Goal: Task Accomplishment & Management: Use online tool/utility

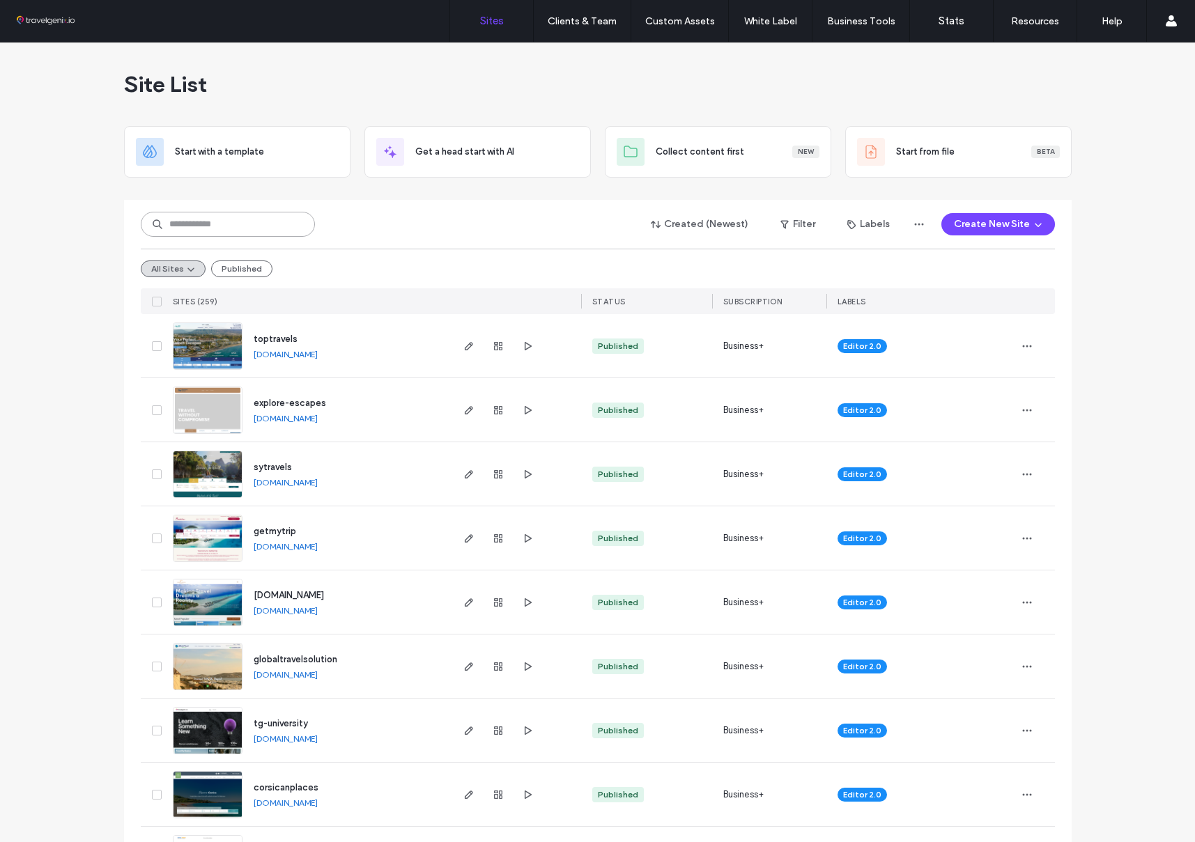
click at [277, 222] on input at bounding box center [228, 224] width 174 height 25
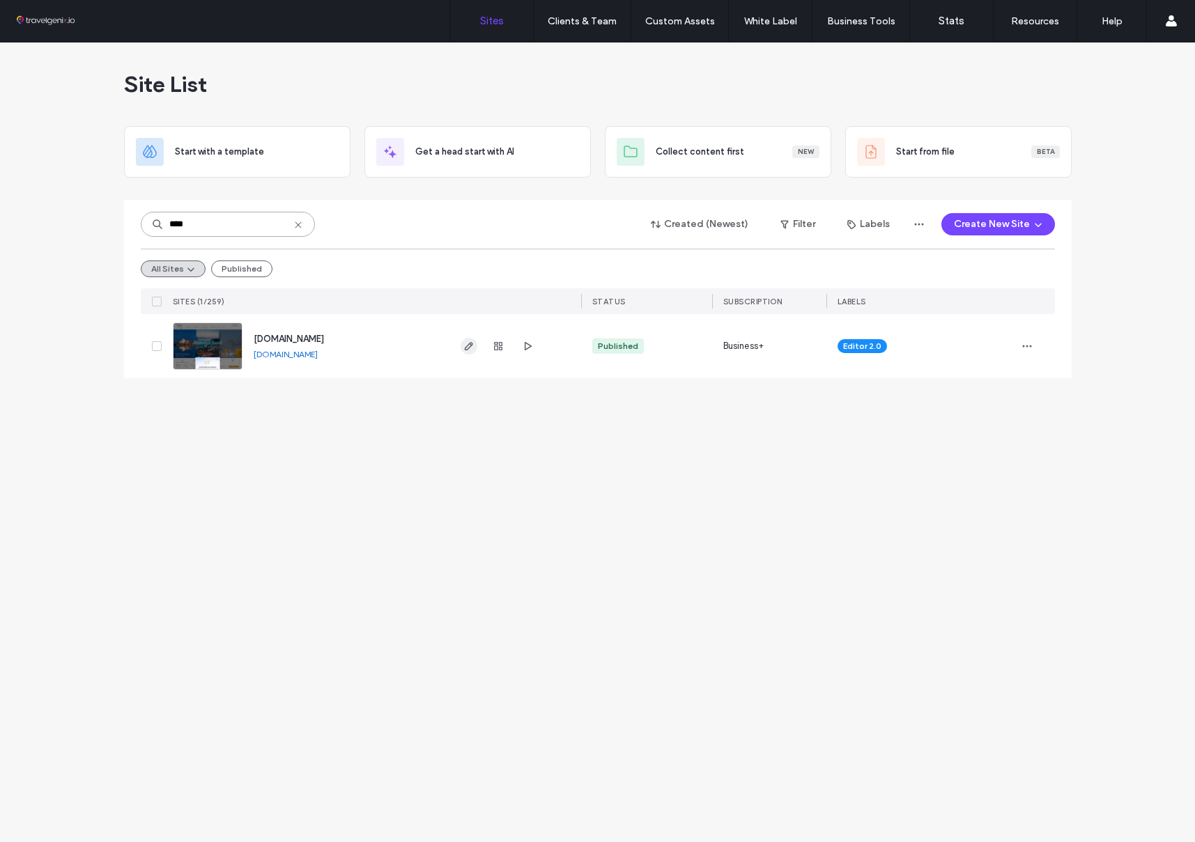
type input "****"
click at [467, 342] on icon "button" at bounding box center [468, 346] width 11 height 11
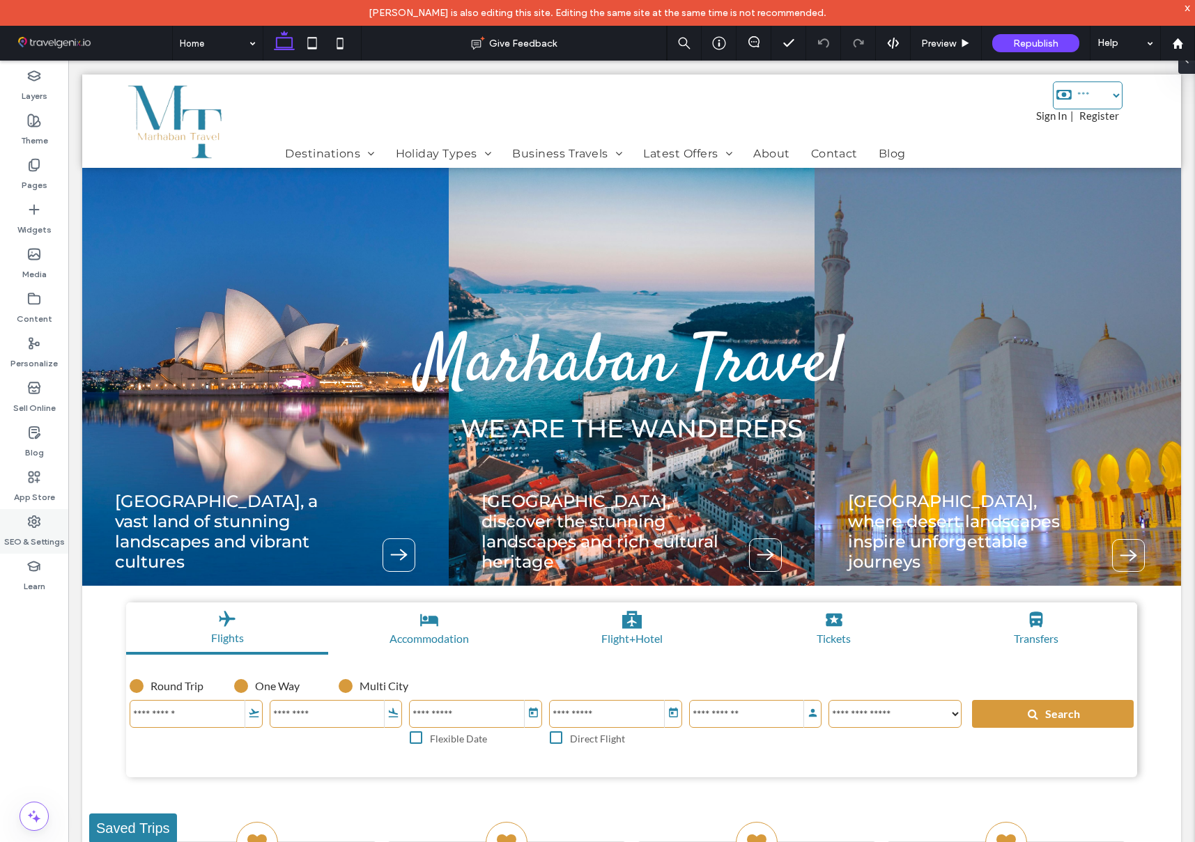
click at [33, 527] on use at bounding box center [34, 521] width 11 height 11
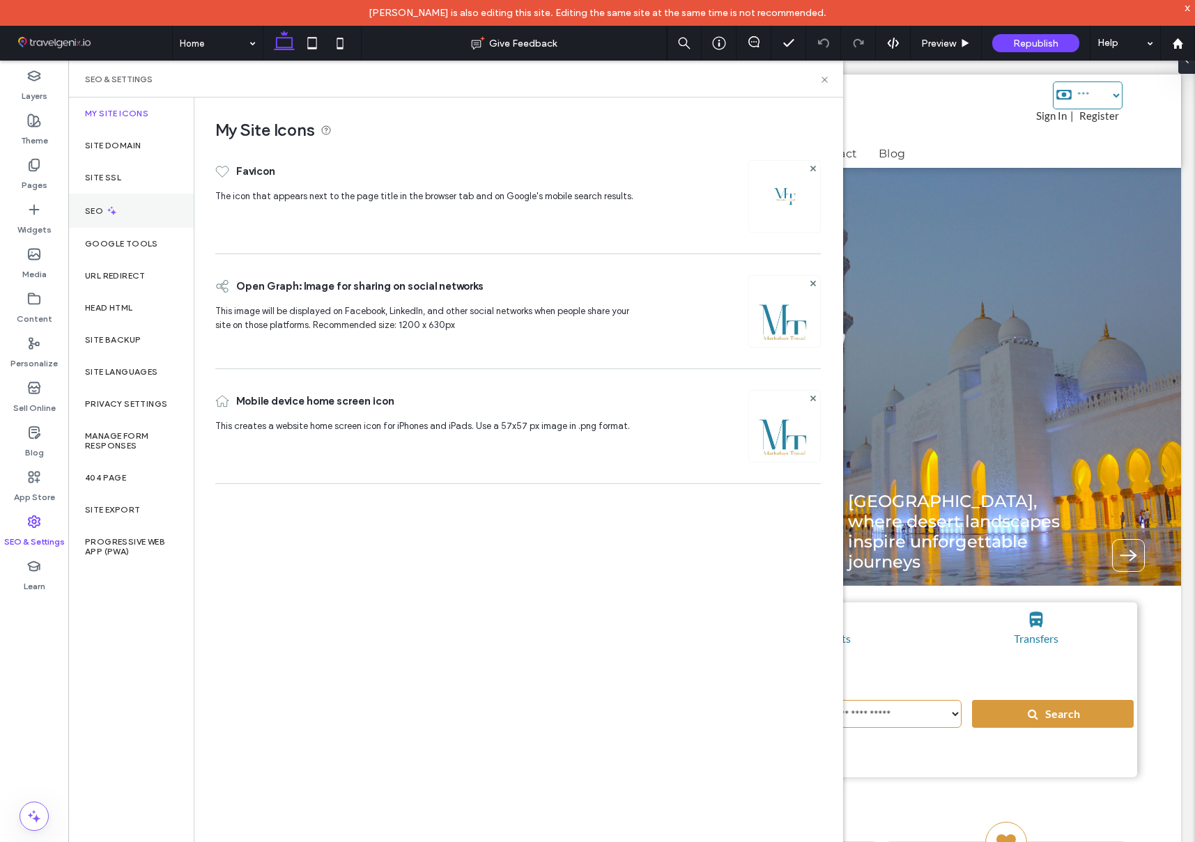
click at [109, 208] on icon at bounding box center [112, 211] width 12 height 12
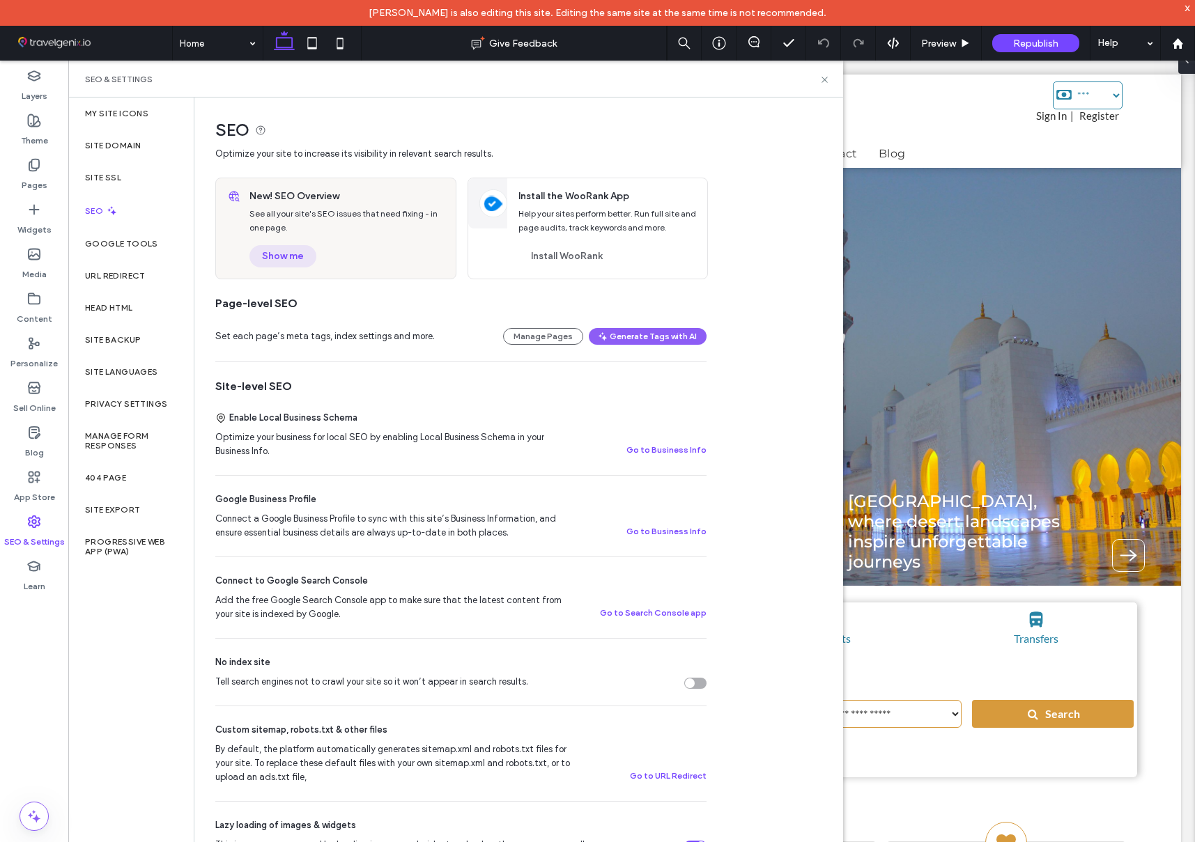
click at [270, 251] on button "Show me" at bounding box center [282, 256] width 67 height 22
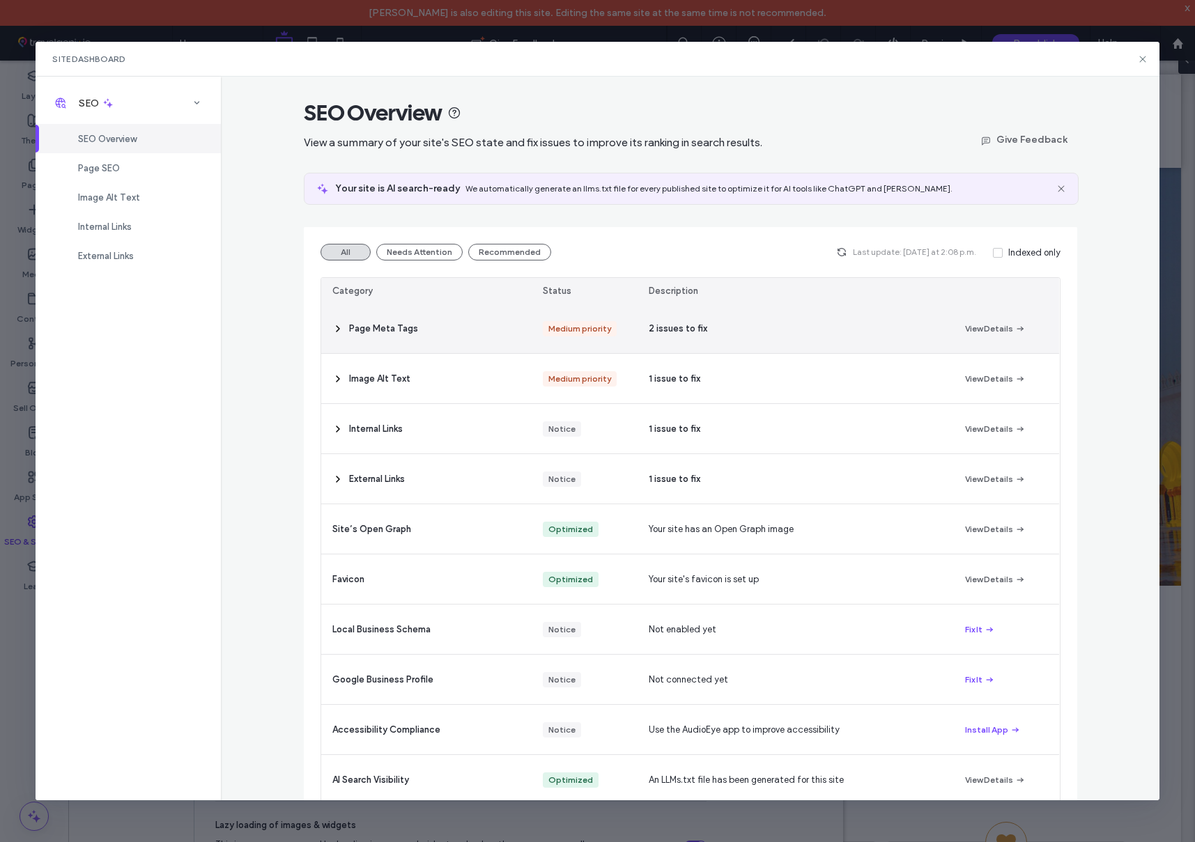
scroll to position [22, 0]
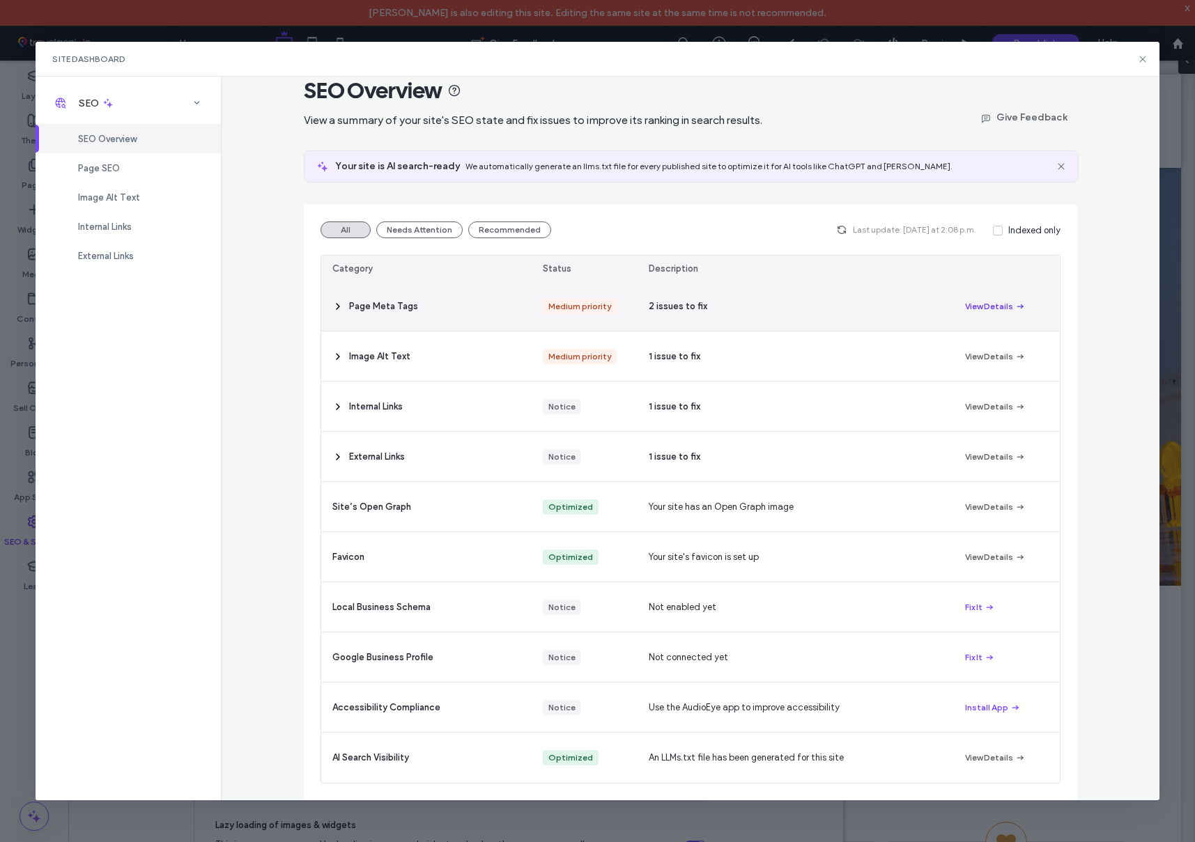
click at [984, 305] on button "View Details" at bounding box center [995, 306] width 61 height 17
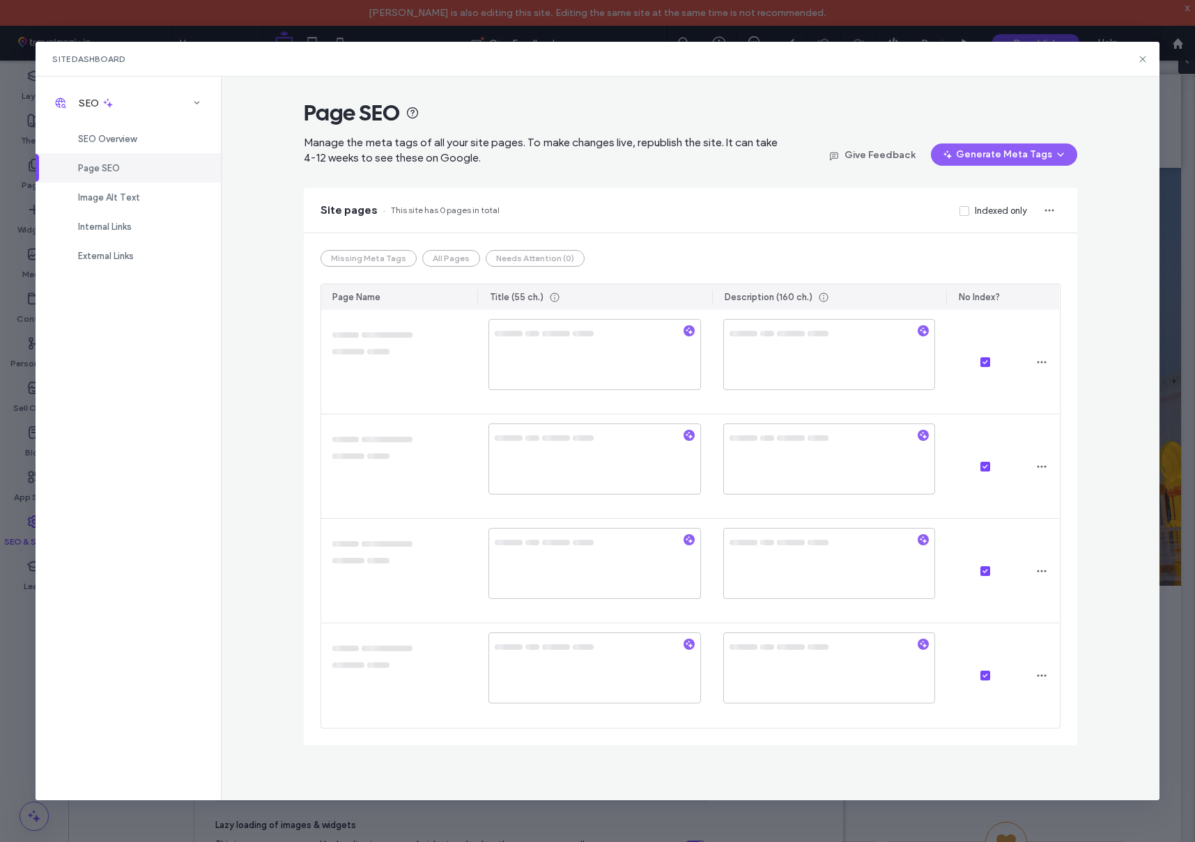
scroll to position [0, 0]
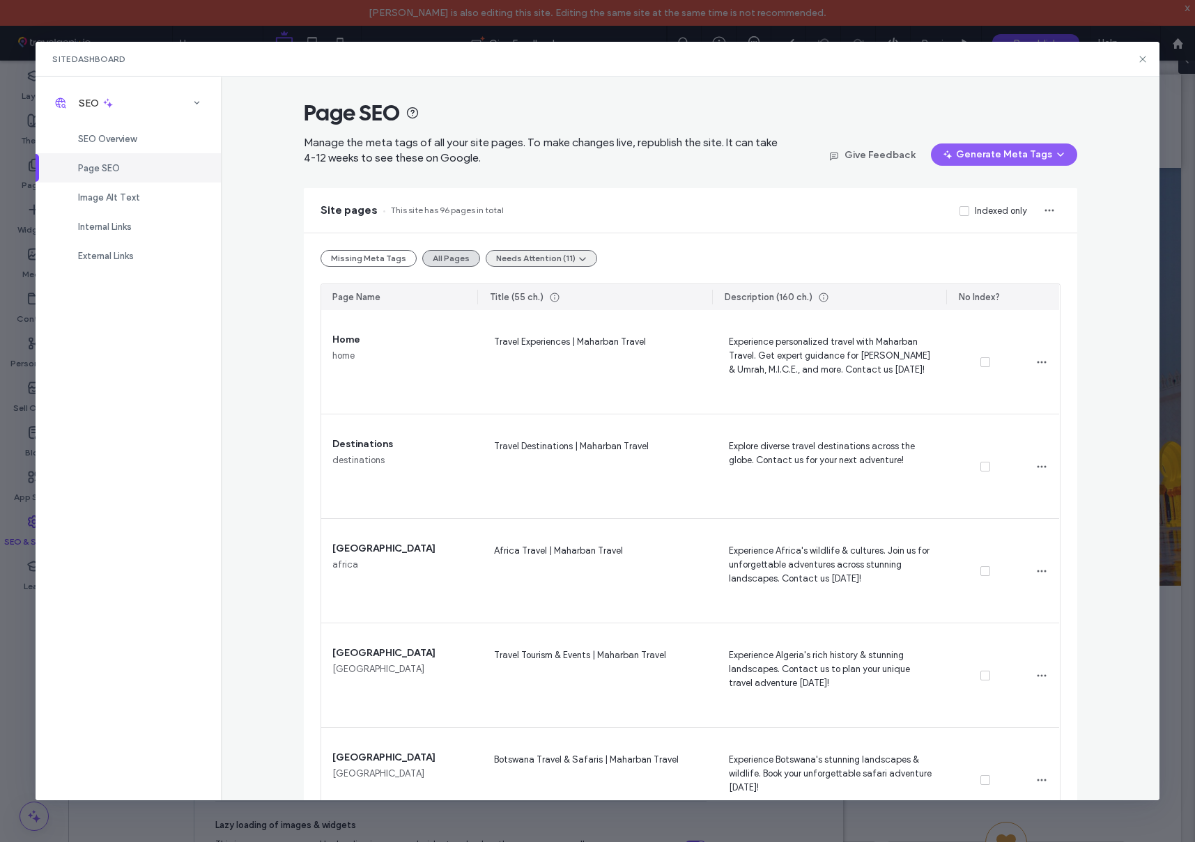
click at [522, 256] on button "Needs Attention (11)" at bounding box center [541, 258] width 111 height 17
click at [553, 292] on span "Tags Too Long (3)" at bounding box center [529, 292] width 72 height 14
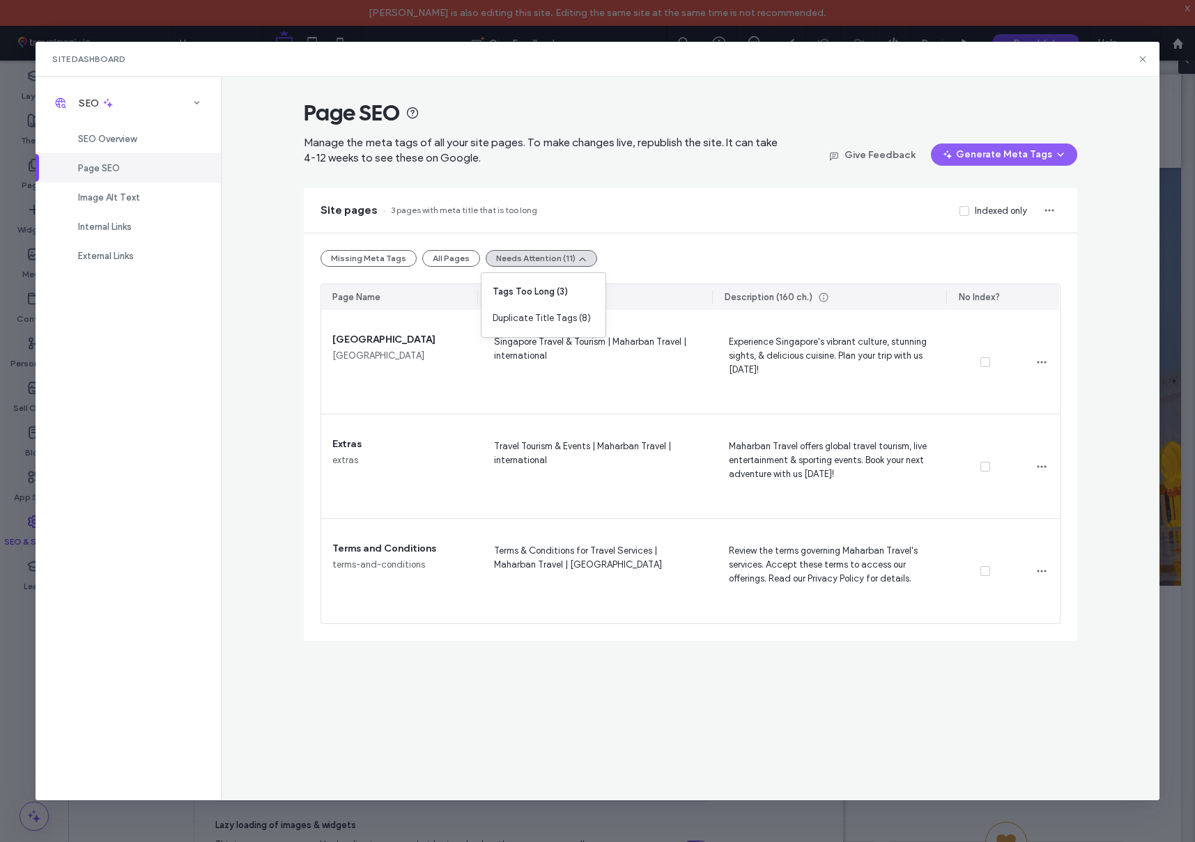
click at [296, 387] on div "Page SEO Manage the meta tags of all your site pages. To make changes live, rep…" at bounding box center [690, 438] width 938 height 723
click at [532, 257] on button "Needs Attention (11)" at bounding box center [541, 258] width 111 height 17
click at [534, 317] on span "Duplicate Title Tags (8)" at bounding box center [542, 318] width 98 height 14
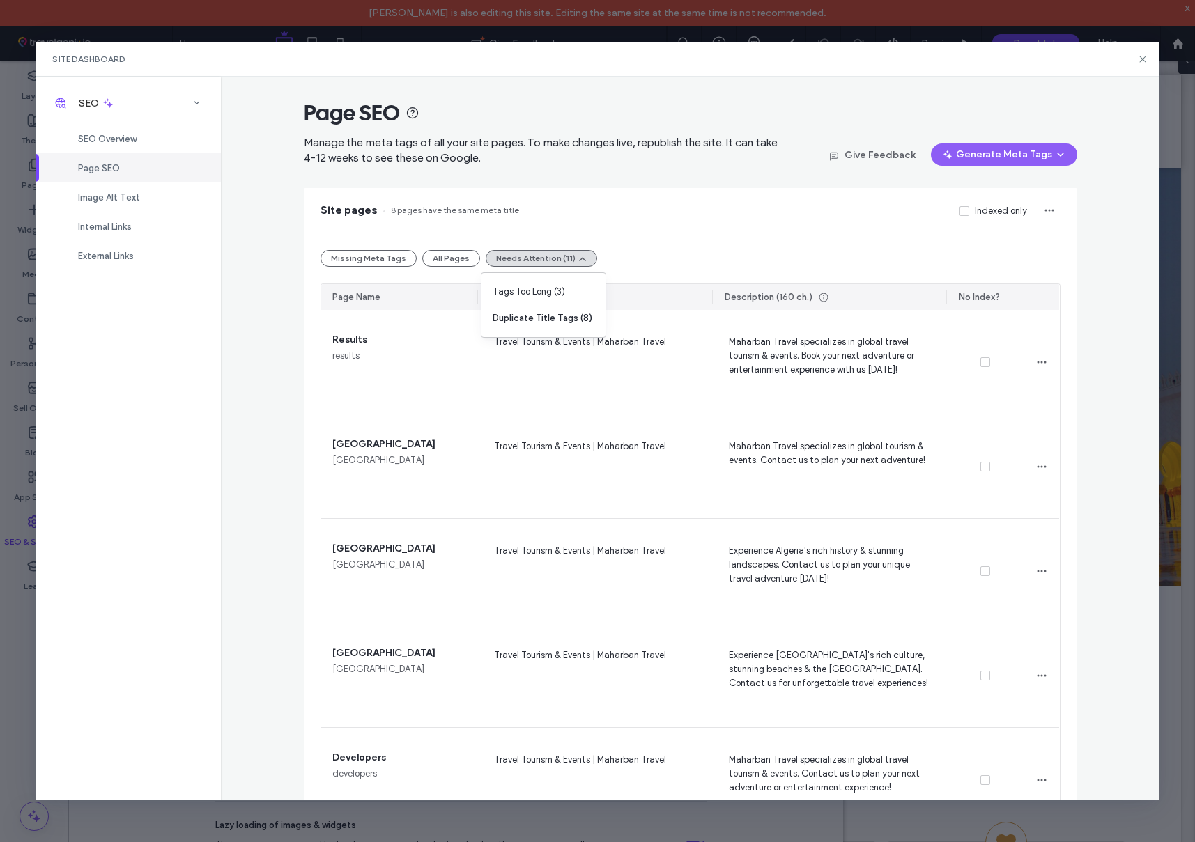
click at [274, 353] on div "Page SEO Manage the meta tags of all your site pages. To make changes live, rep…" at bounding box center [690, 438] width 938 height 723
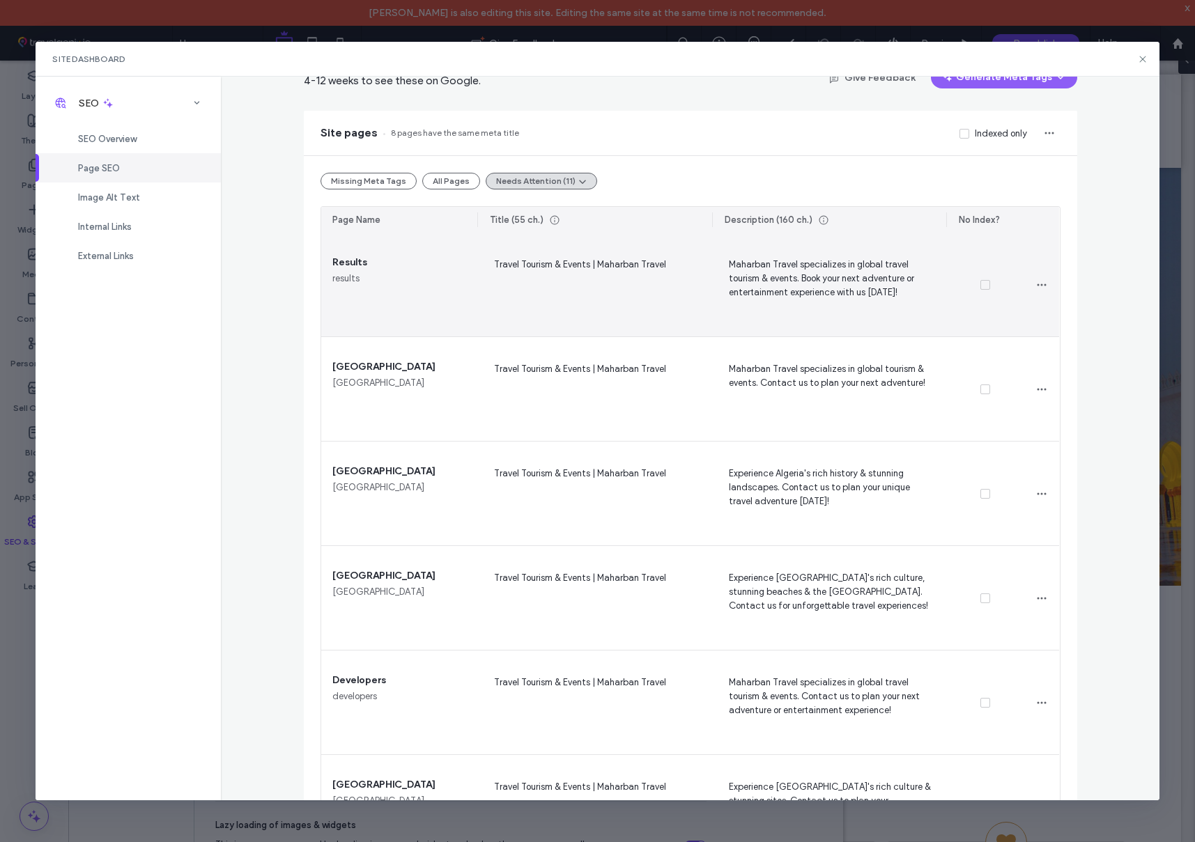
scroll to position [79, 0]
click at [985, 285] on icon at bounding box center [985, 283] width 6 height 4
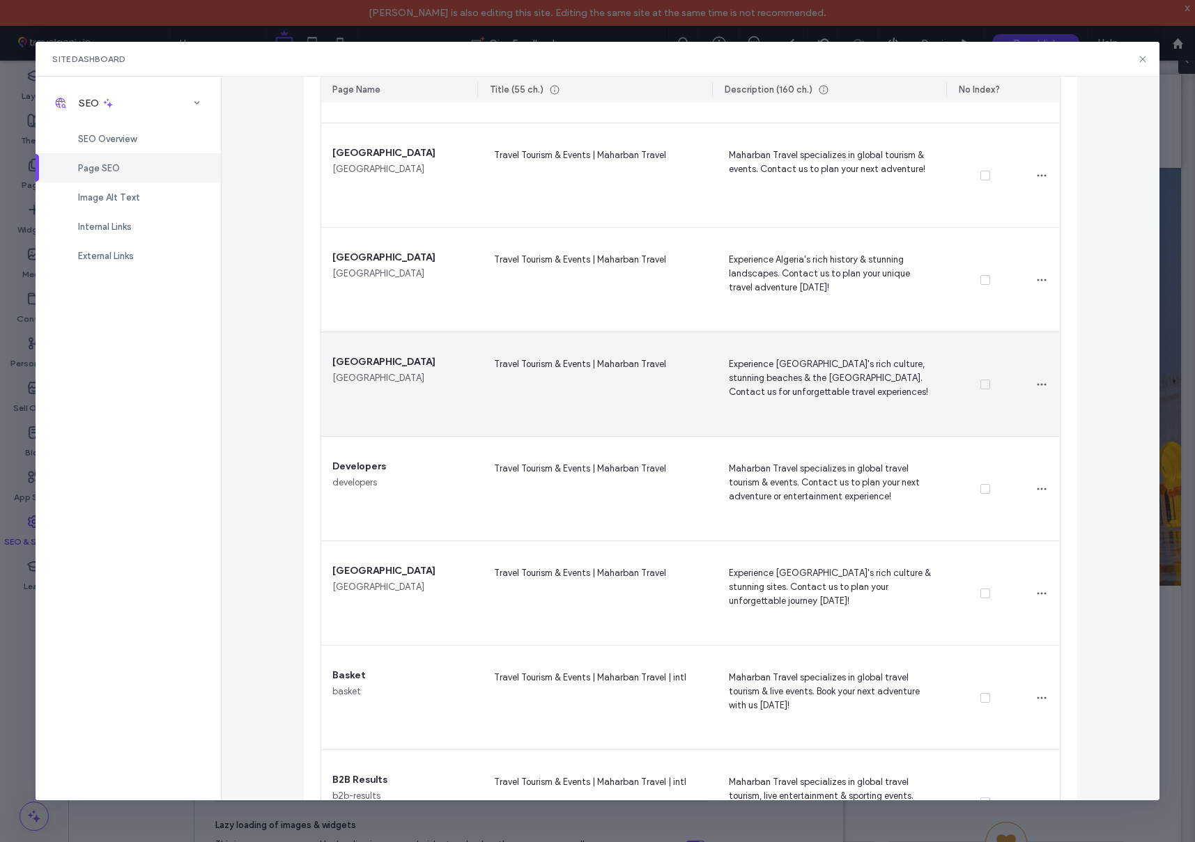
scroll to position [363, 0]
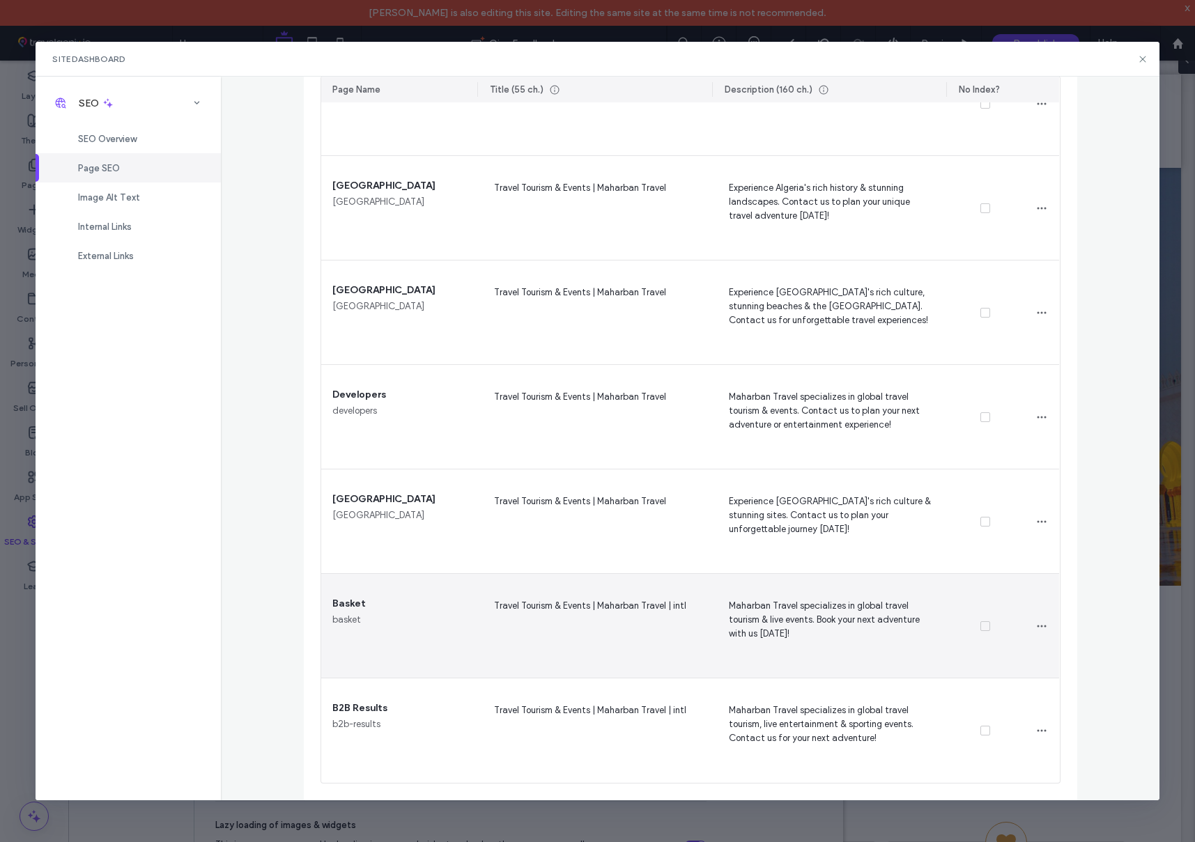
click at [983, 624] on icon at bounding box center [985, 626] width 6 height 4
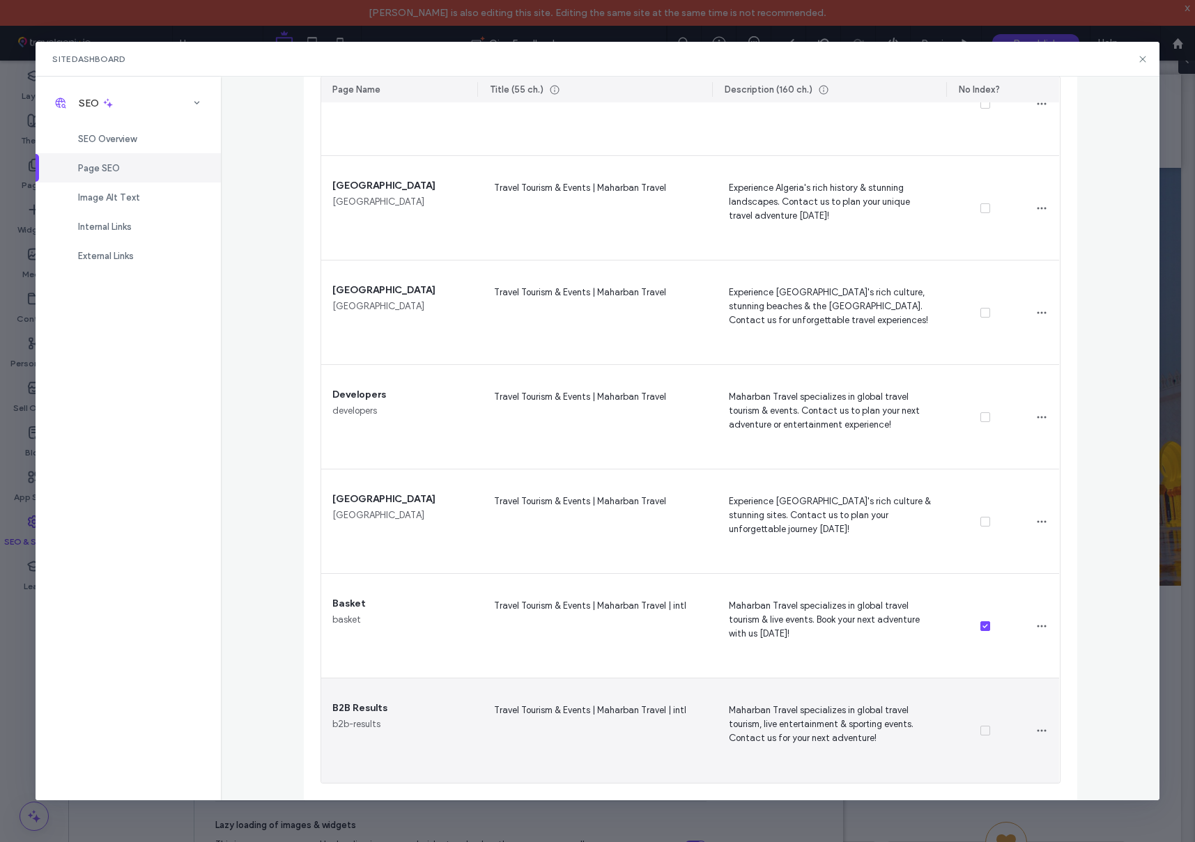
click at [983, 729] on icon at bounding box center [985, 731] width 6 height 4
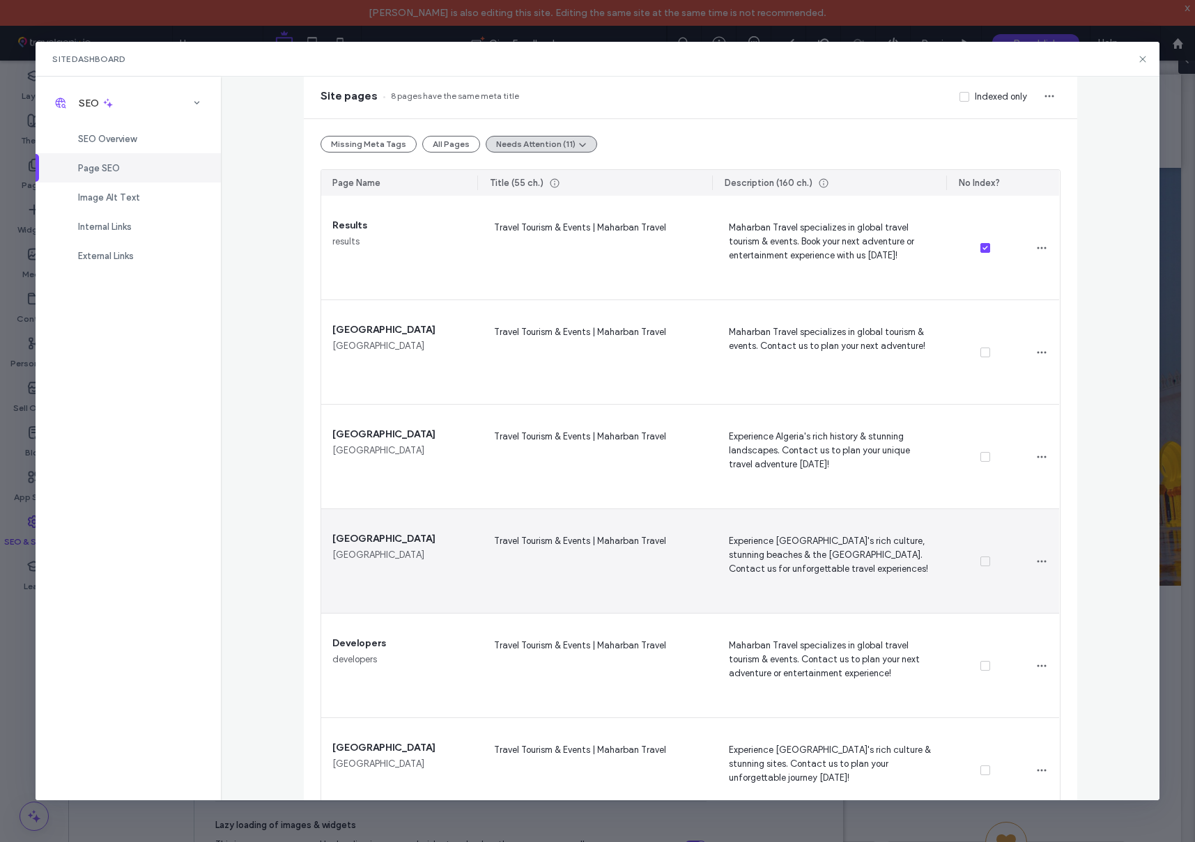
scroll to position [125, 0]
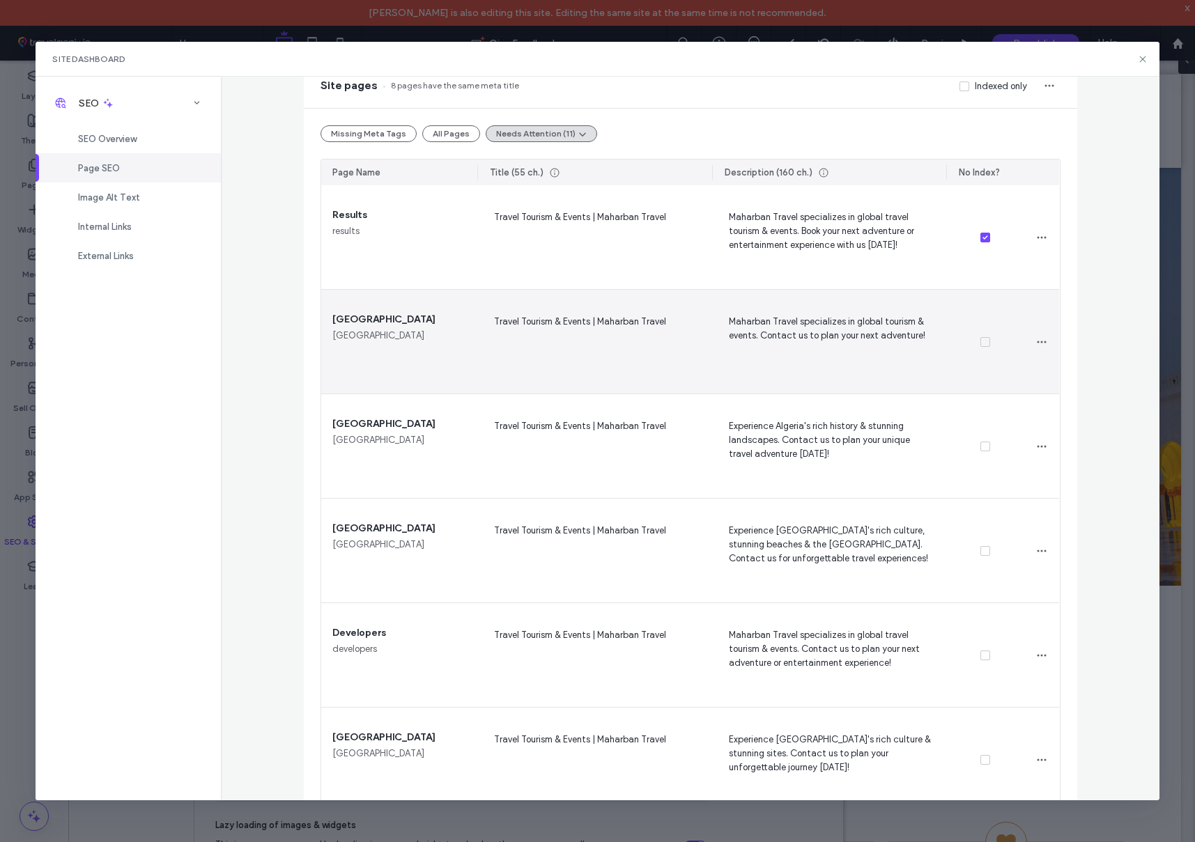
click at [600, 321] on span "Travel Tourism & Events | Maharban Travel" at bounding box center [594, 341] width 212 height 57
click at [600, 323] on textarea "**********" at bounding box center [594, 345] width 212 height 70
type textarea "**********"
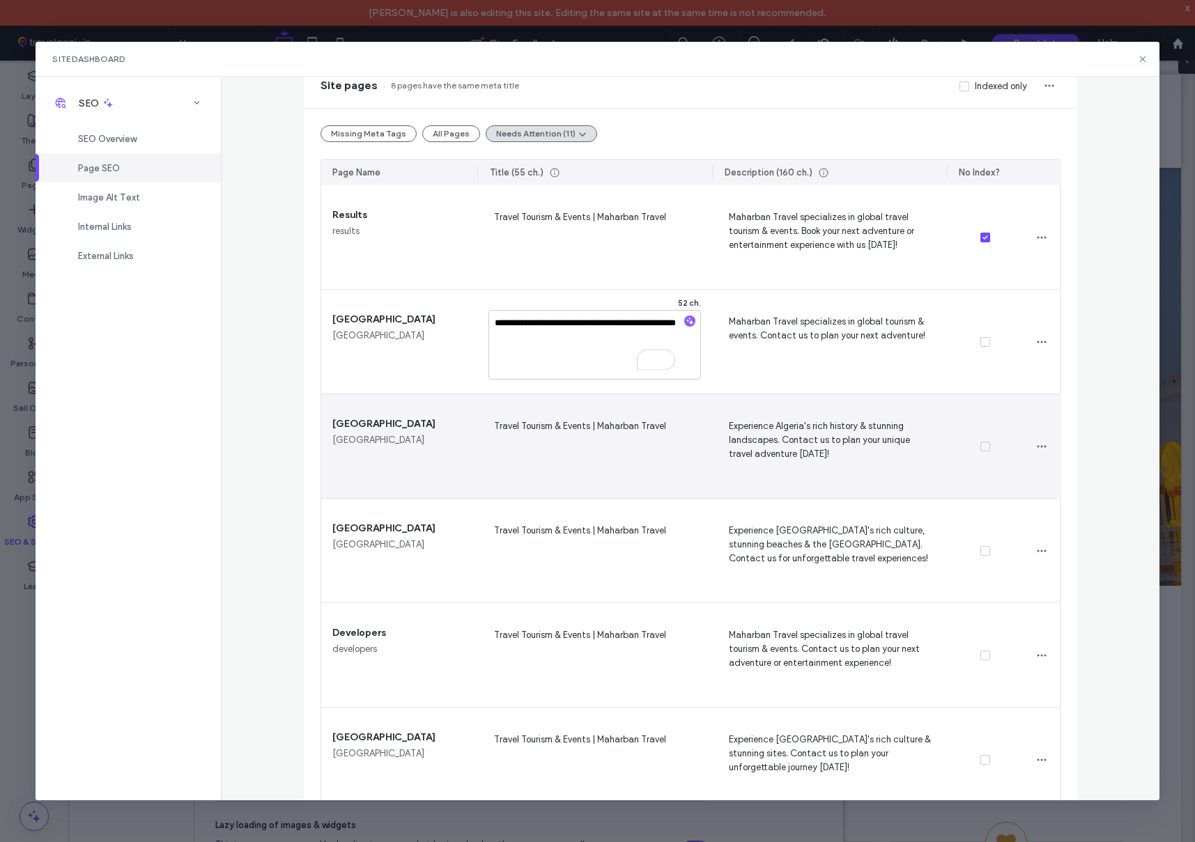
click at [570, 421] on span "Travel Tourism & Events | Maharban Travel" at bounding box center [594, 446] width 212 height 57
click at [599, 426] on textarea "**********" at bounding box center [594, 449] width 212 height 70
type textarea "**********"
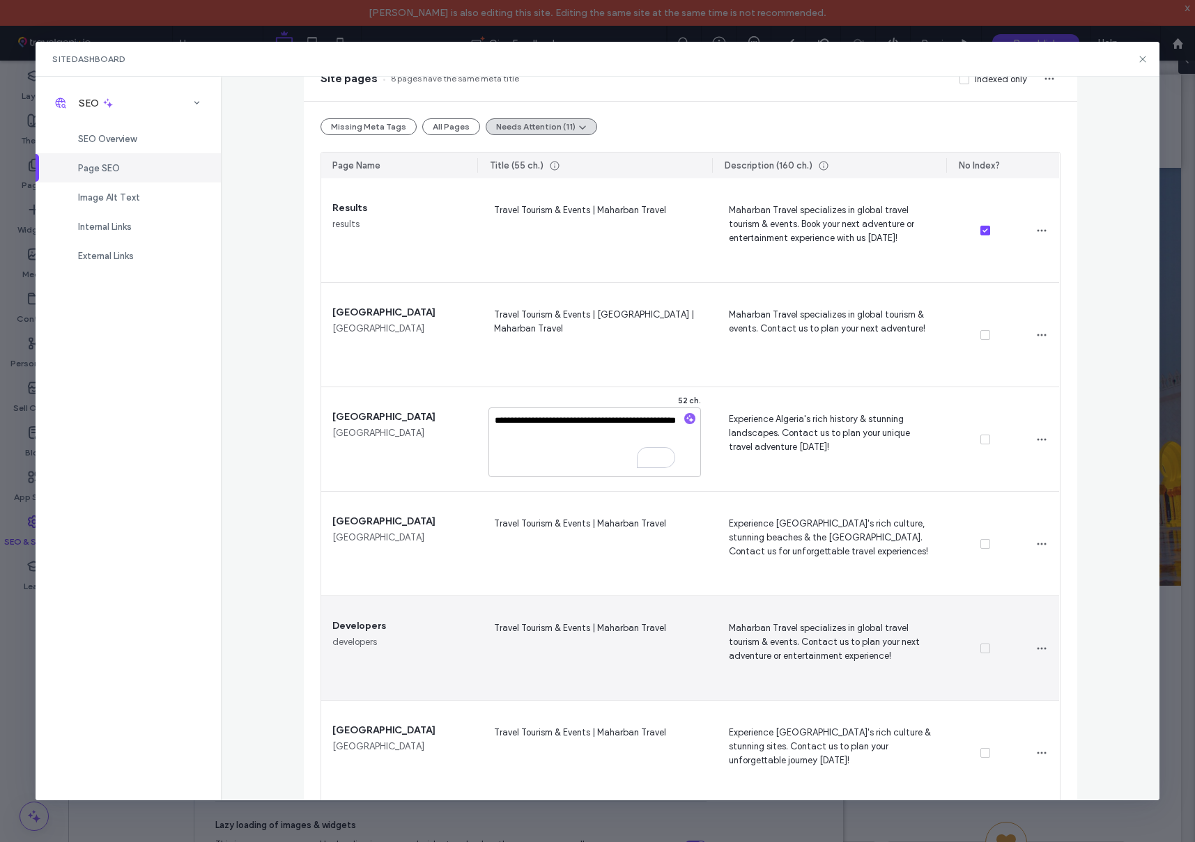
scroll to position [0, 0]
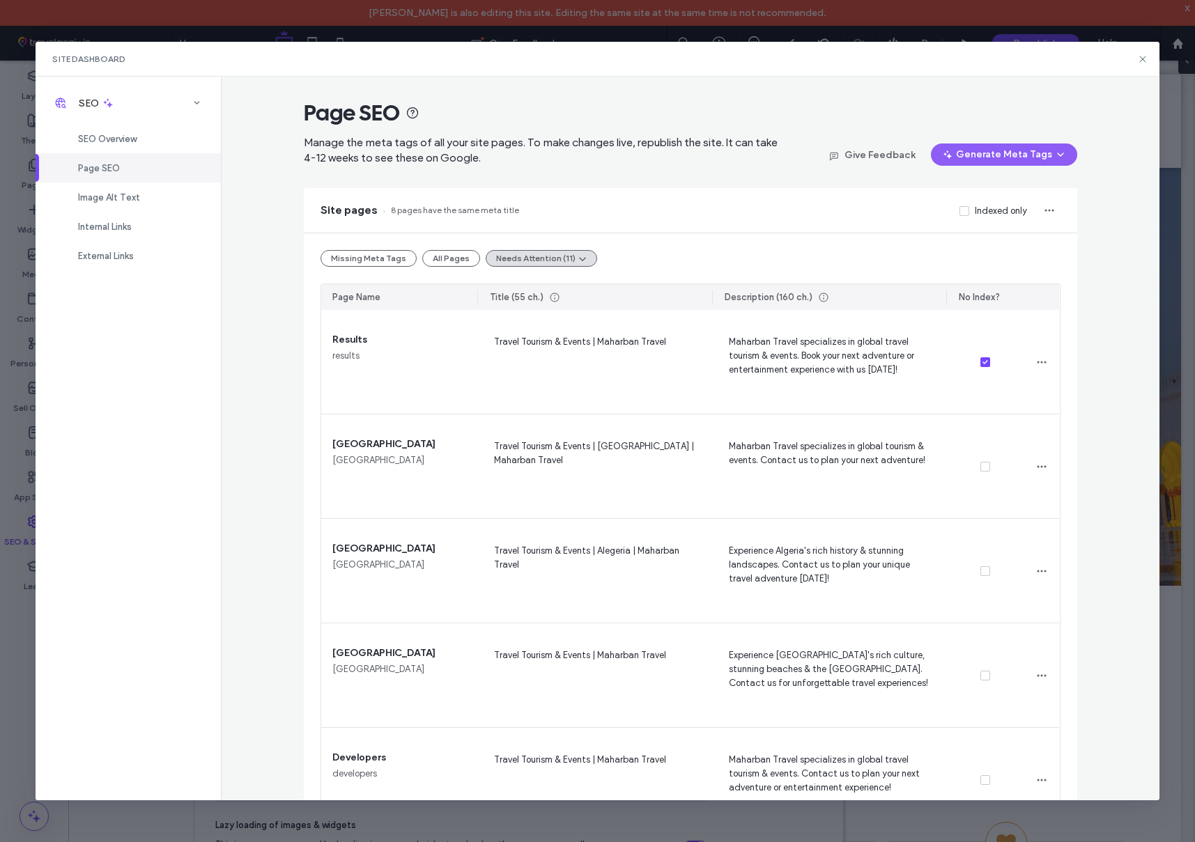
click at [1097, 310] on div "Page SEO Manage the meta tags of all your site pages. To make changes live, rep…" at bounding box center [690, 438] width 938 height 723
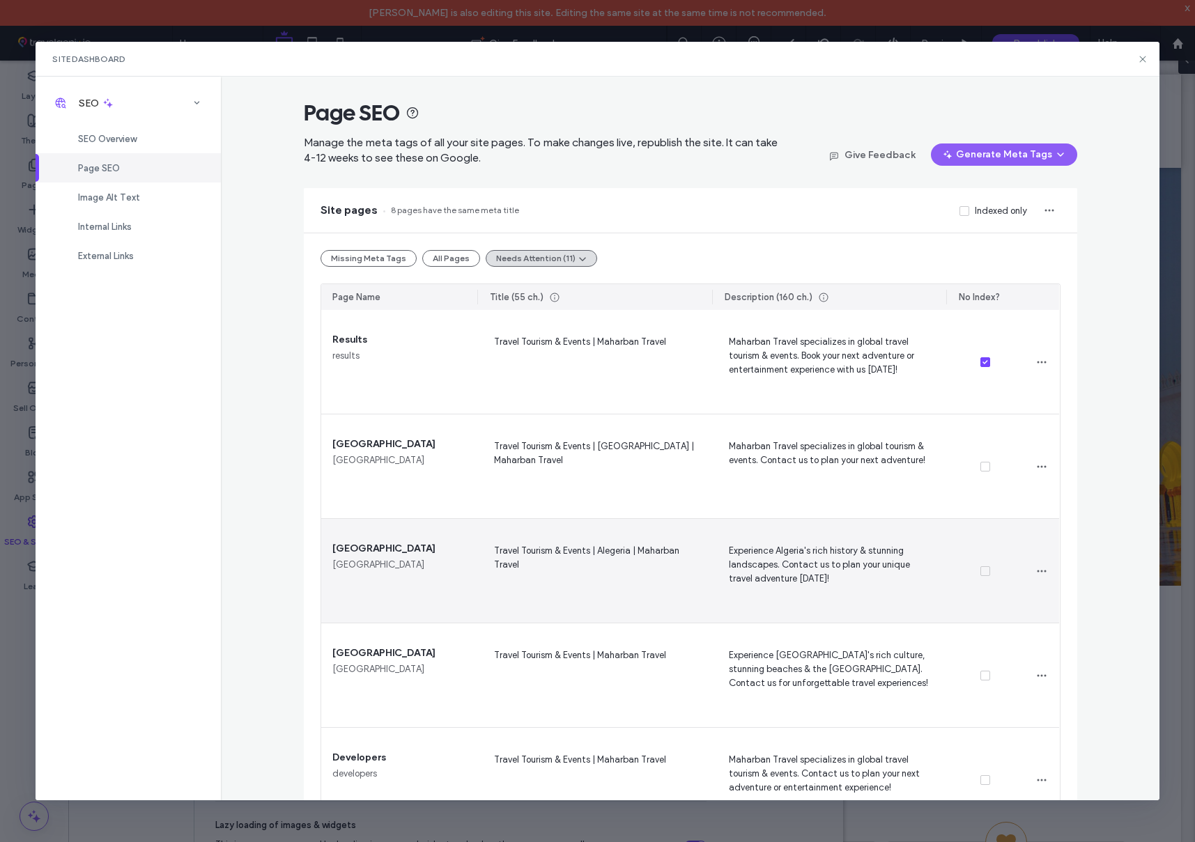
click at [611, 550] on span "Travel Tourism & Events | Alegeria | Maharban Travel" at bounding box center [594, 571] width 212 height 57
click at [610, 552] on textarea "**********" at bounding box center [594, 574] width 212 height 70
type textarea "**********"
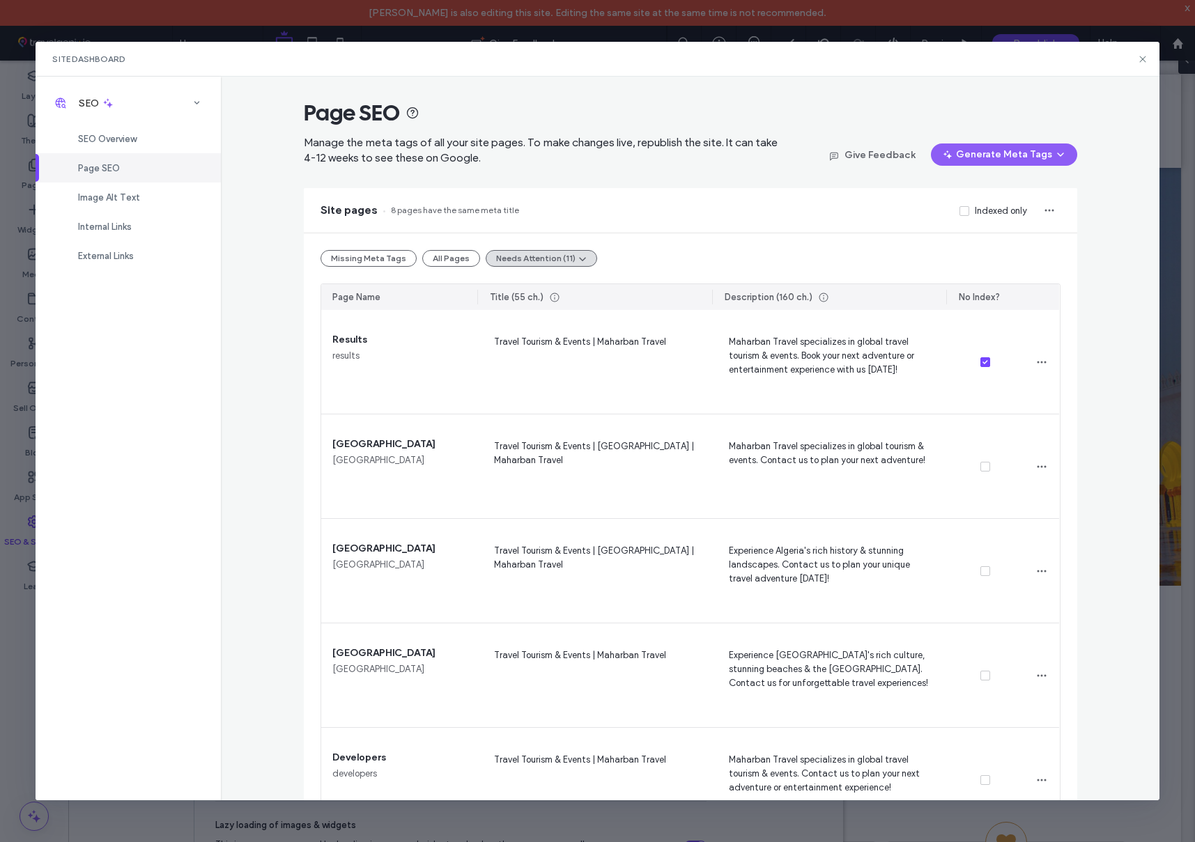
click at [1100, 536] on div "Page SEO Manage the meta tags of all your site pages. To make changes live, rep…" at bounding box center [690, 438] width 938 height 723
drag, startPoint x: 261, startPoint y: 326, endPoint x: 686, endPoint y: 222, distance: 438.3
click at [294, 313] on div "Page SEO Manage the meta tags of all your site pages. To make changes live, rep…" at bounding box center [690, 438] width 938 height 723
click at [106, 135] on span "SEO Overview" at bounding box center [107, 139] width 59 height 10
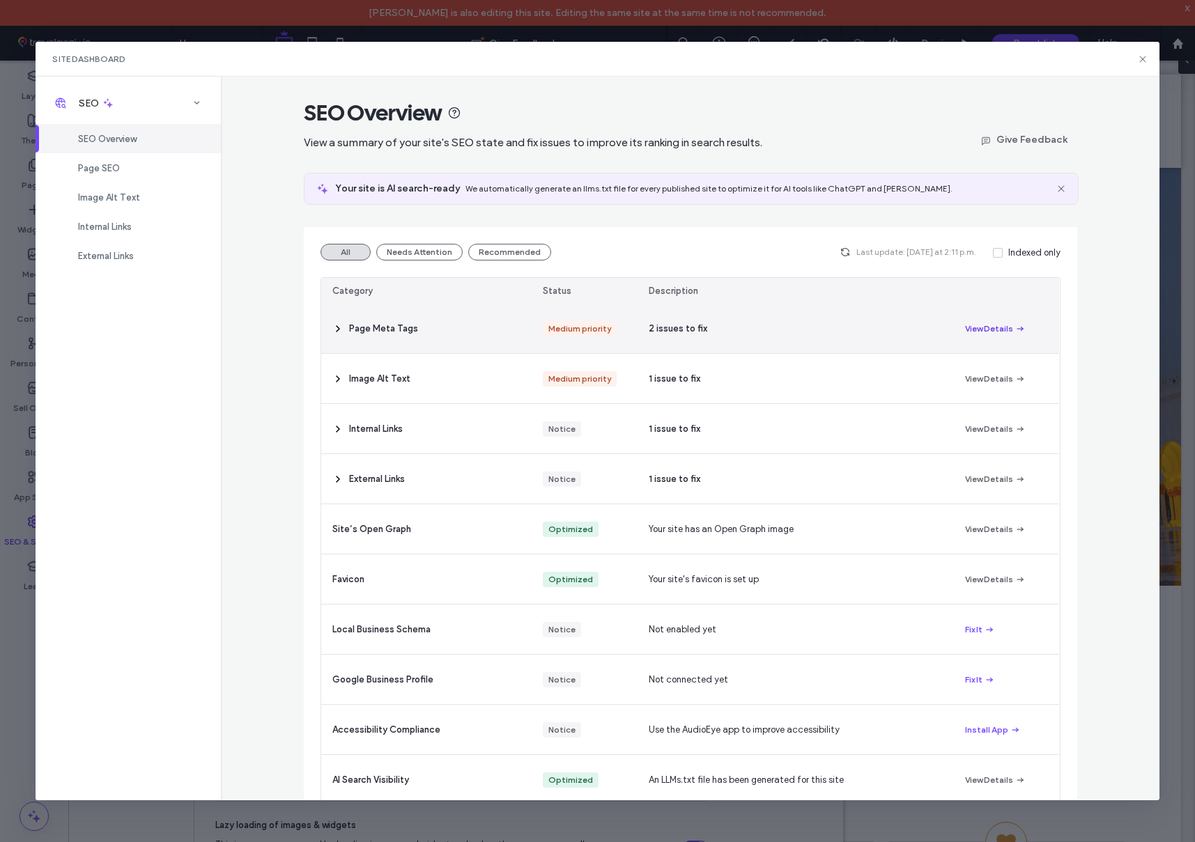
click at [979, 323] on button "View Details" at bounding box center [995, 328] width 61 height 17
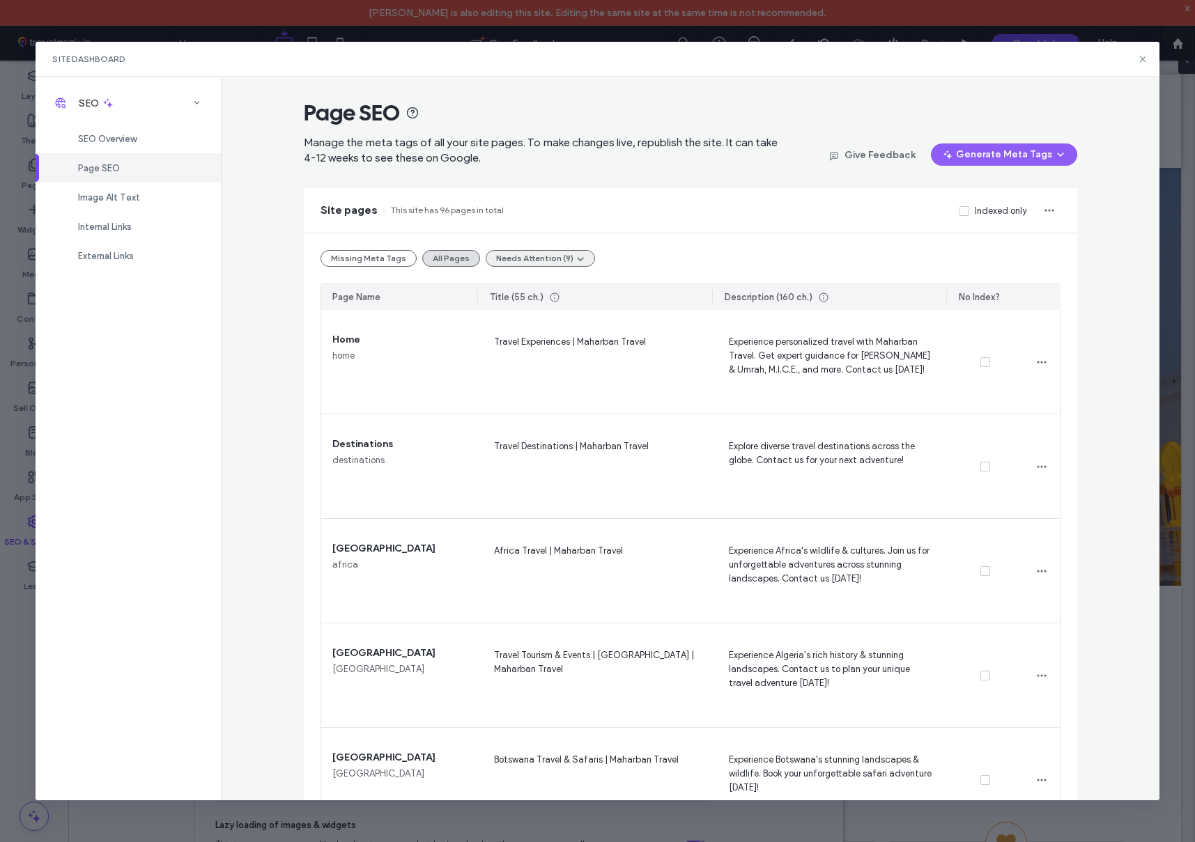
click at [564, 263] on button "Needs Attention (9)" at bounding box center [540, 258] width 109 height 17
click at [280, 375] on div "Page SEO Manage the meta tags of all your site pages. To make changes live, rep…" at bounding box center [690, 438] width 938 height 723
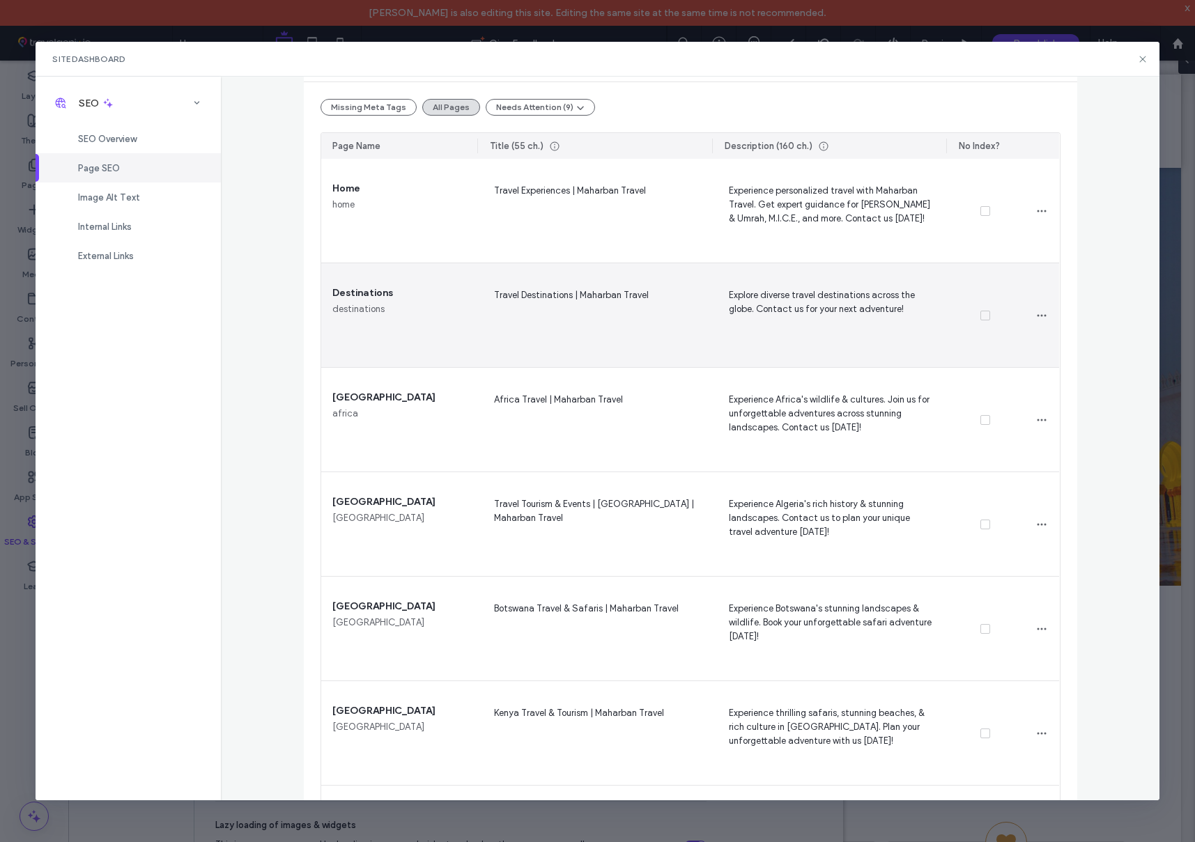
scroll to position [159, 0]
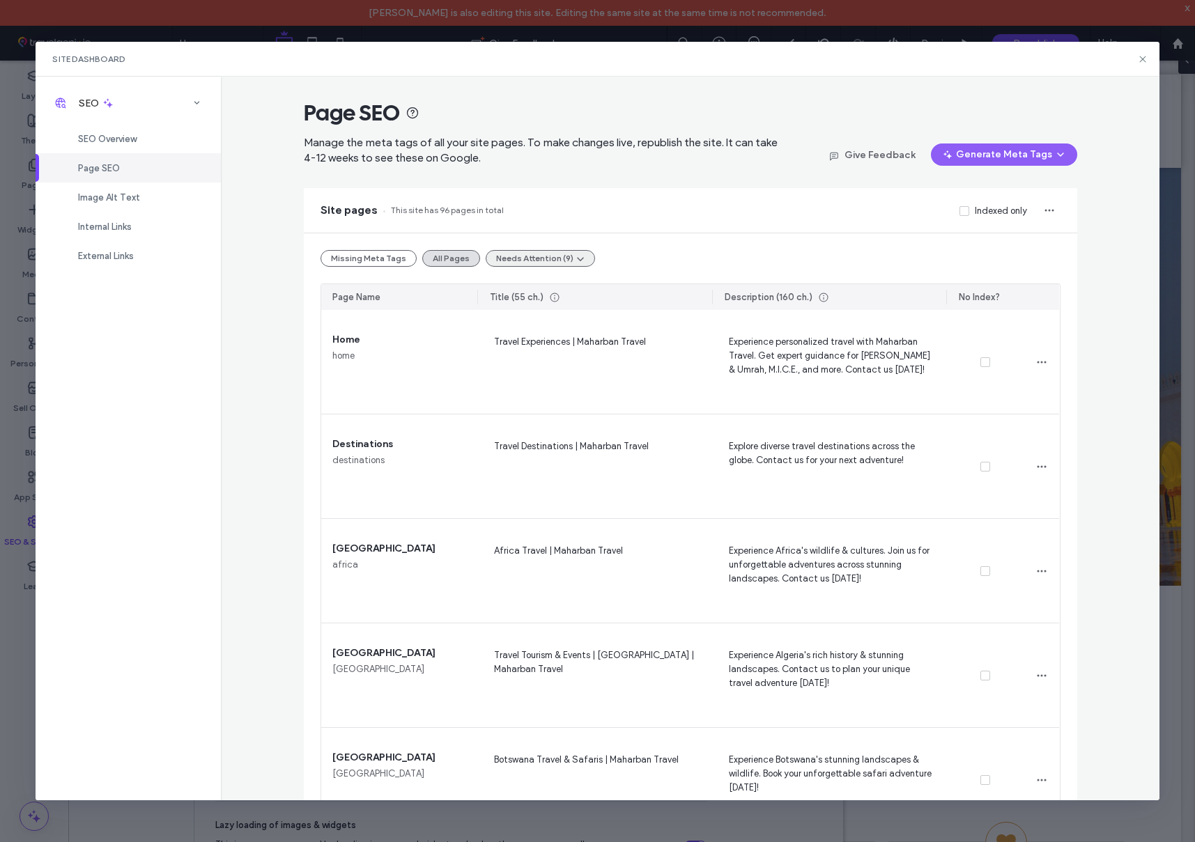
click at [520, 257] on button "Needs Attention (9)" at bounding box center [540, 258] width 109 height 17
click at [522, 317] on span "Duplicate Title Tags (6)" at bounding box center [542, 318] width 98 height 14
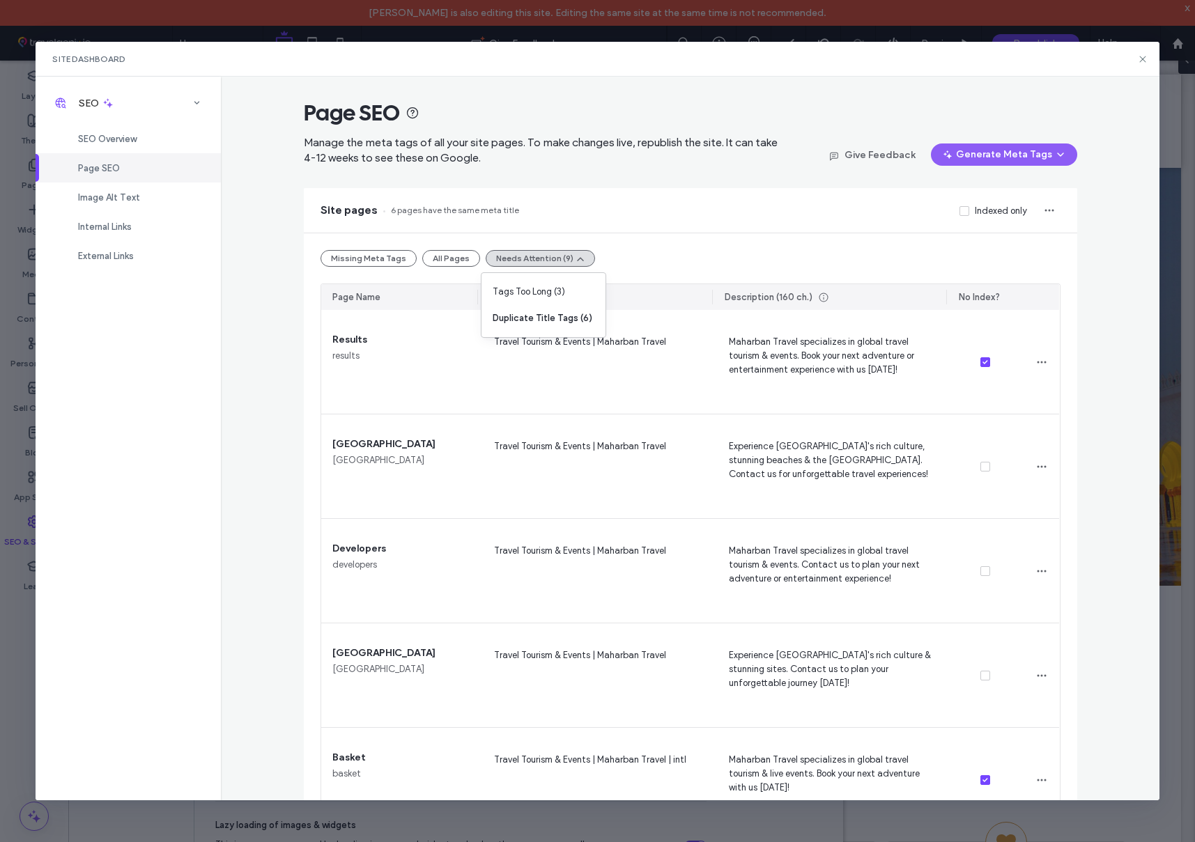
click at [290, 466] on div "Page SEO Manage the meta tags of all your site pages. To make changes live, rep…" at bounding box center [690, 438] width 938 height 723
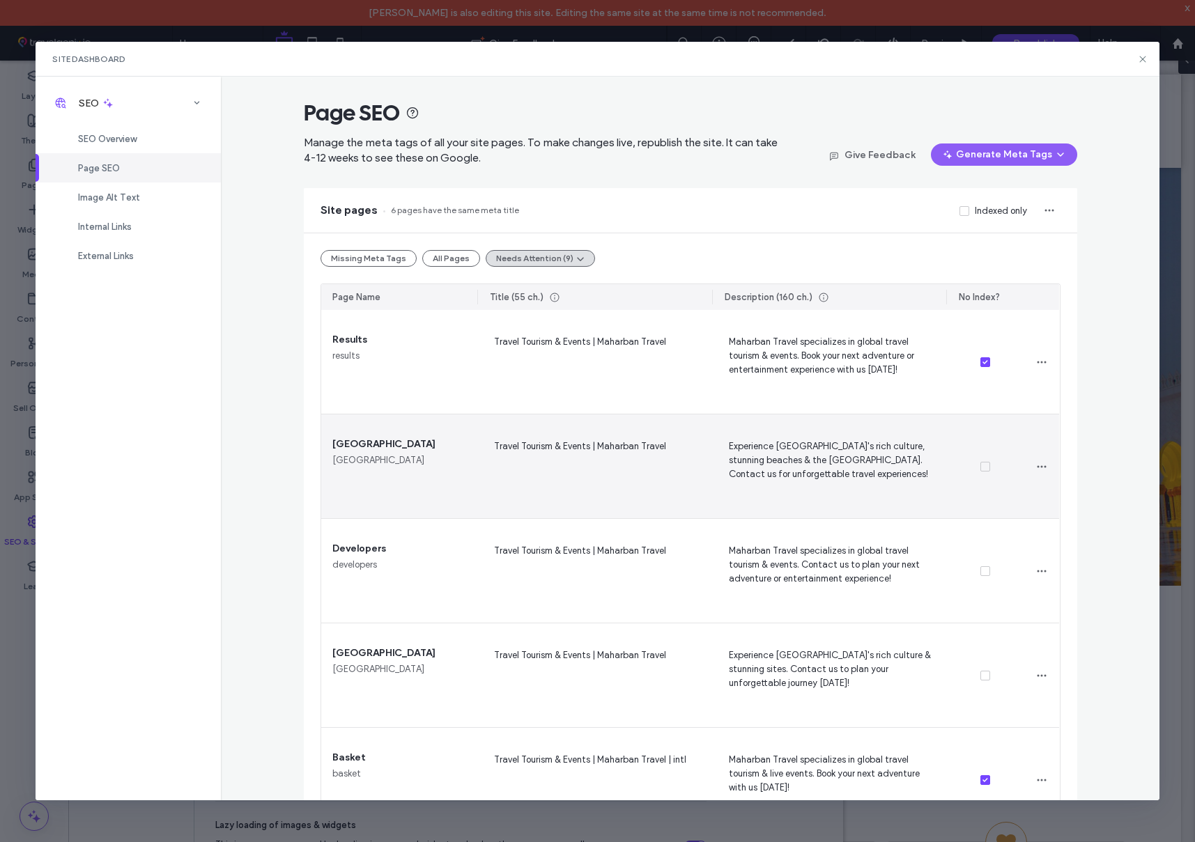
click at [628, 444] on span "Travel Tourism & Events | Maharban Travel" at bounding box center [594, 466] width 212 height 57
click at [598, 447] on textarea "**********" at bounding box center [594, 470] width 212 height 70
type textarea "**********"
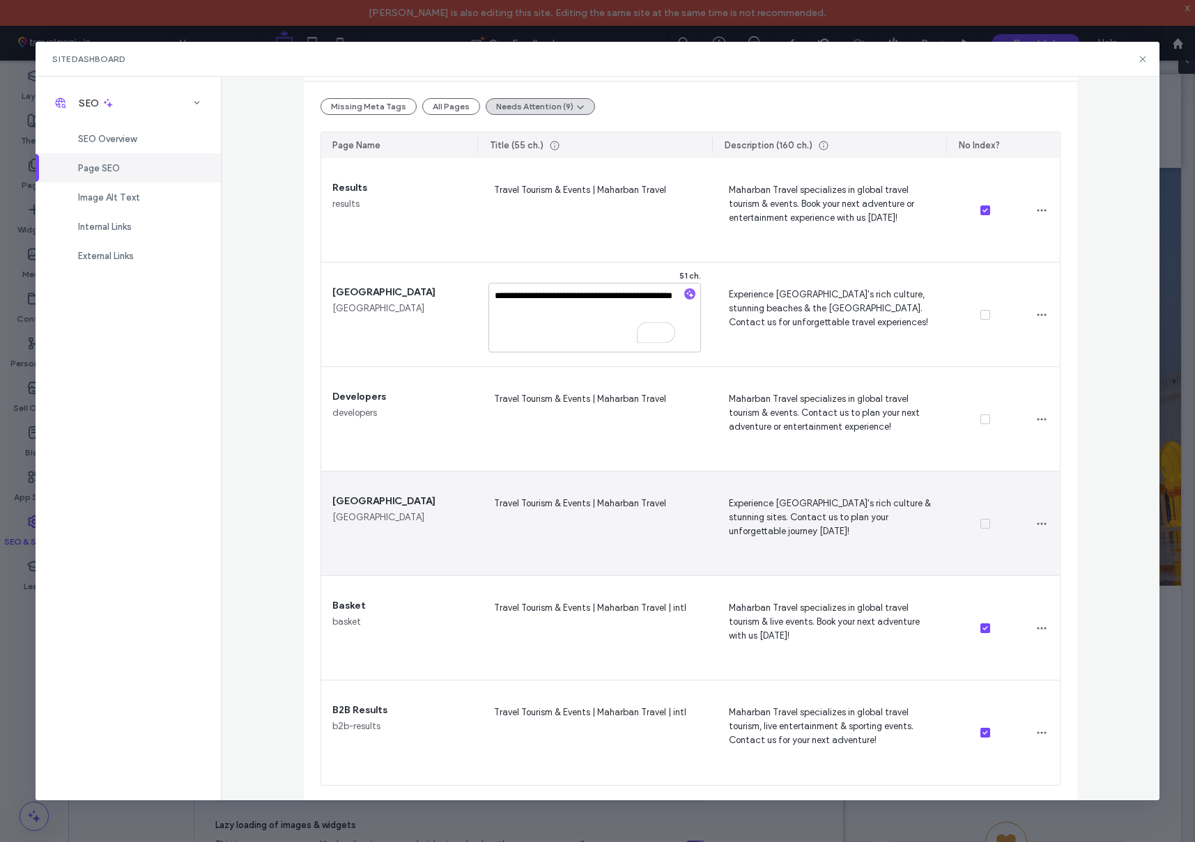
scroll to position [153, 0]
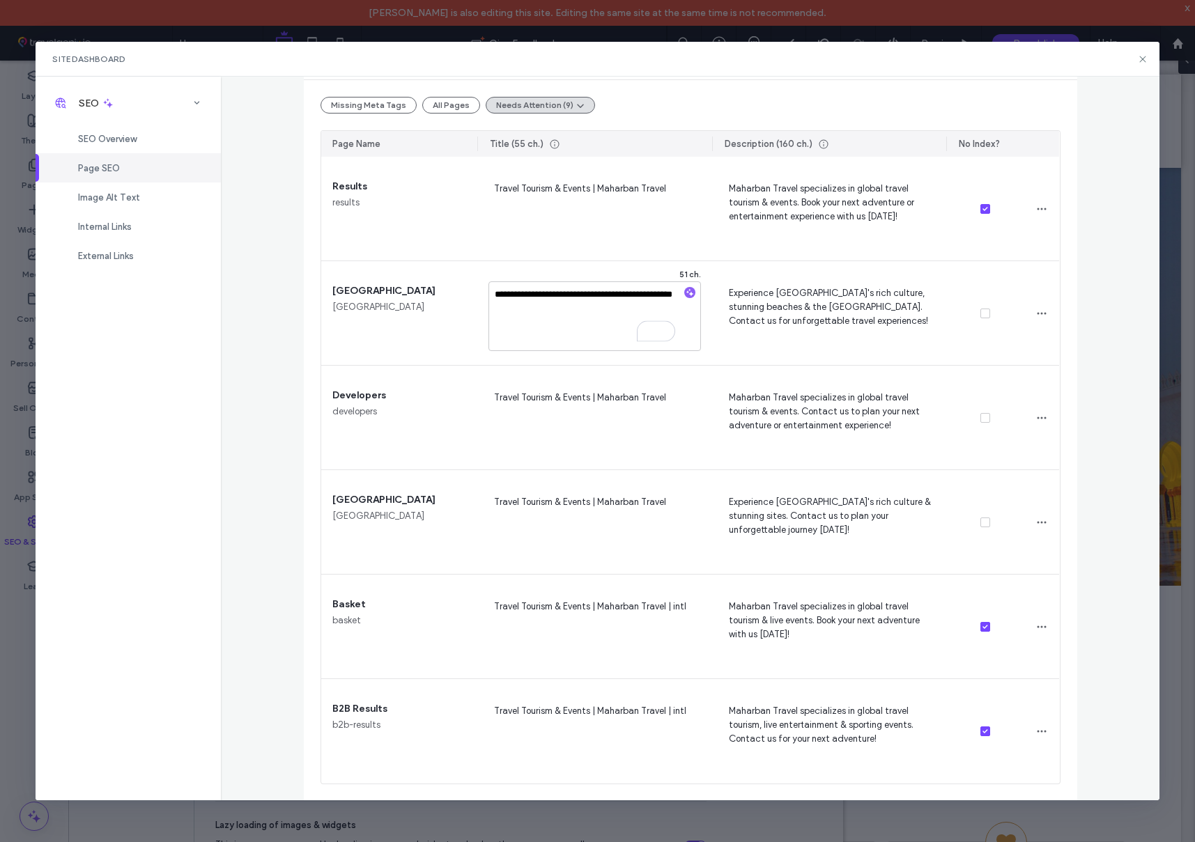
click at [298, 403] on div "**********" at bounding box center [690, 438] width 938 height 723
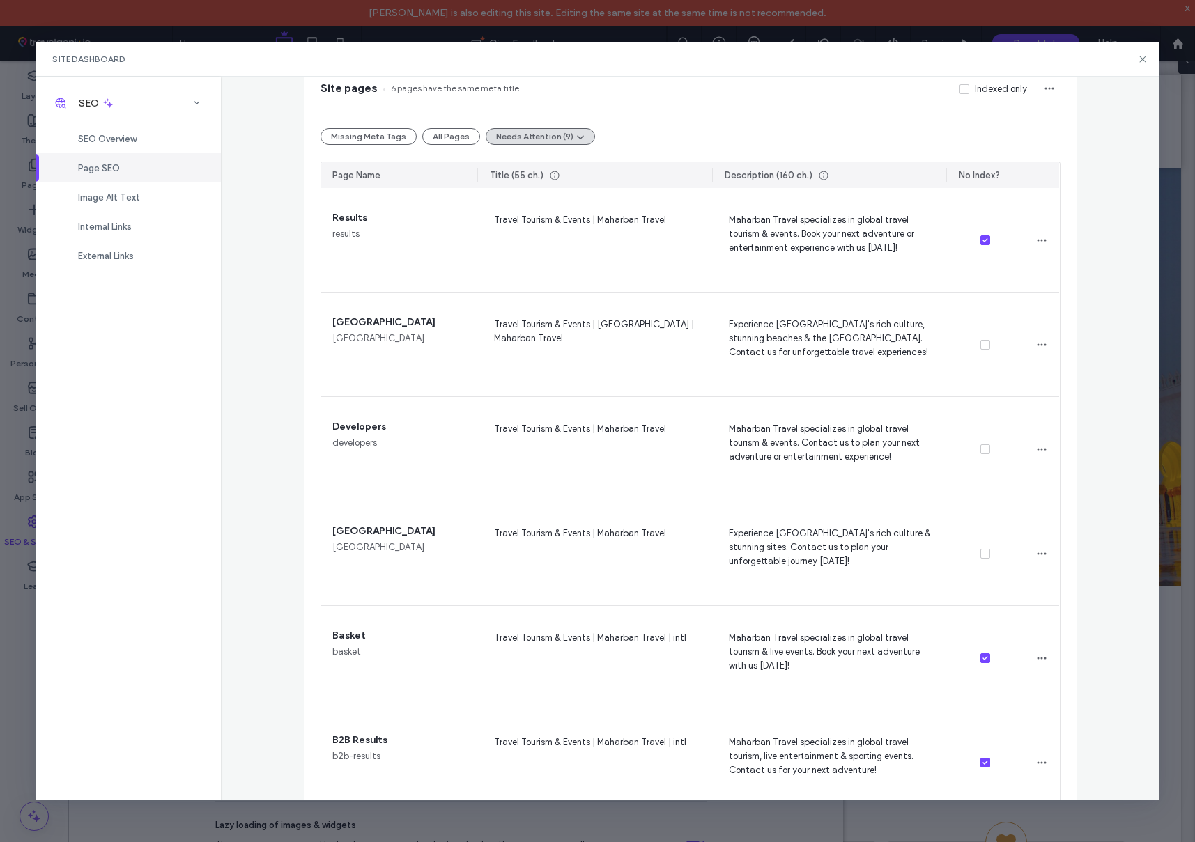
scroll to position [121, 0]
click at [538, 136] on button "Needs Attention (9)" at bounding box center [540, 137] width 109 height 17
drag, startPoint x: 273, startPoint y: 194, endPoint x: 197, endPoint y: 159, distance: 83.5
click at [268, 191] on div "Page SEO Manage the meta tags of all your site pages. To make changes live, rep…" at bounding box center [690, 438] width 938 height 723
click at [107, 130] on div "SEO Overview" at bounding box center [128, 138] width 185 height 29
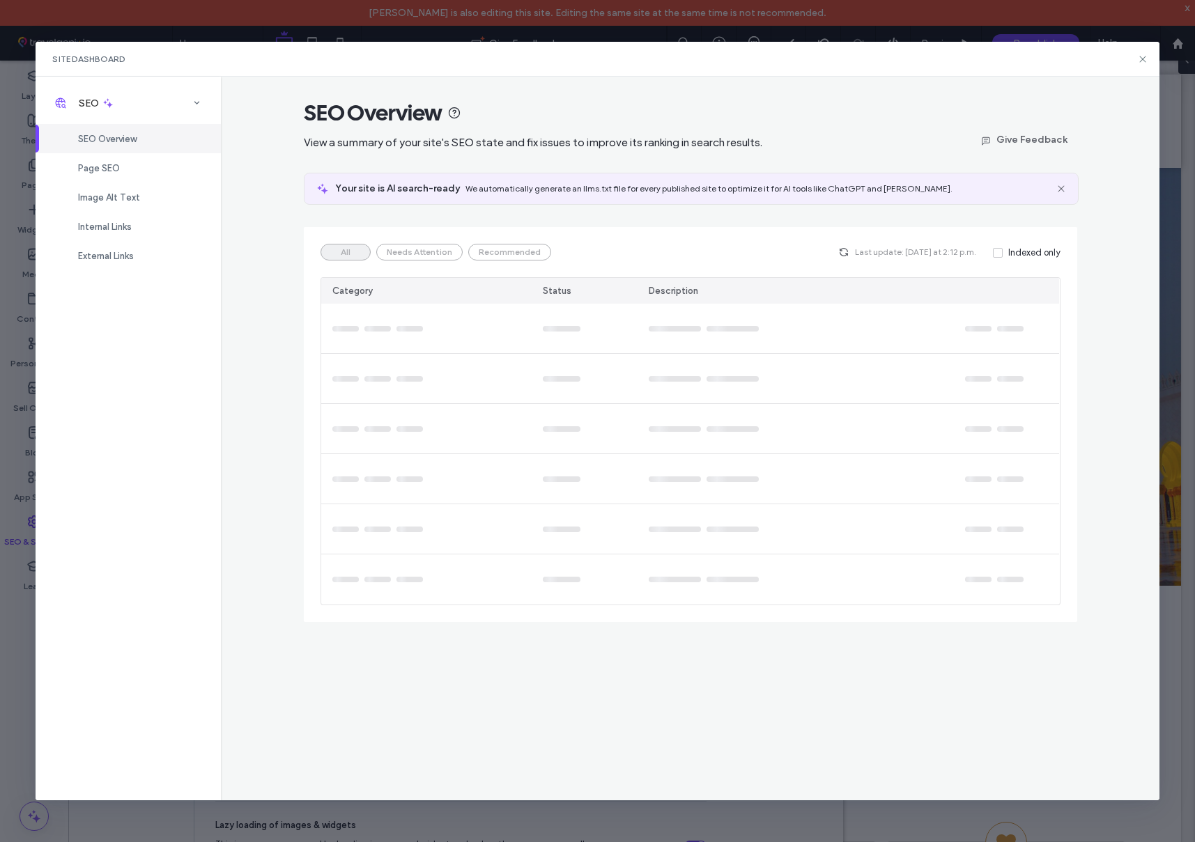
scroll to position [0, 0]
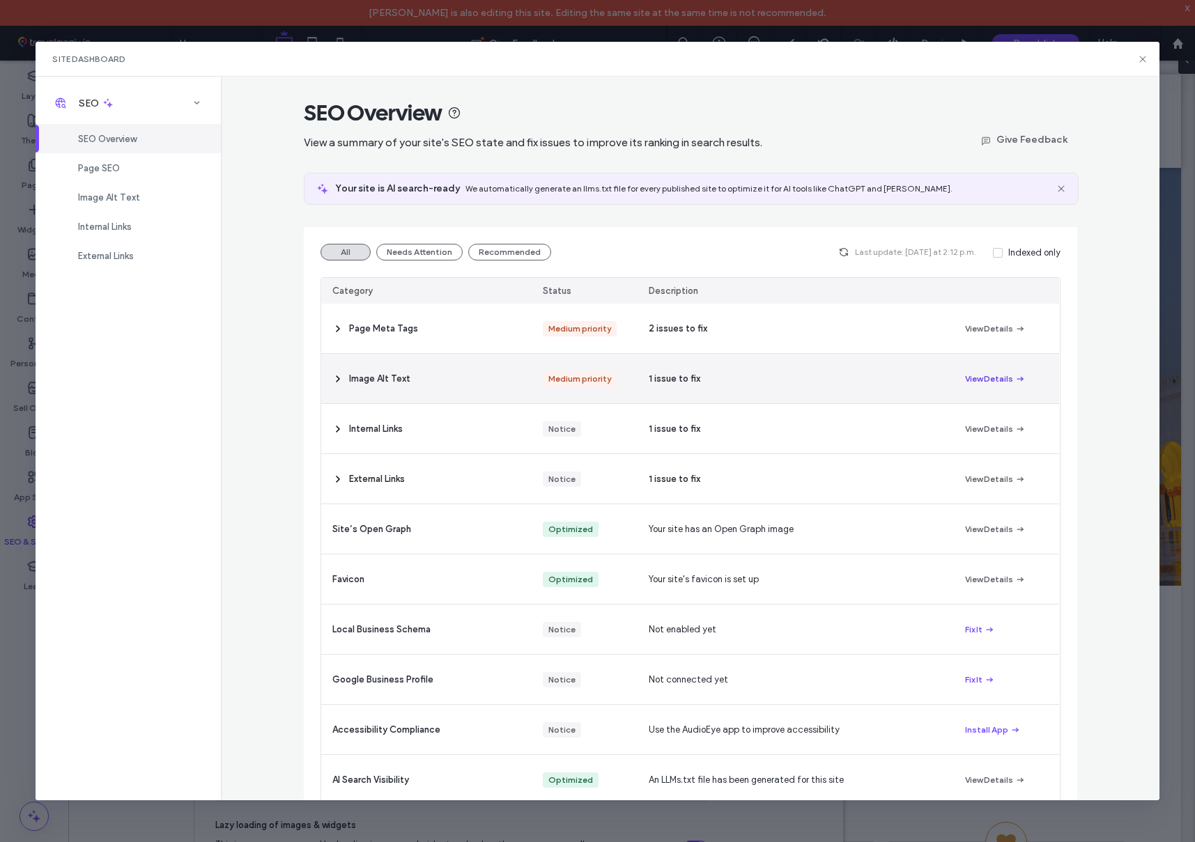
click at [994, 378] on button "View Details" at bounding box center [995, 379] width 61 height 17
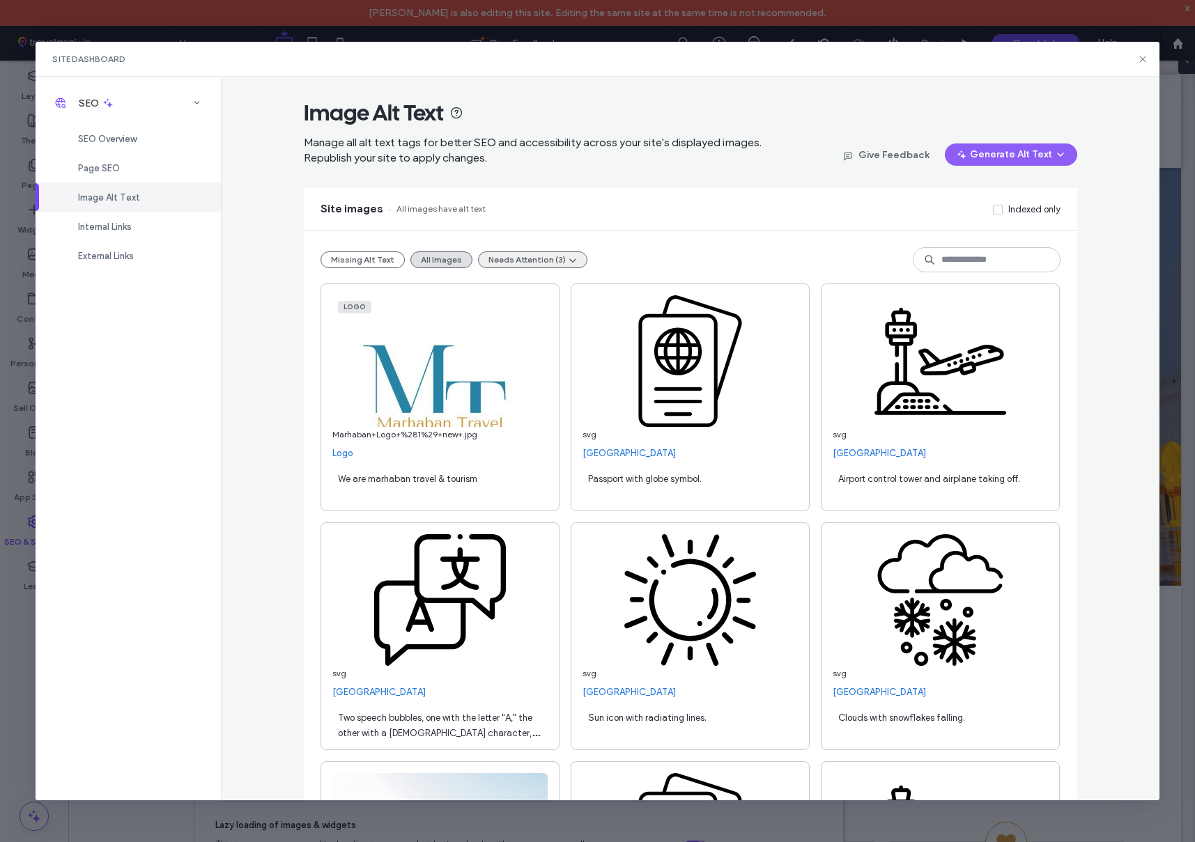
click at [515, 258] on button "Needs Attention (3)" at bounding box center [532, 259] width 109 height 17
click at [524, 293] on span "Alt text too long (3)" at bounding box center [526, 293] width 80 height 14
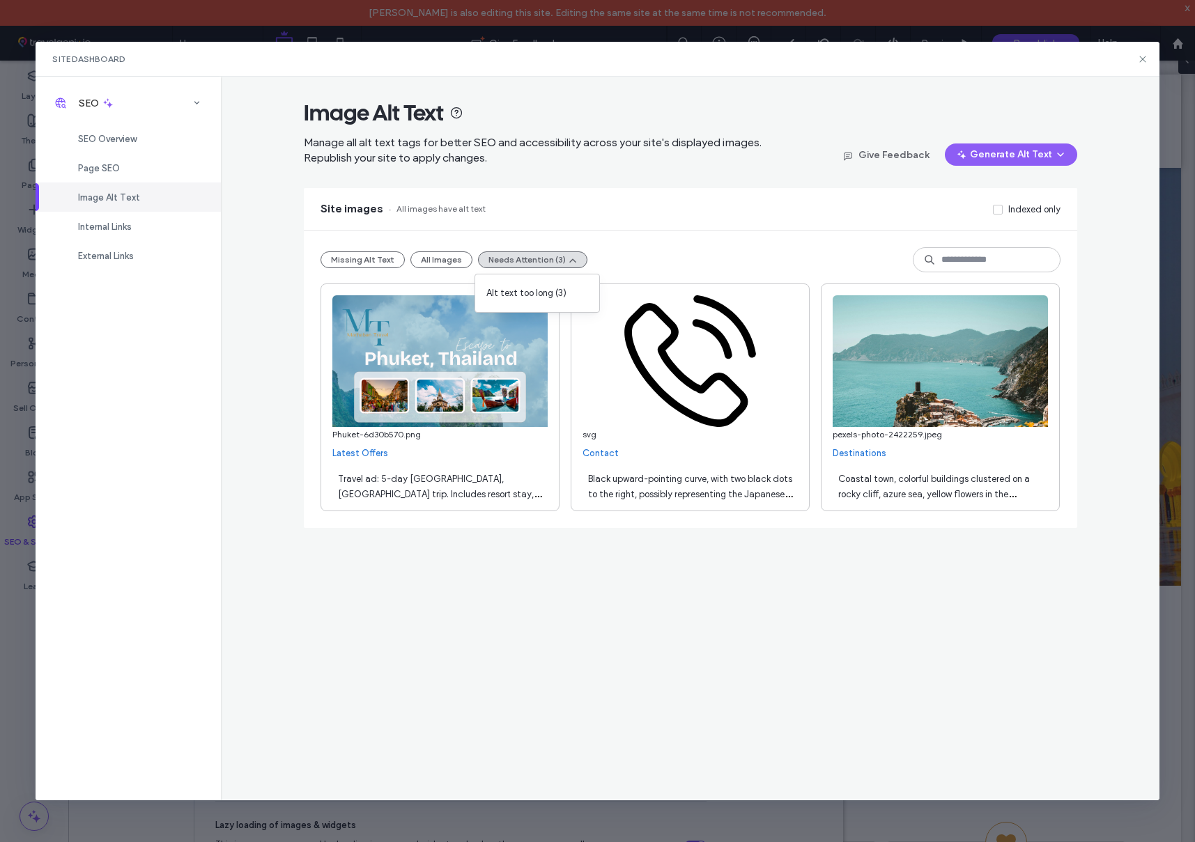
click at [311, 563] on div "**********" at bounding box center [690, 438] width 938 height 723
click at [486, 487] on div "Travel ad: 5-day Phuket, Thailand trip. Includes resort stay, island tours, air…" at bounding box center [439, 485] width 215 height 39
click at [711, 475] on span "Black upward-pointing curve, with two black dots to the right, possibly represe…" at bounding box center [690, 494] width 204 height 41
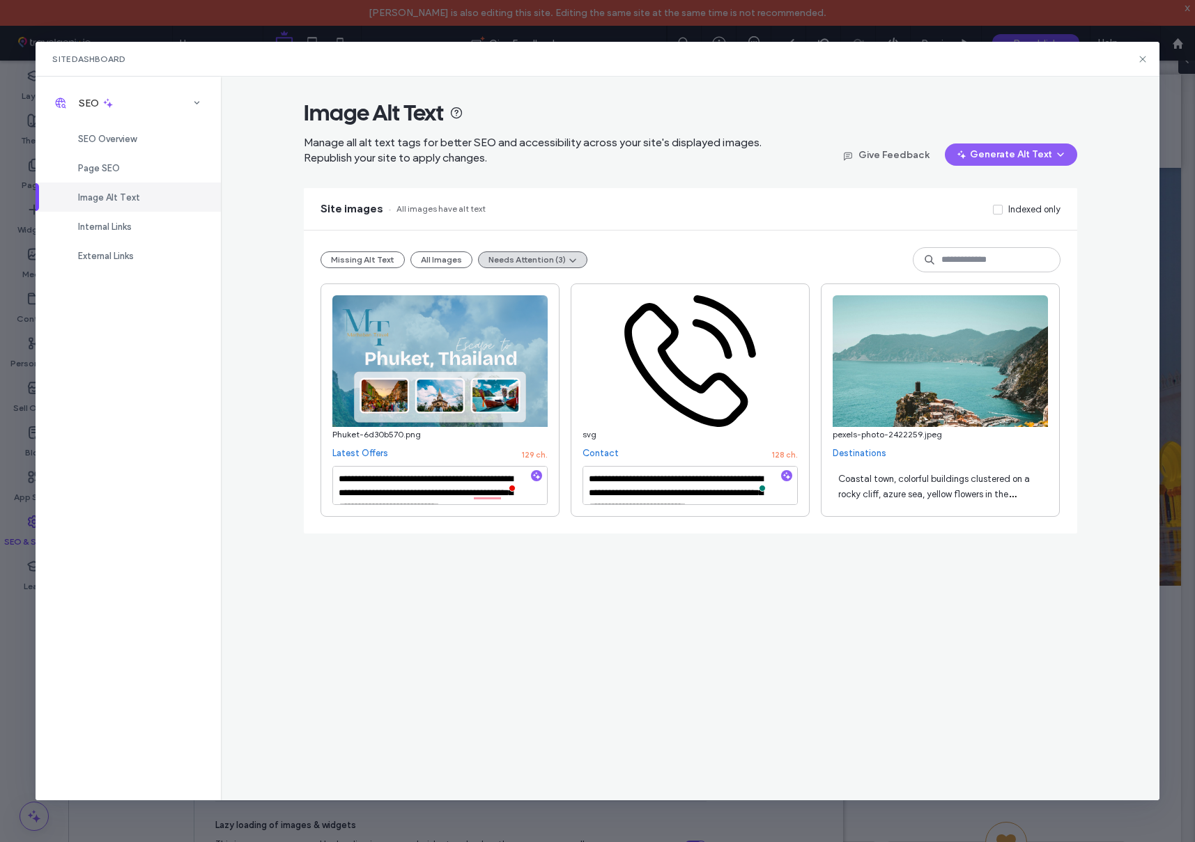
click at [933, 492] on span "Coastal town, colorful buildings clustered on a rocky cliff, azure sea, yellow …" at bounding box center [934, 494] width 192 height 41
click at [131, 142] on span "SEO Overview" at bounding box center [107, 139] width 59 height 10
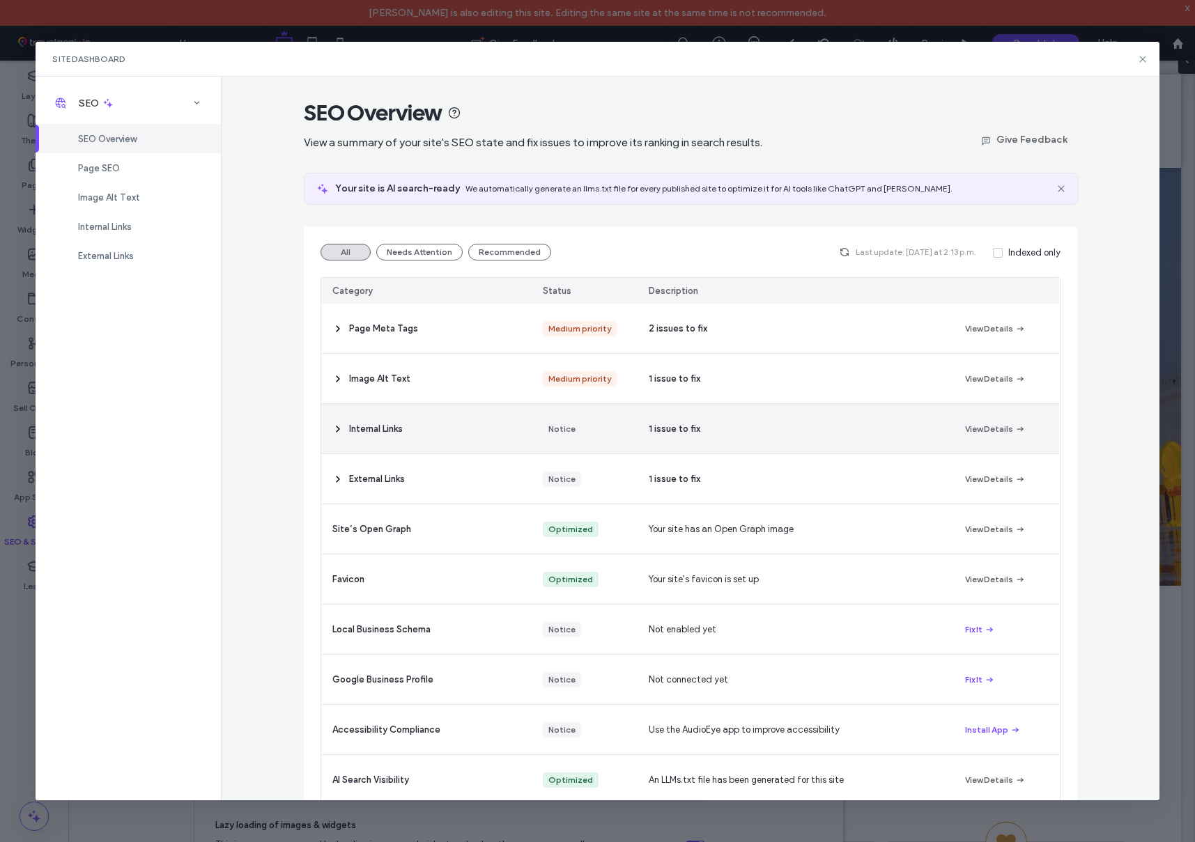
click at [1004, 428] on button "View Details" at bounding box center [995, 429] width 61 height 17
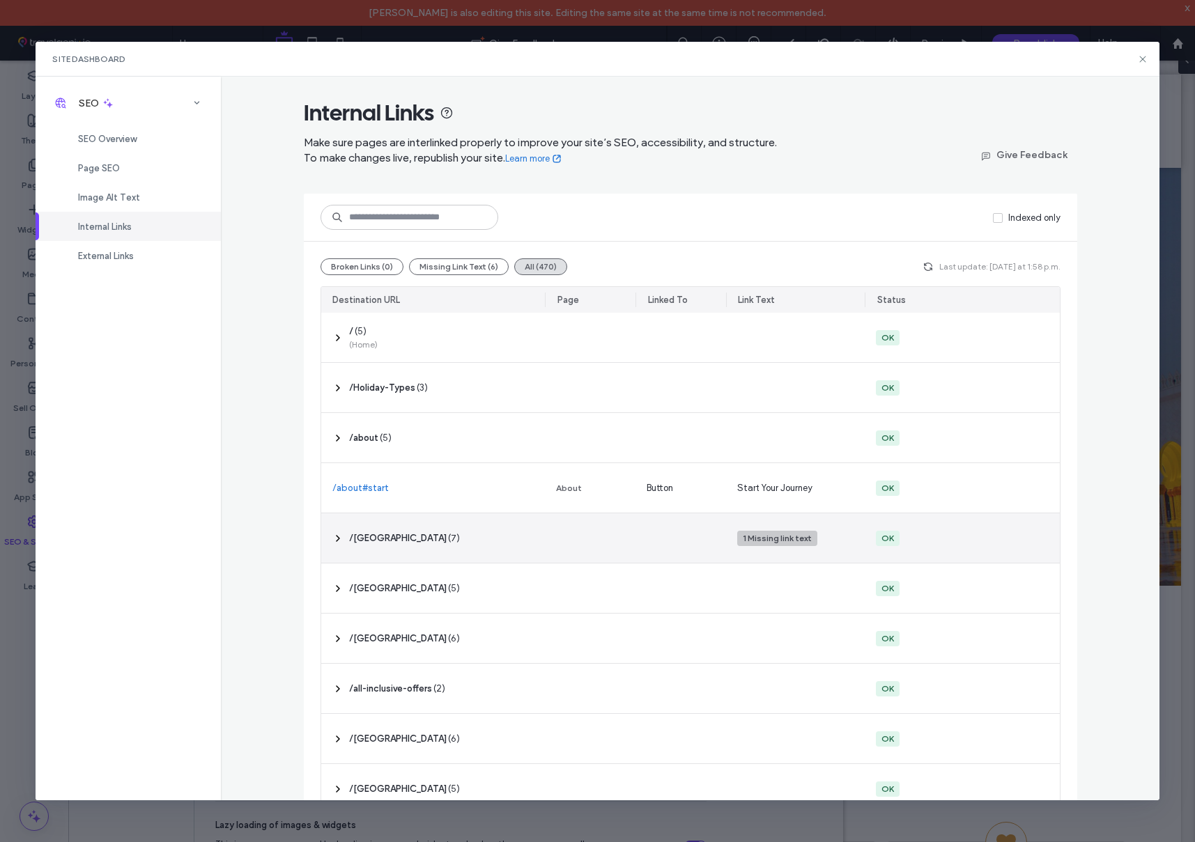
click at [338, 537] on use at bounding box center [337, 539] width 3 height 6
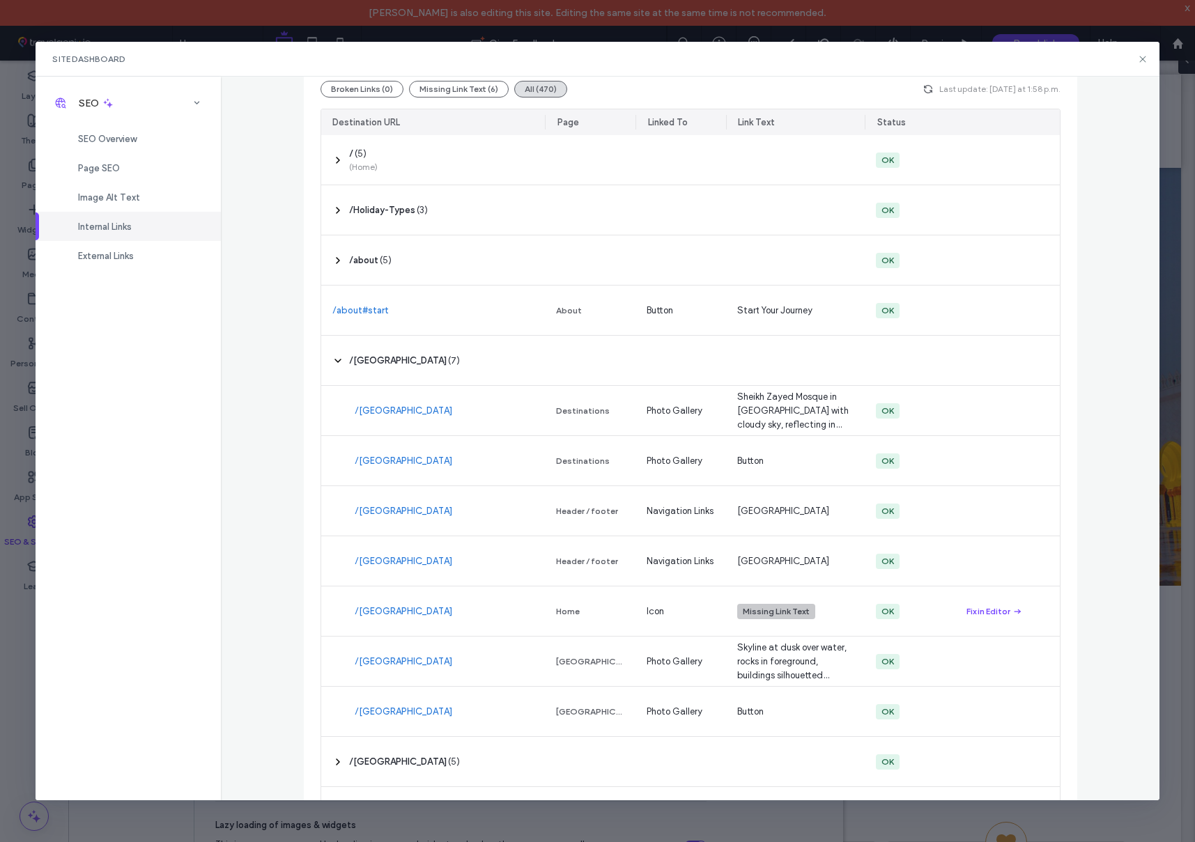
scroll to position [185, 0]
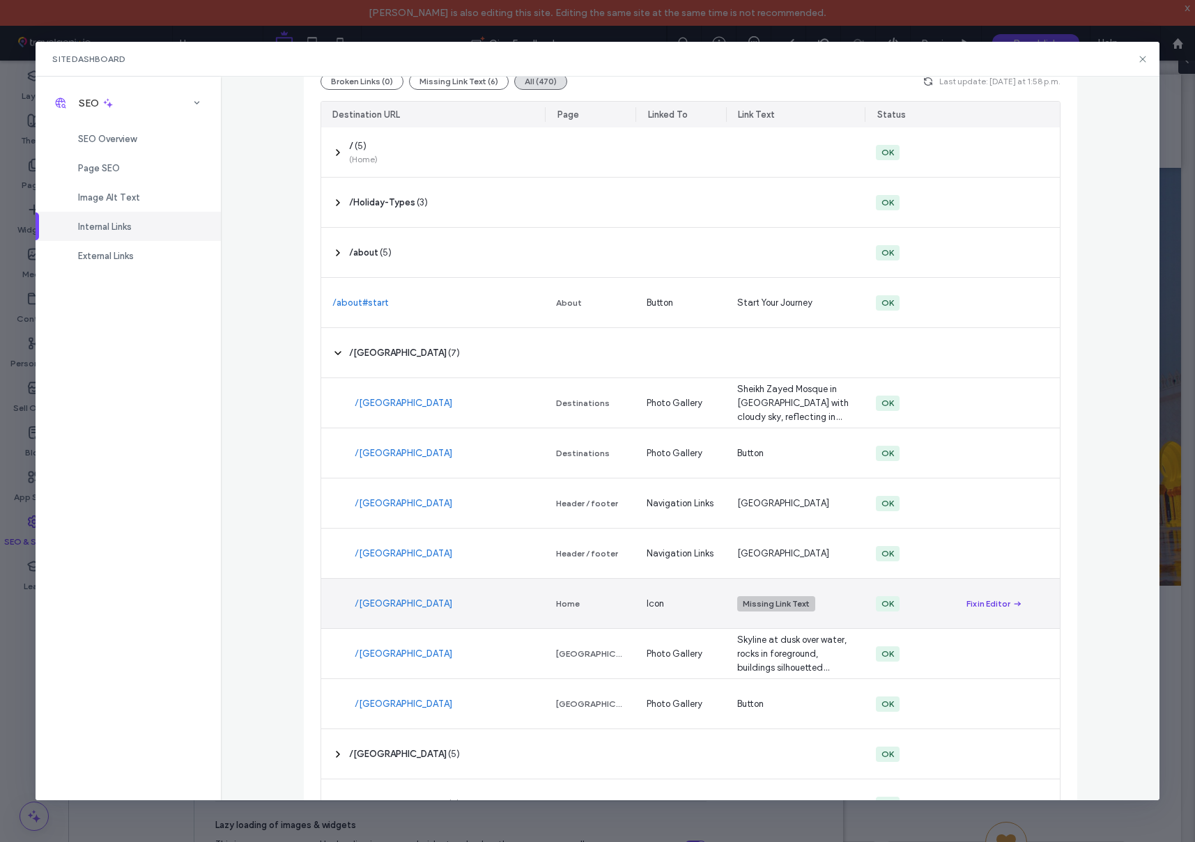
click at [982, 600] on div "Fix in Editor" at bounding box center [988, 604] width 44 height 13
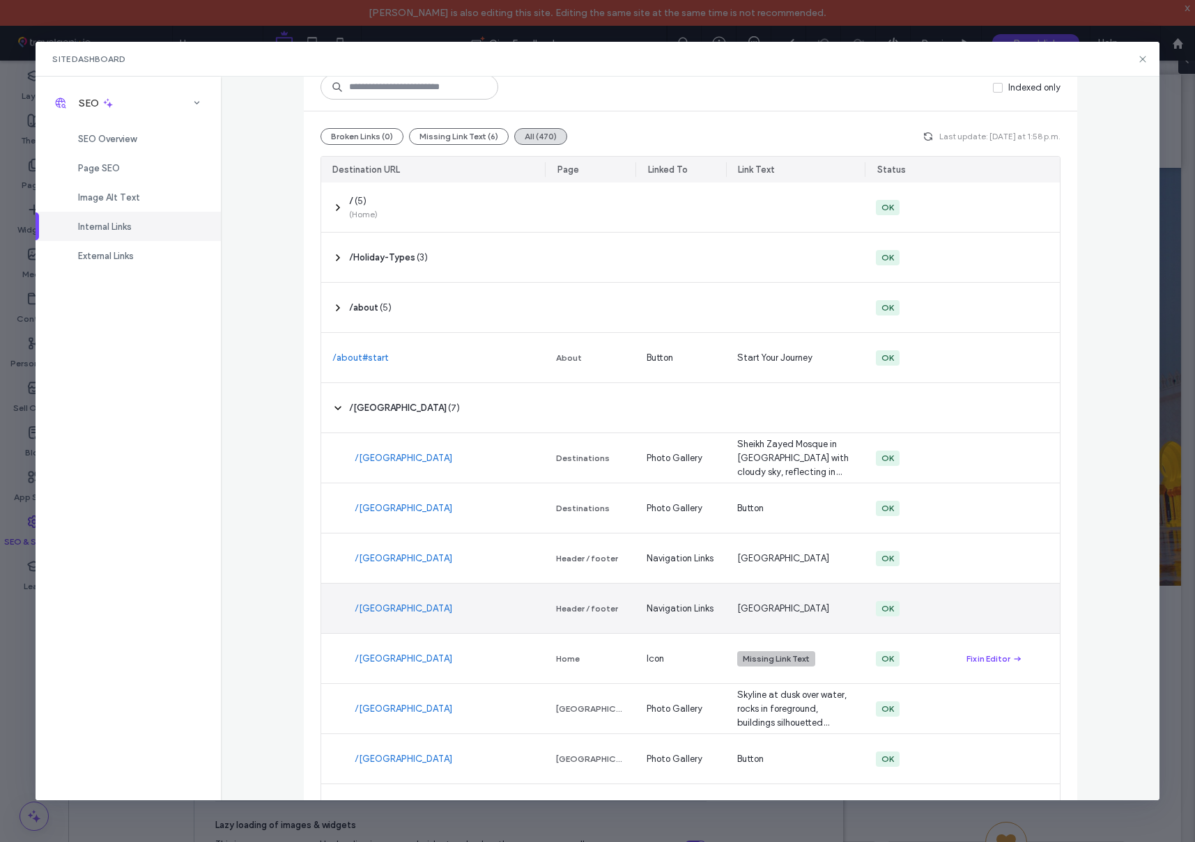
scroll to position [127, 0]
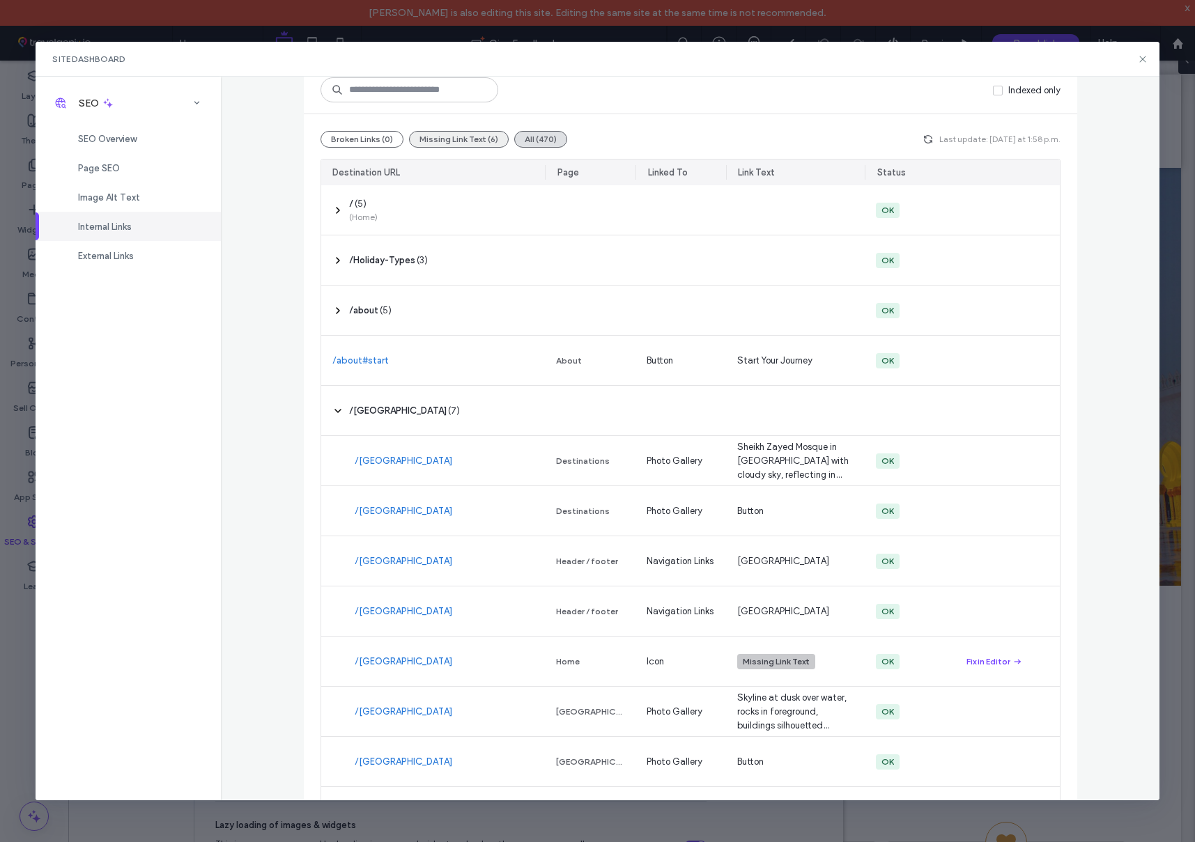
click at [456, 132] on button "Missing Link Text (6)" at bounding box center [459, 139] width 100 height 17
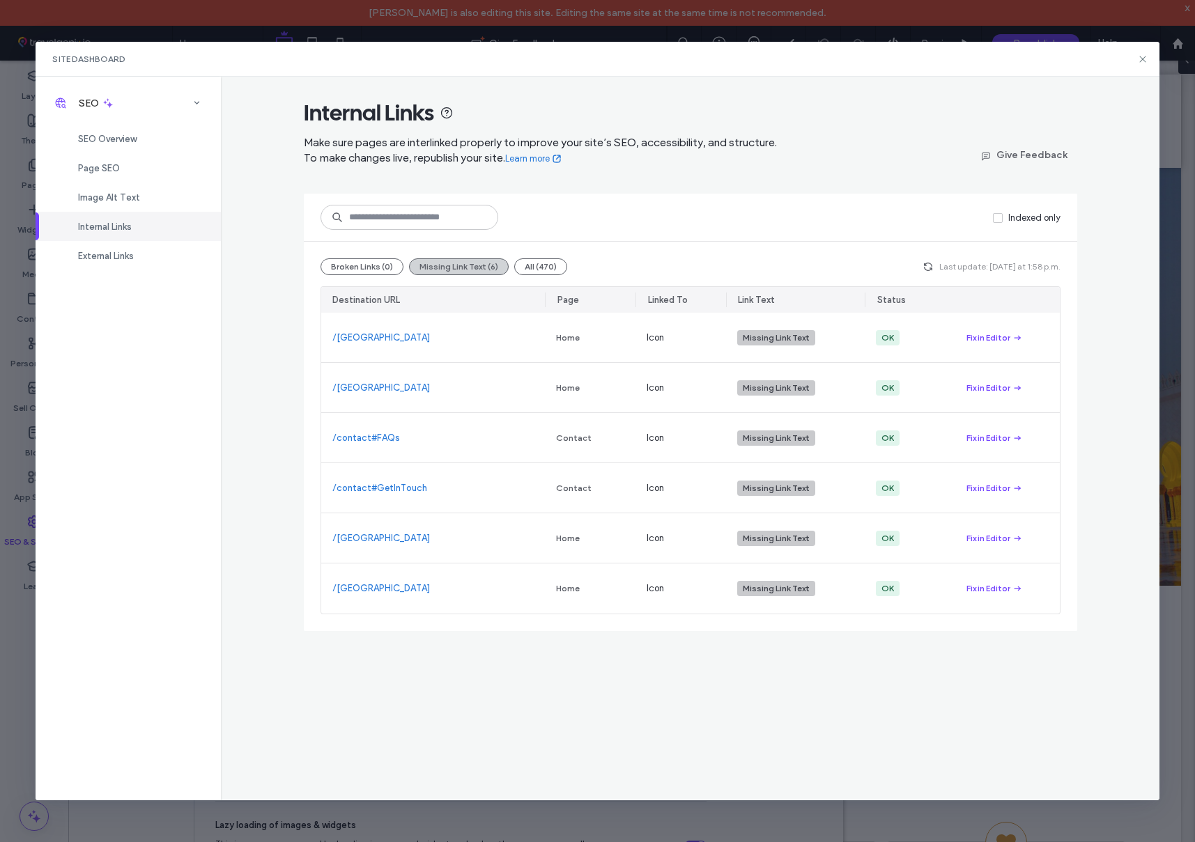
scroll to position [0, 0]
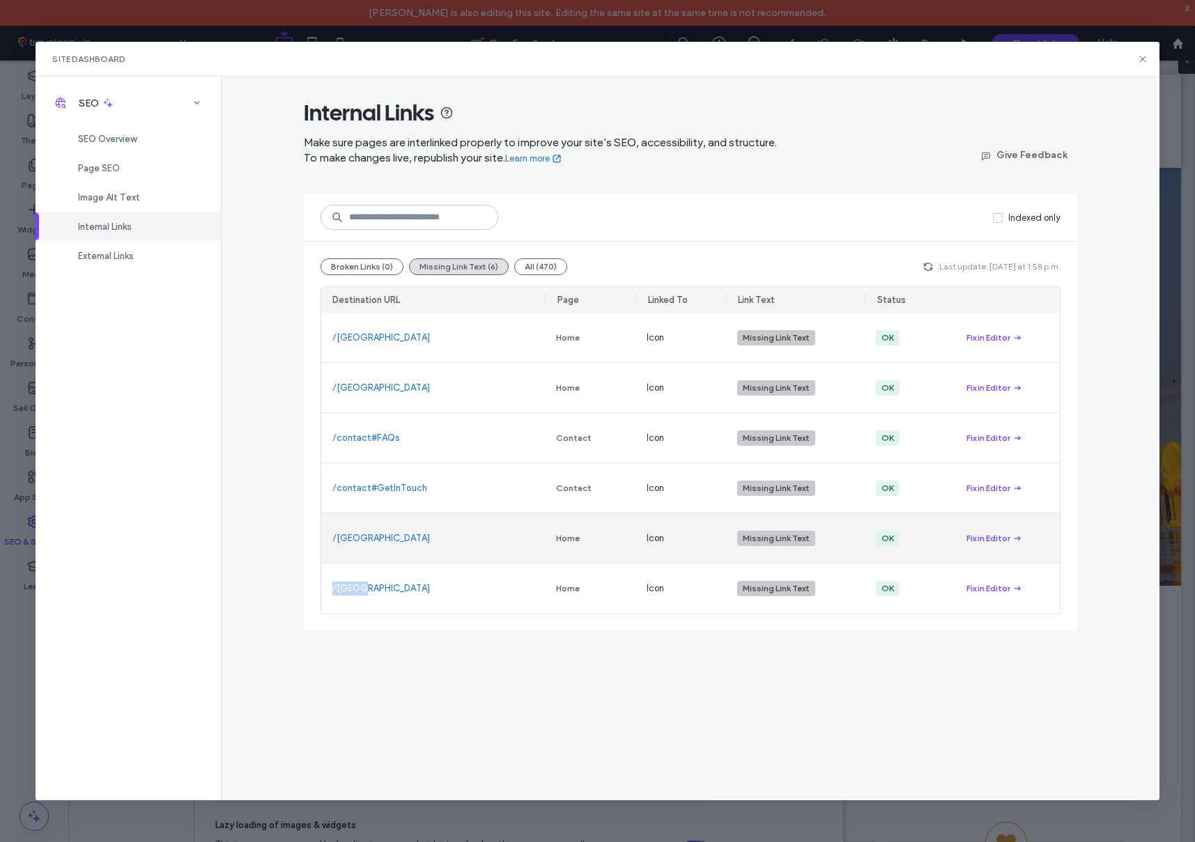
click at [367, 583] on div "/italy" at bounding box center [433, 589] width 224 height 50
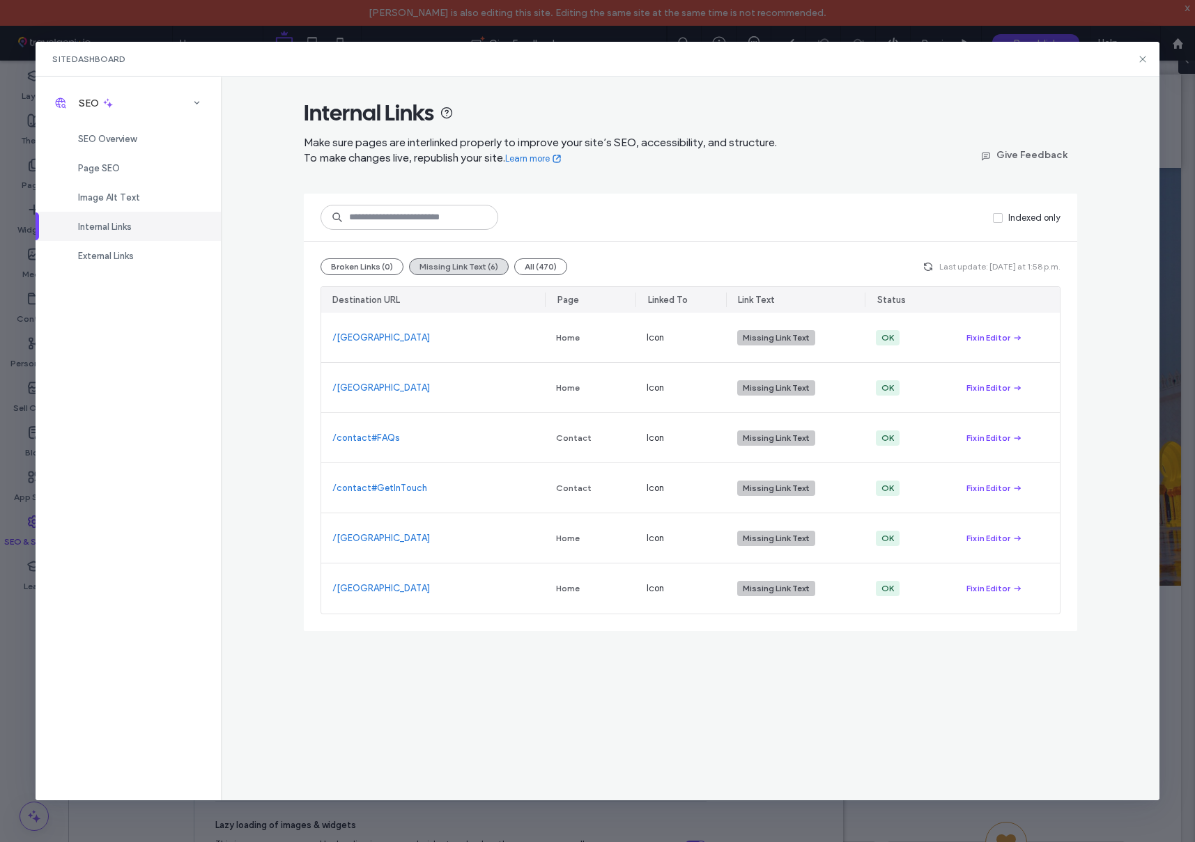
click at [442, 308] on div "Destination URL" at bounding box center [433, 300] width 224 height 26
click at [112, 134] on span "SEO Overview" at bounding box center [107, 139] width 59 height 10
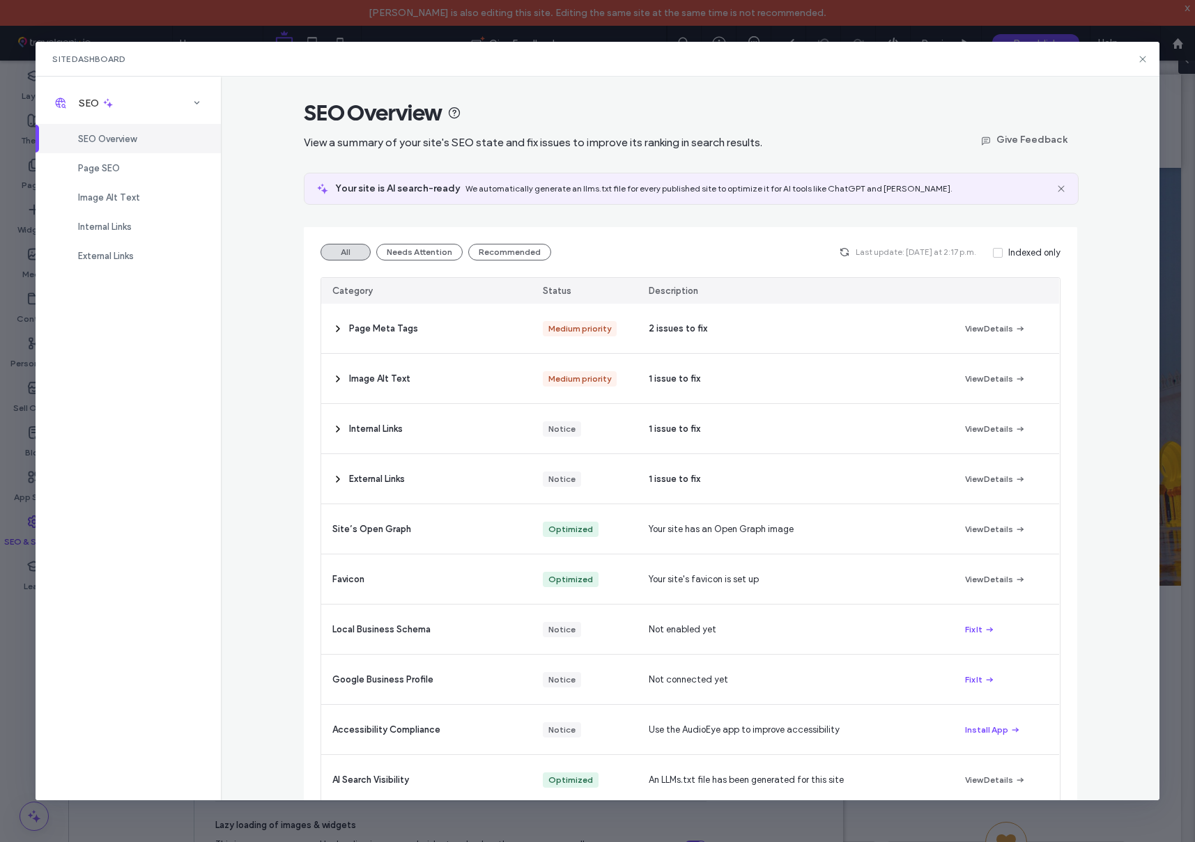
scroll to position [22, 0]
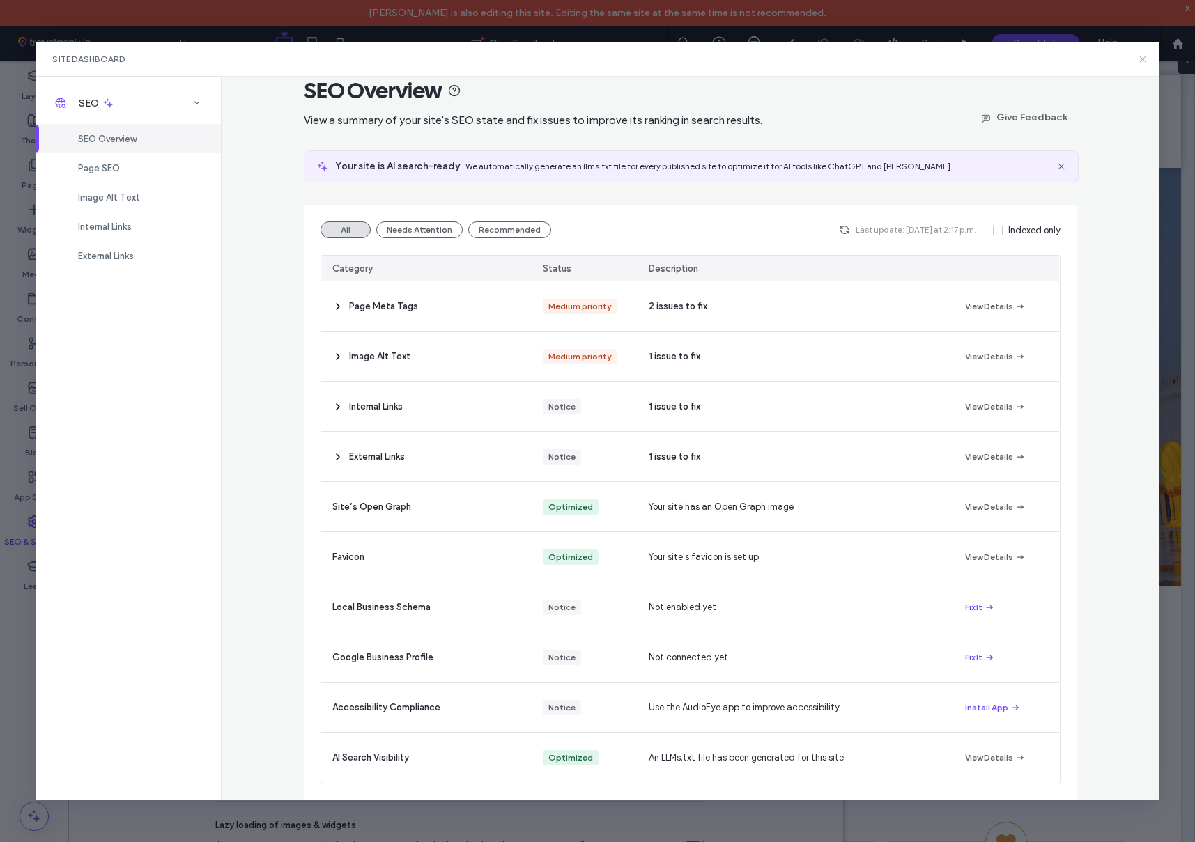
click at [1144, 56] on icon at bounding box center [1142, 59] width 11 height 11
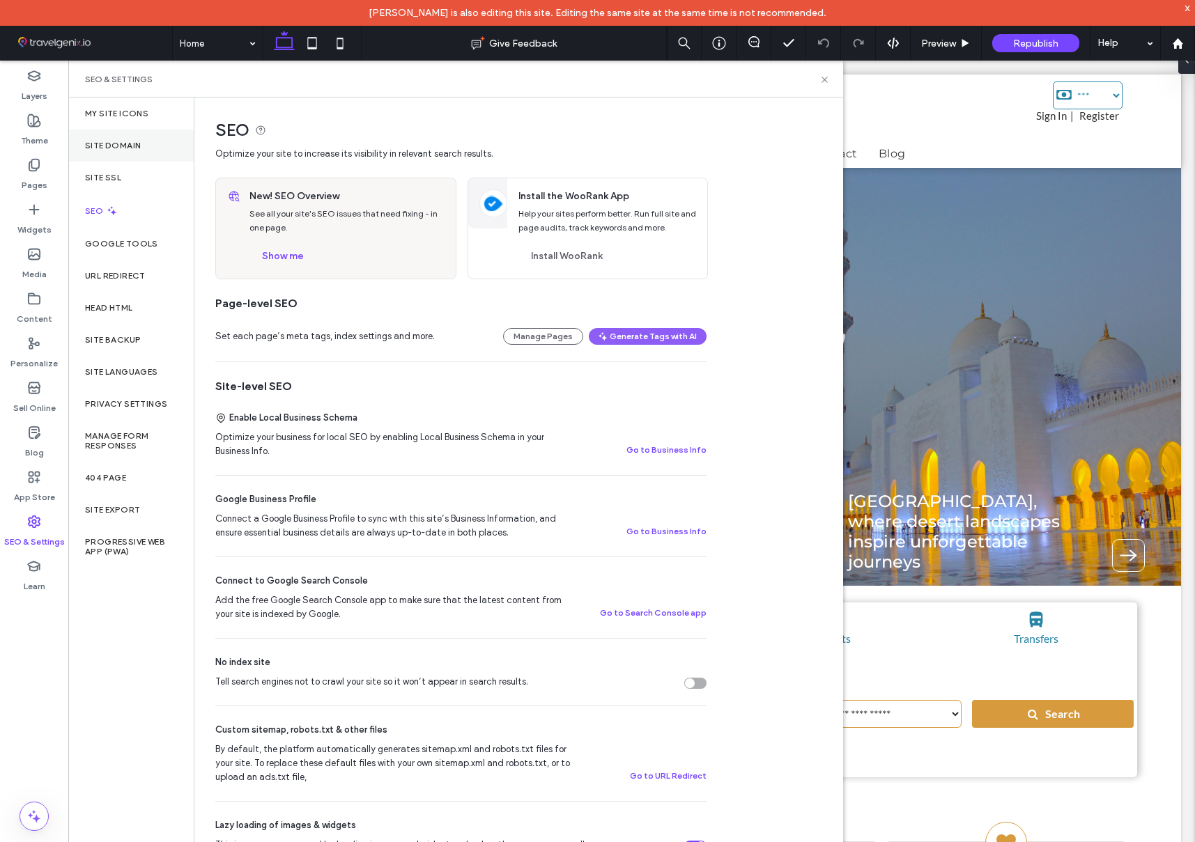
click at [119, 139] on div "Site Domain" at bounding box center [130, 146] width 125 height 32
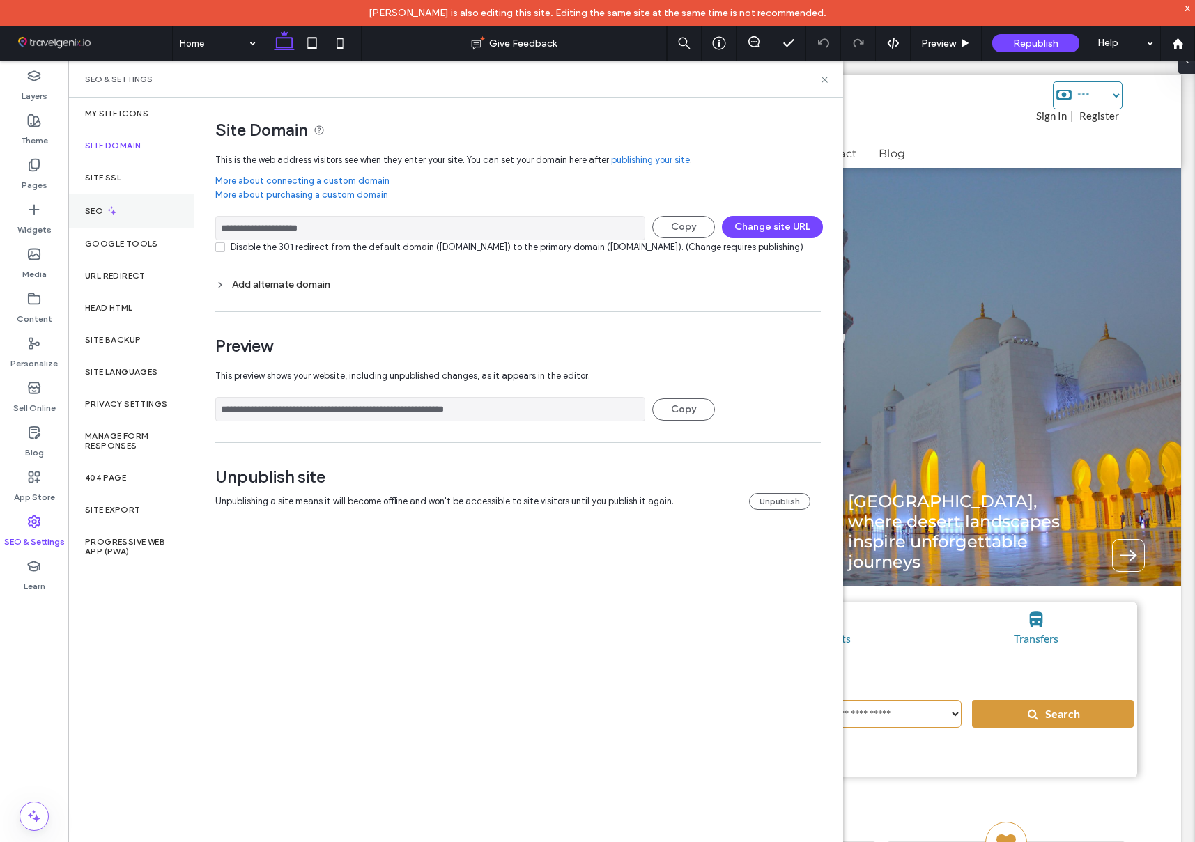
click at [106, 205] on icon at bounding box center [112, 211] width 12 height 12
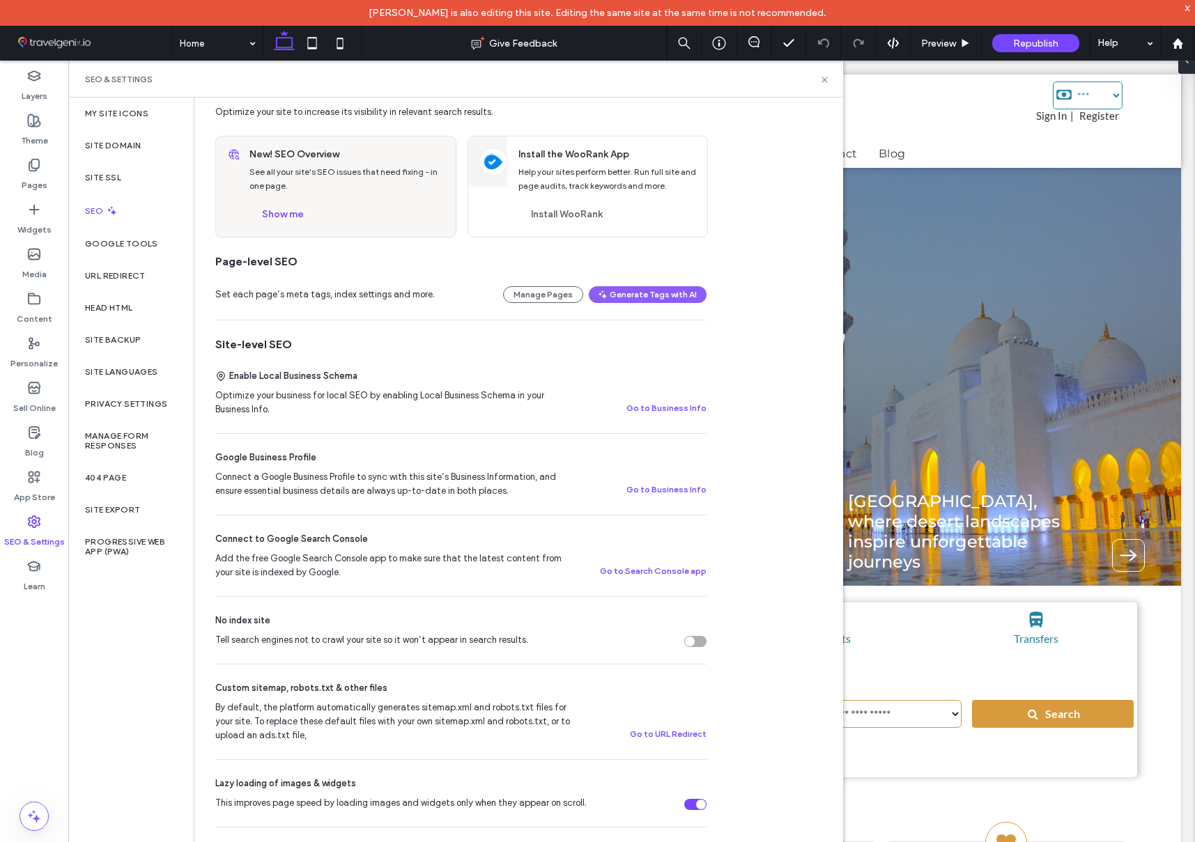
scroll to position [0, 0]
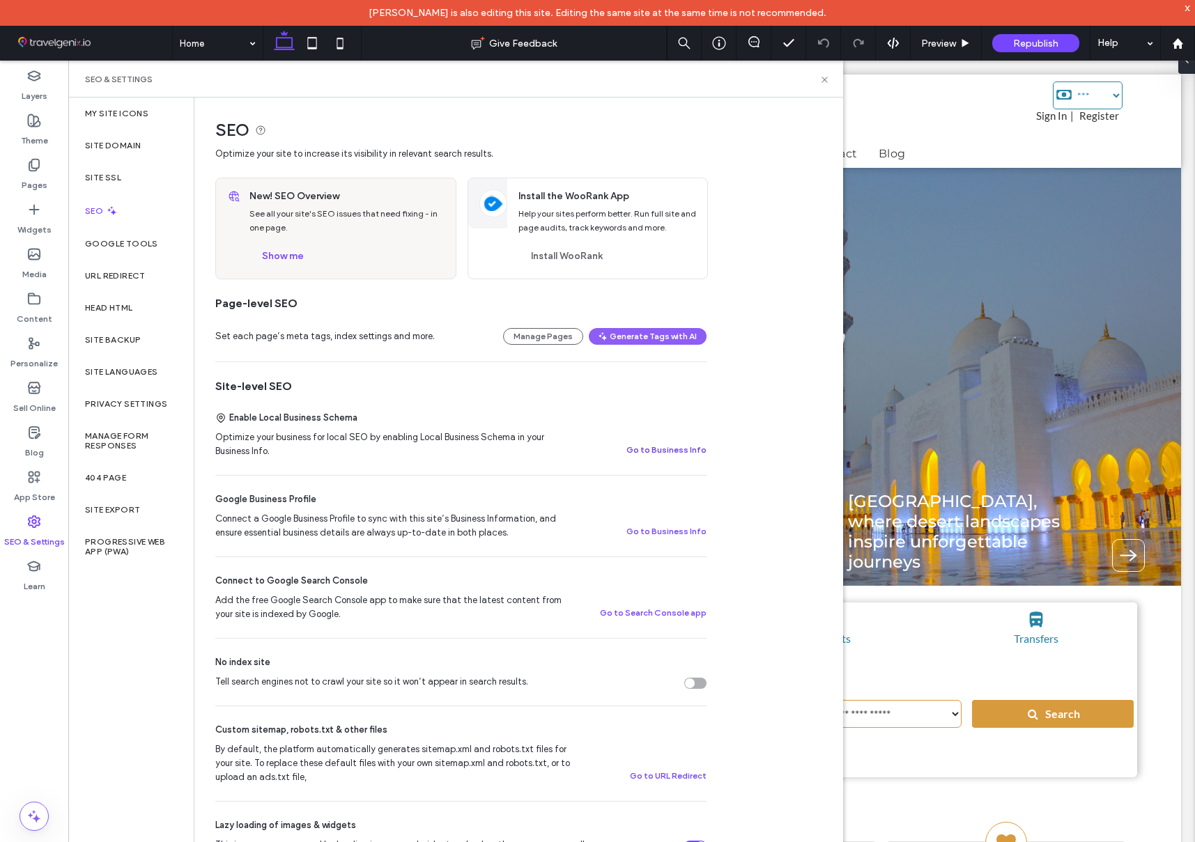
click at [676, 447] on button "Go to Business Info" at bounding box center [666, 450] width 80 height 17
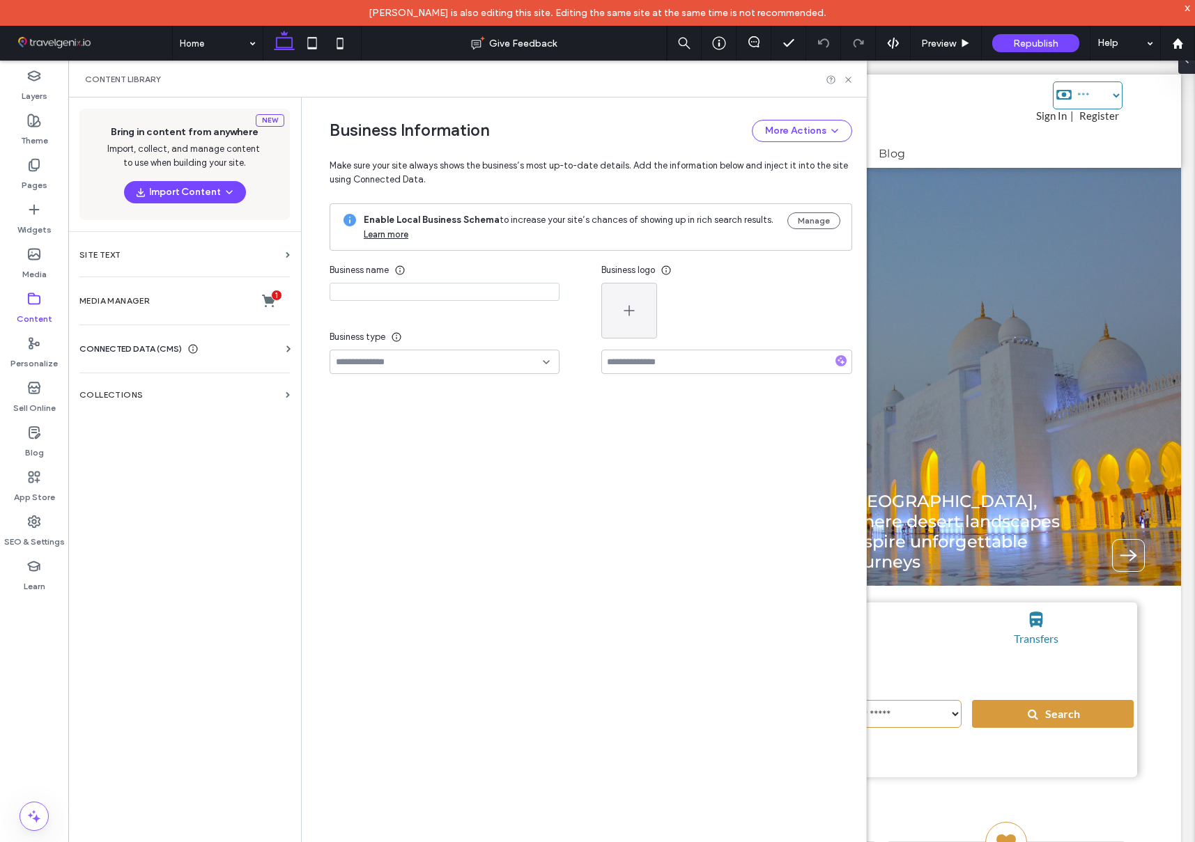
type input "**********"
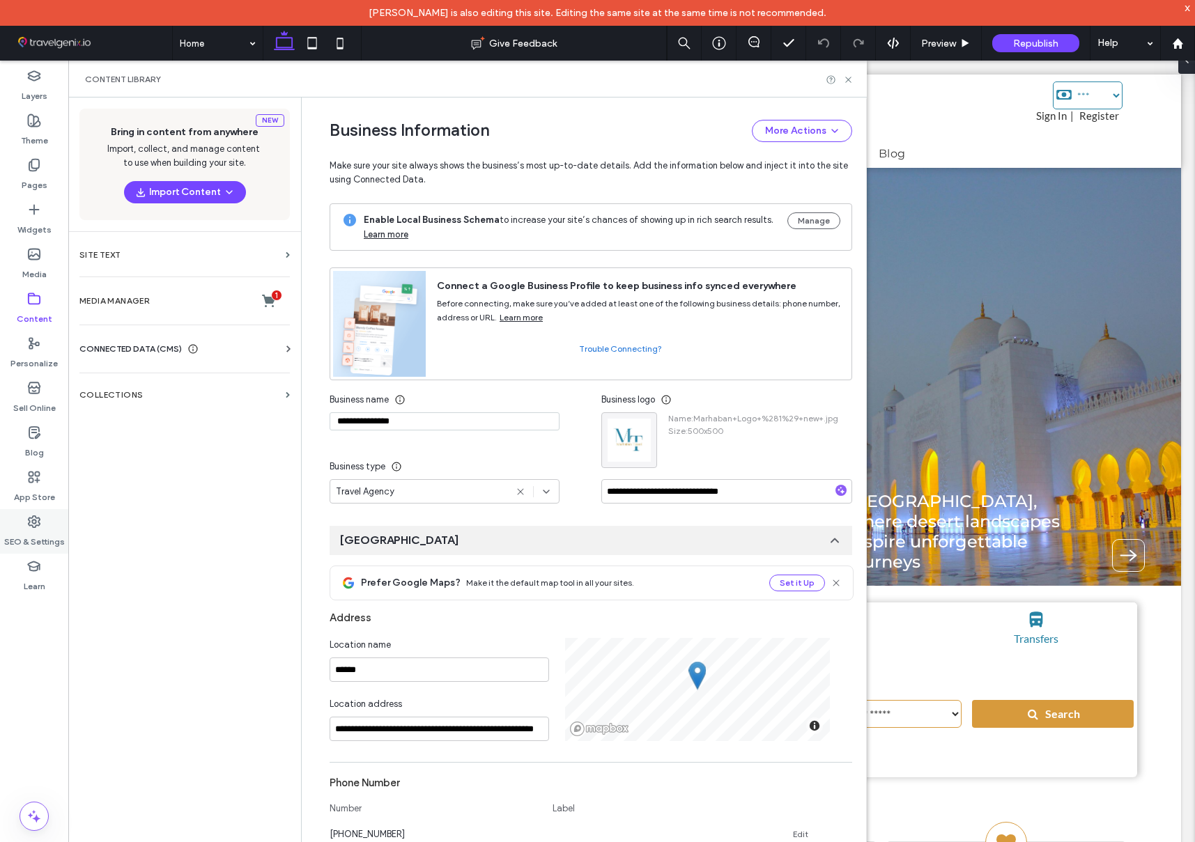
click at [33, 524] on icon at bounding box center [34, 522] width 14 height 14
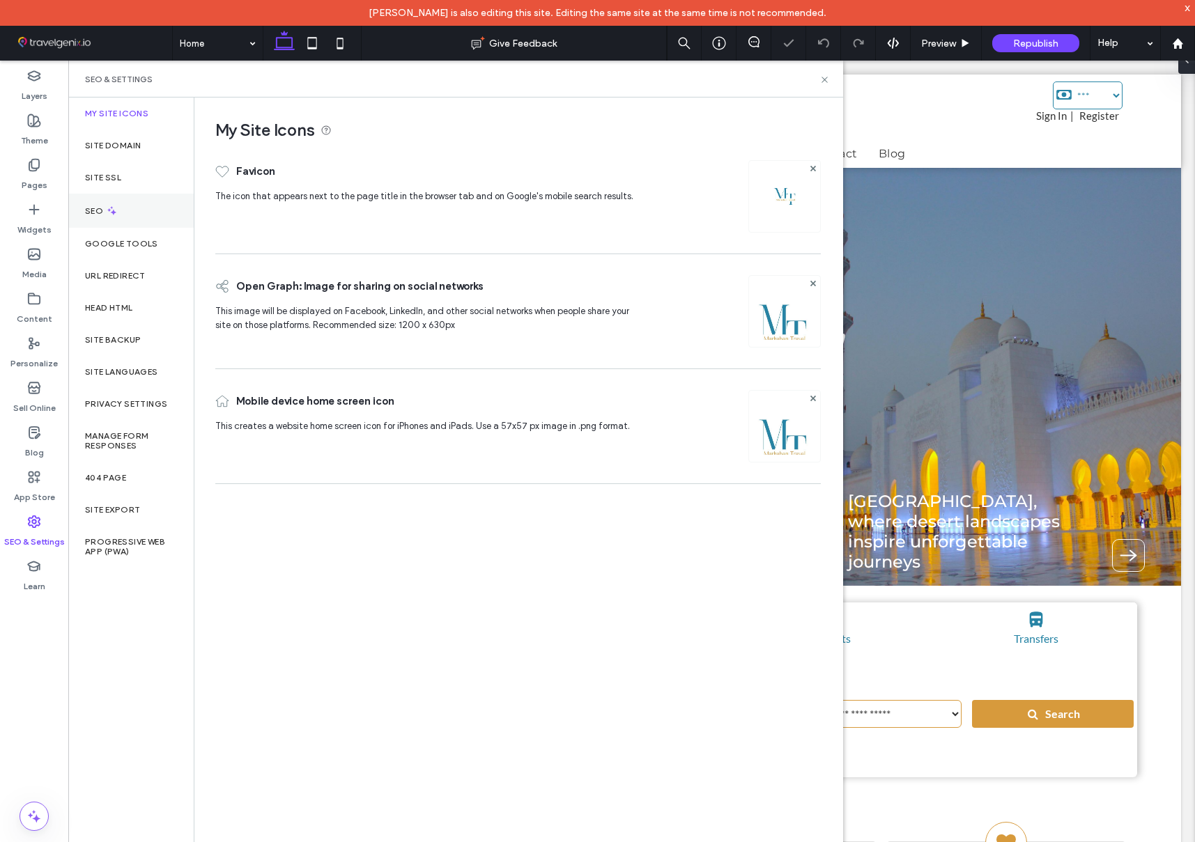
click at [109, 211] on use at bounding box center [111, 210] width 9 height 9
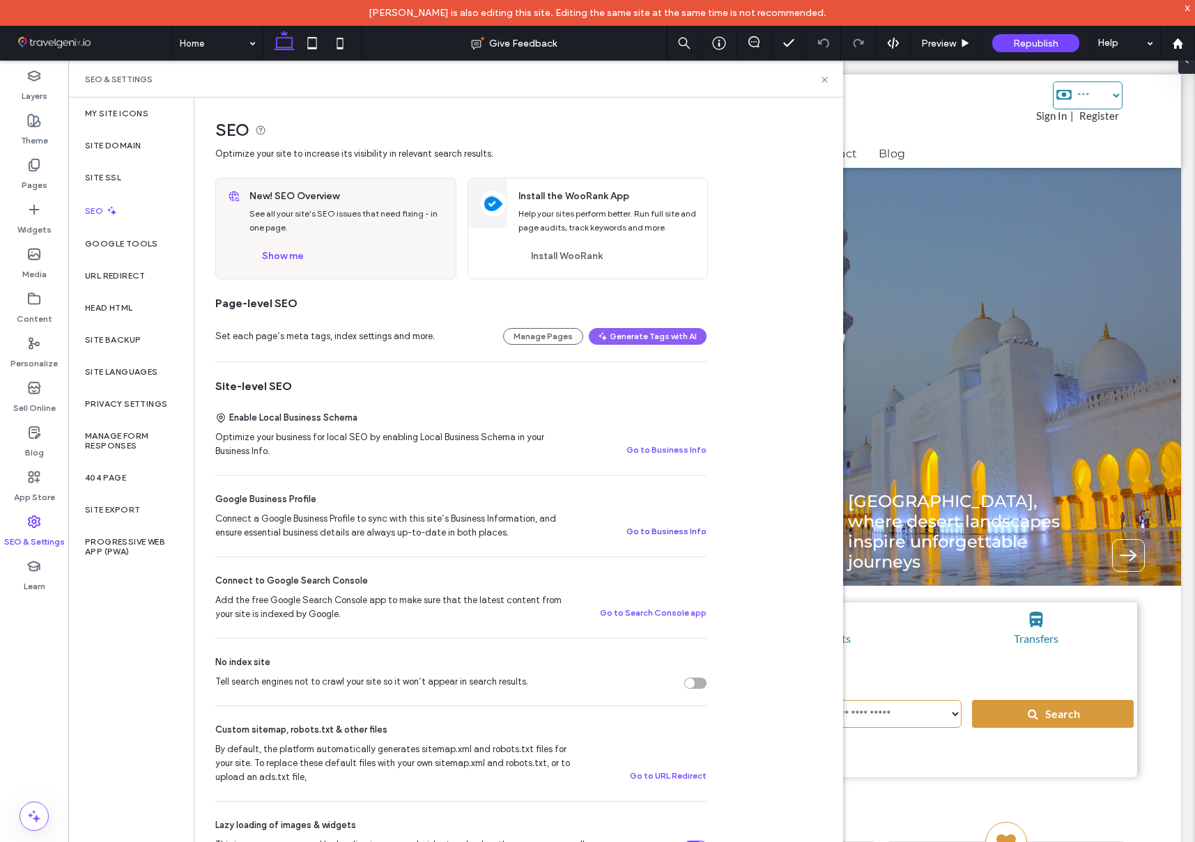
click at [684, 532] on button "Go to Business Info" at bounding box center [666, 531] width 80 height 17
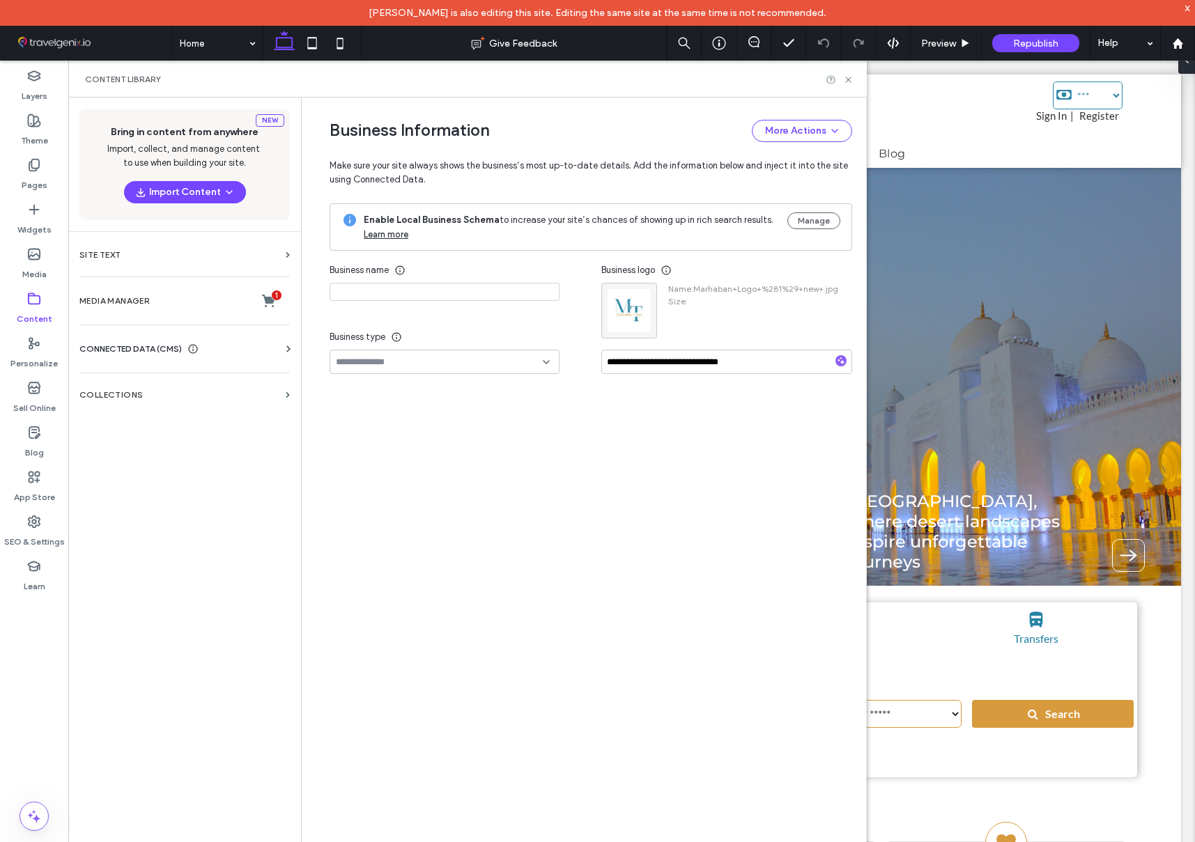
type input "**********"
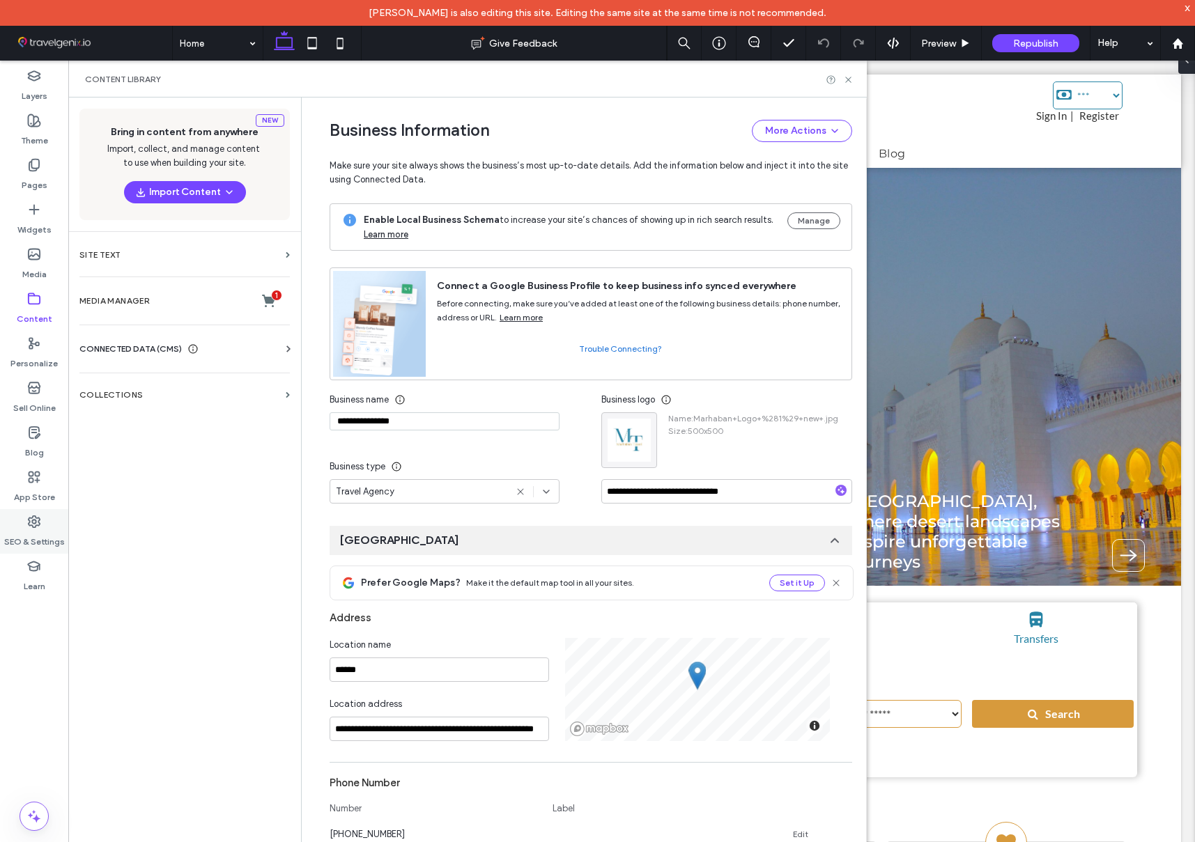
click at [33, 518] on icon at bounding box center [34, 522] width 14 height 14
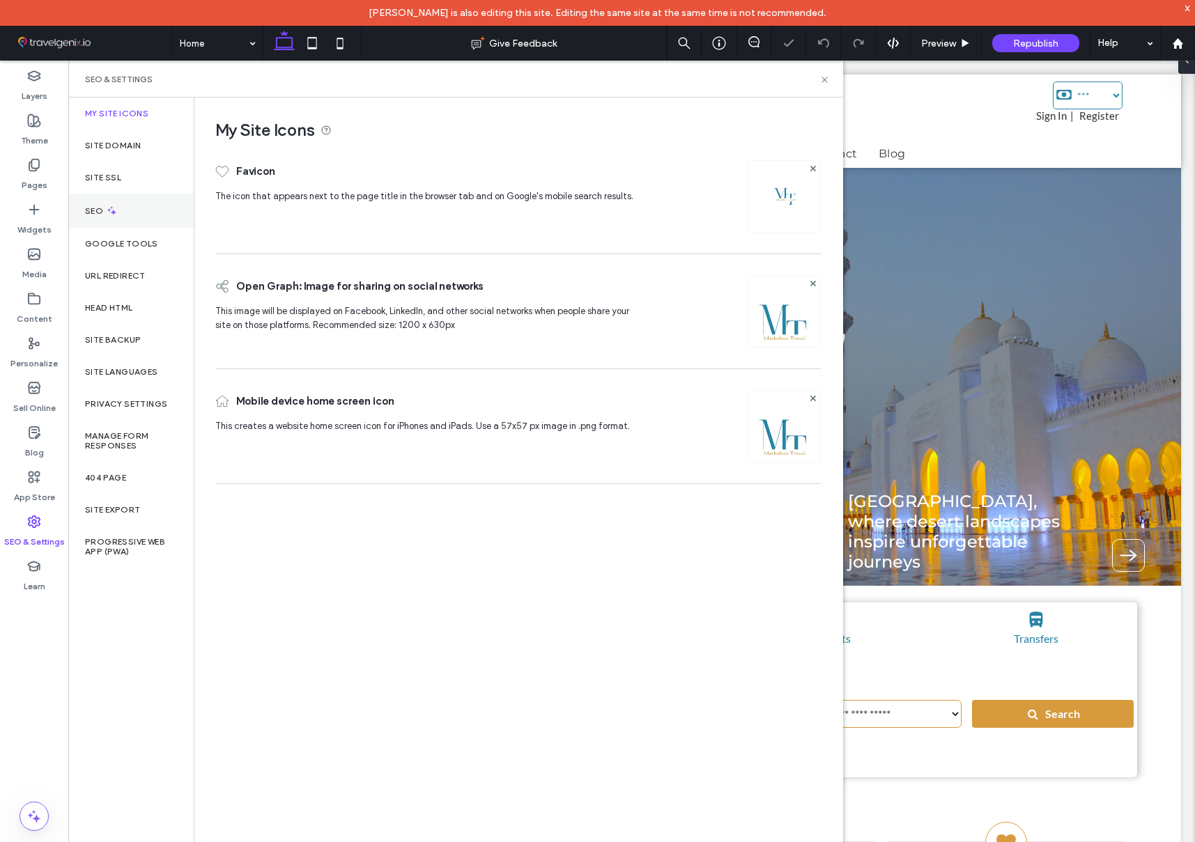
click at [88, 206] on label "SEO" at bounding box center [95, 211] width 21 height 10
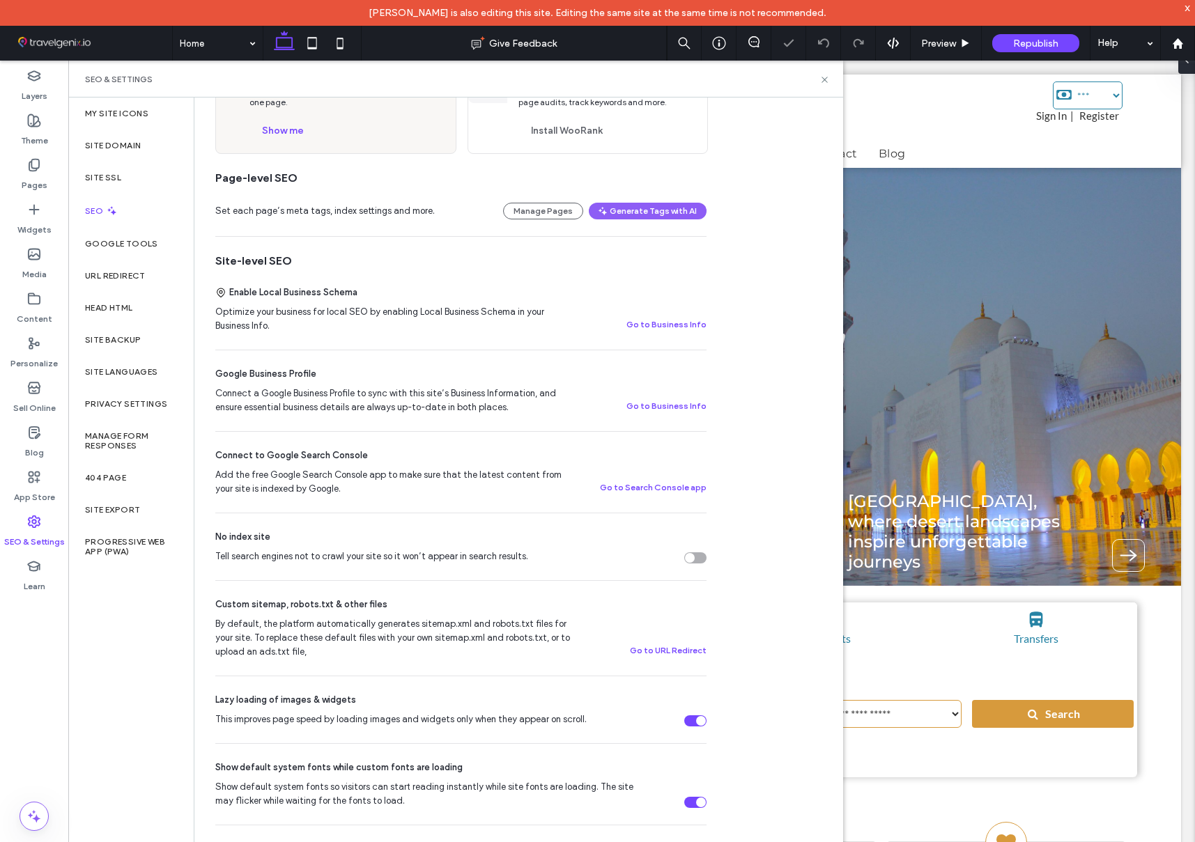
scroll to position [127, 0]
click at [107, 146] on label "Site Domain" at bounding box center [113, 146] width 56 height 10
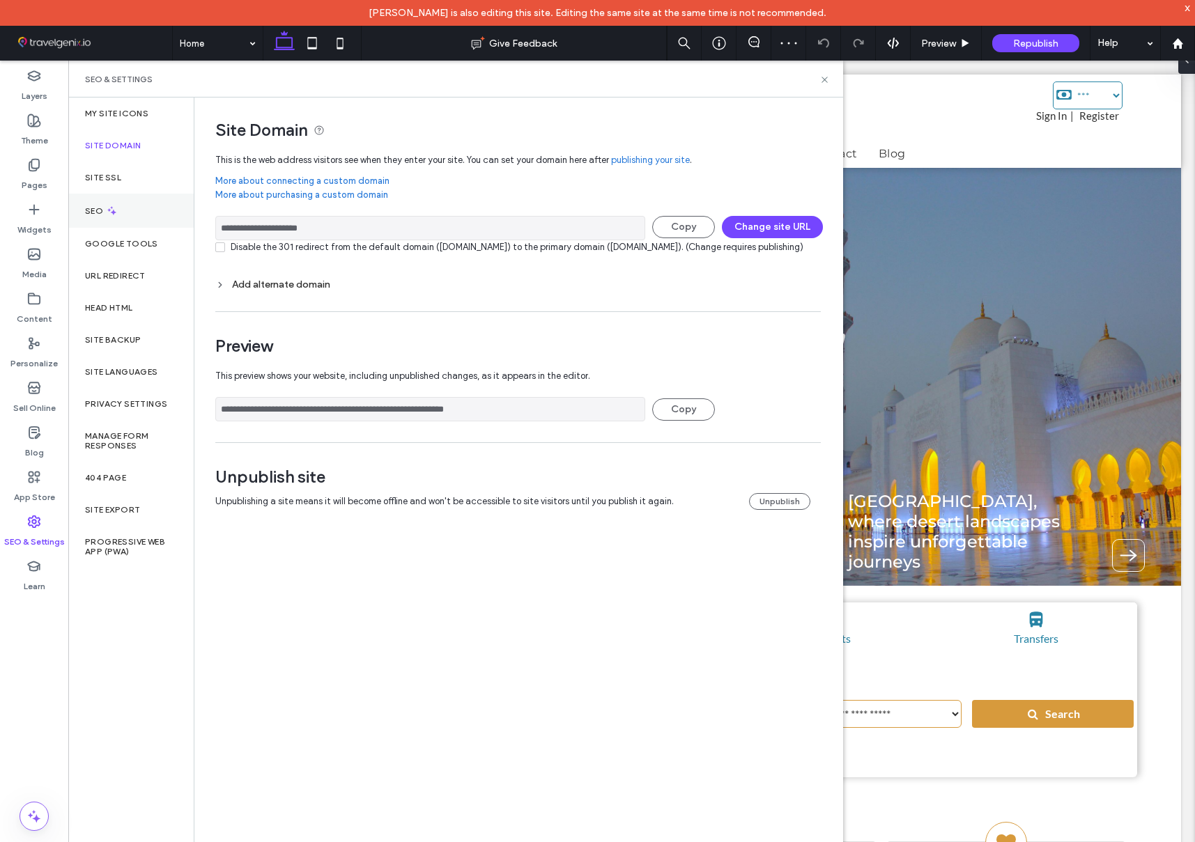
click at [104, 209] on label "SEO" at bounding box center [95, 211] width 21 height 10
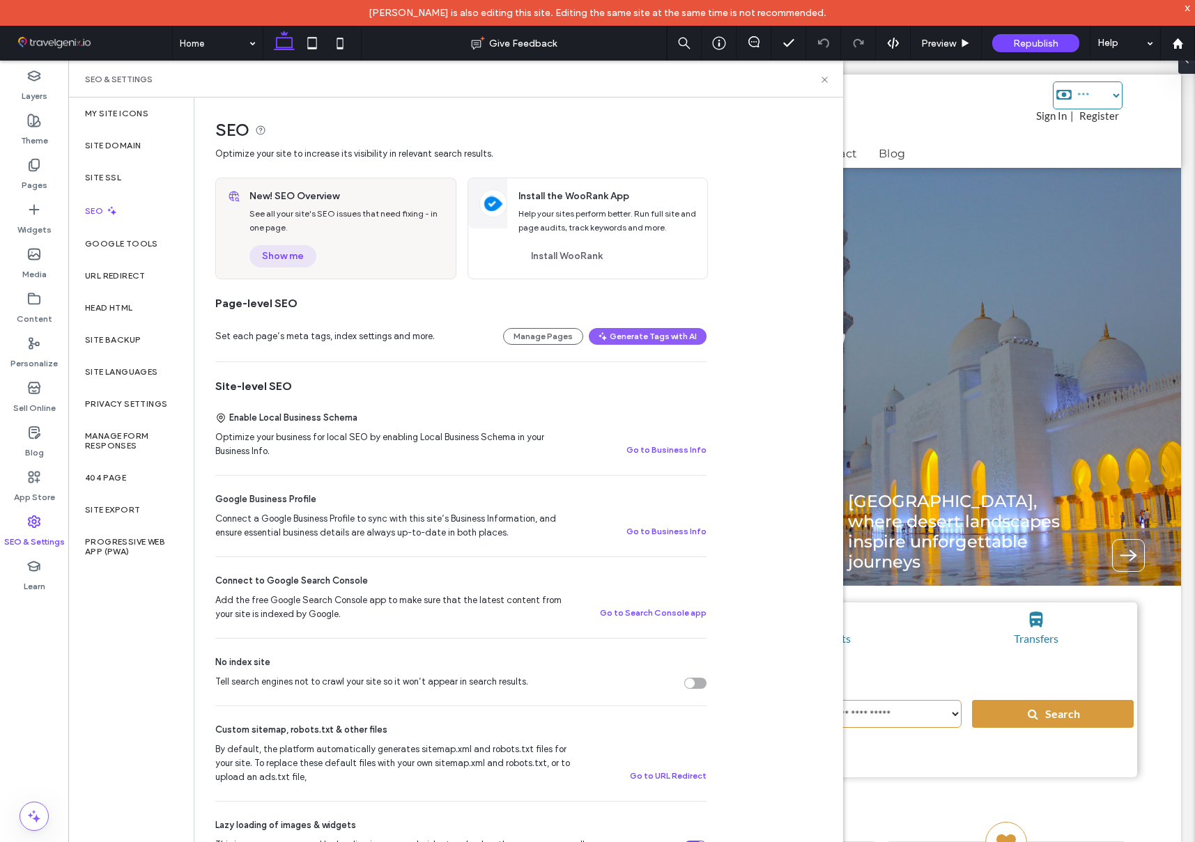
click at [286, 253] on button "Show me" at bounding box center [282, 256] width 67 height 22
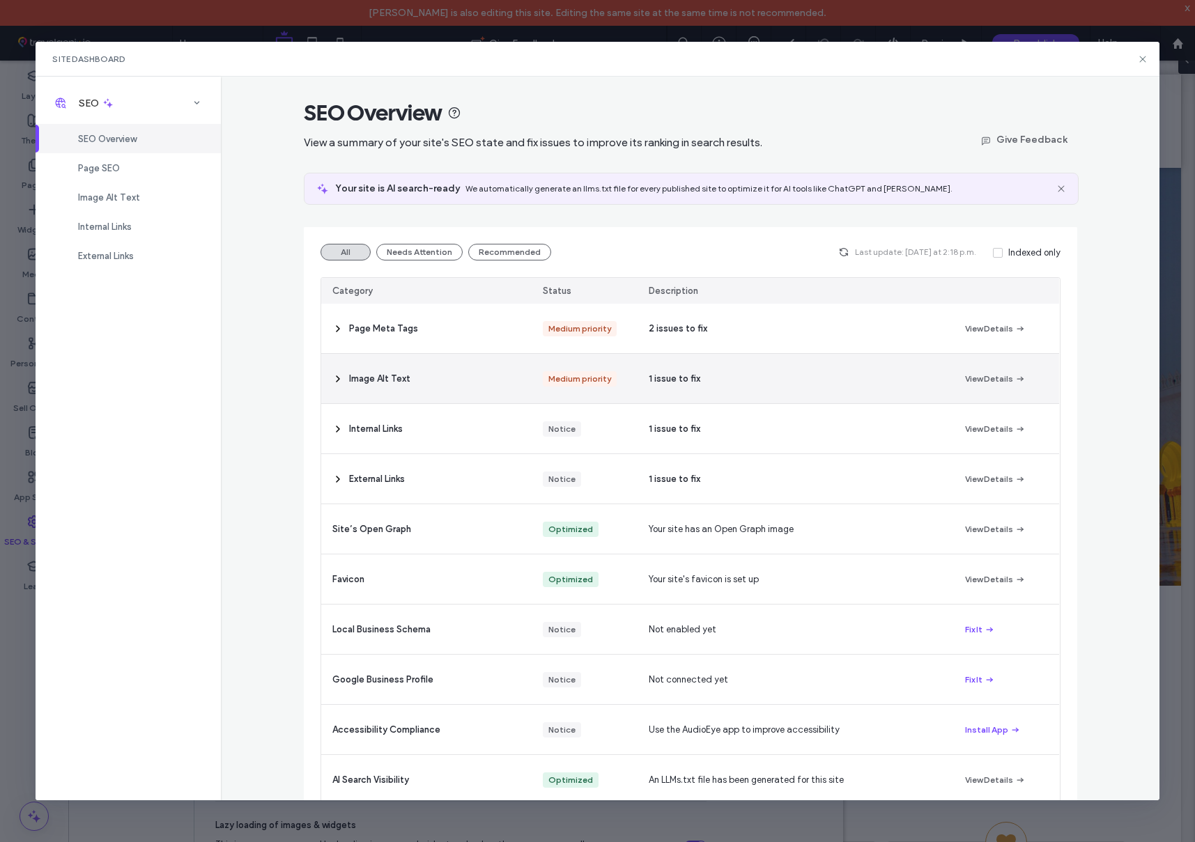
scroll to position [22, 0]
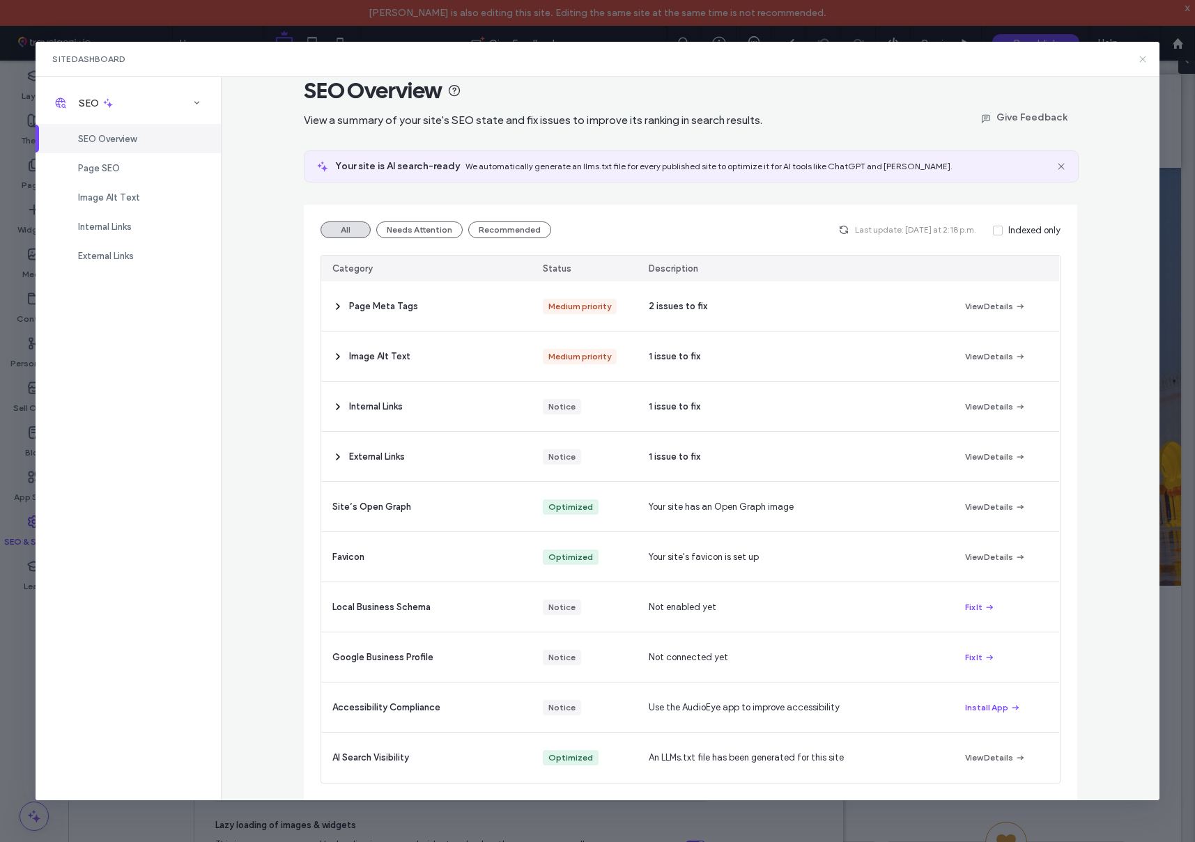
click at [1142, 56] on icon at bounding box center [1142, 59] width 11 height 11
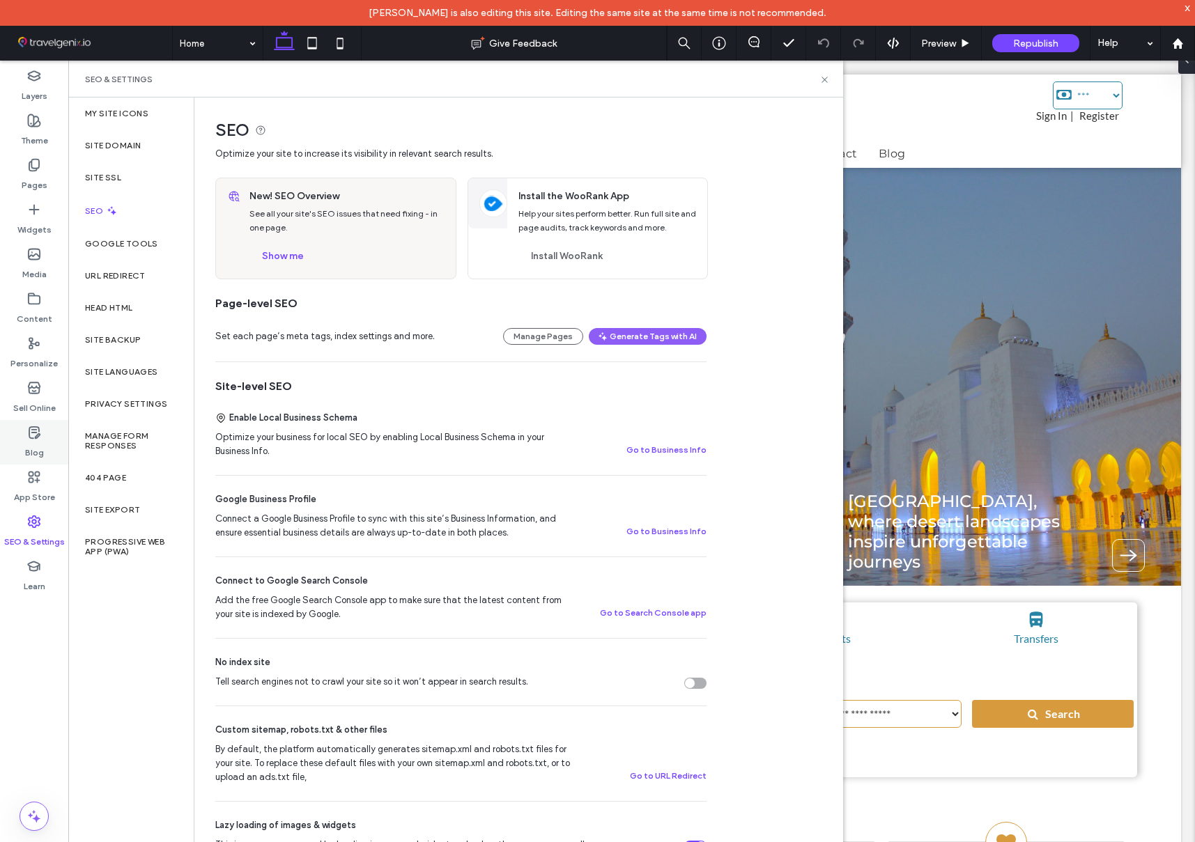
click at [22, 435] on div "Blog" at bounding box center [34, 442] width 68 height 45
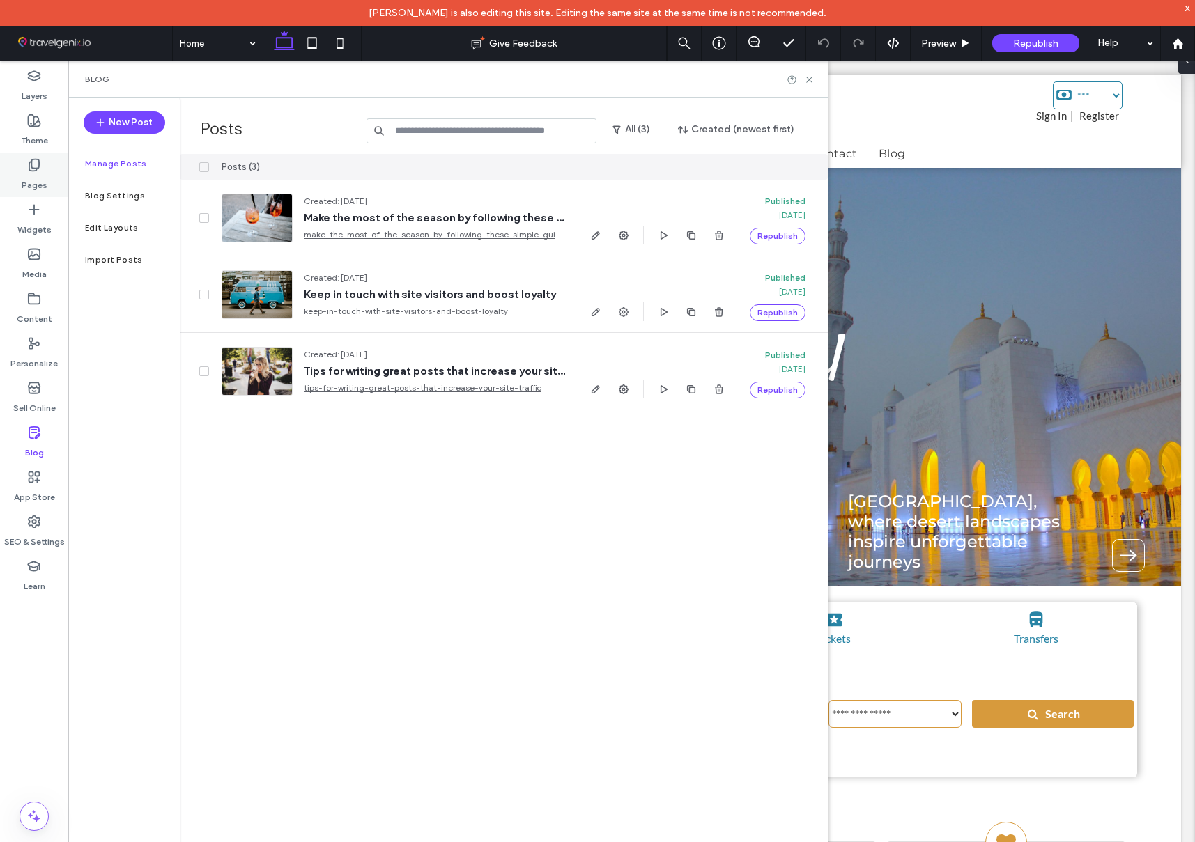
click at [33, 165] on icon at bounding box center [34, 165] width 14 height 14
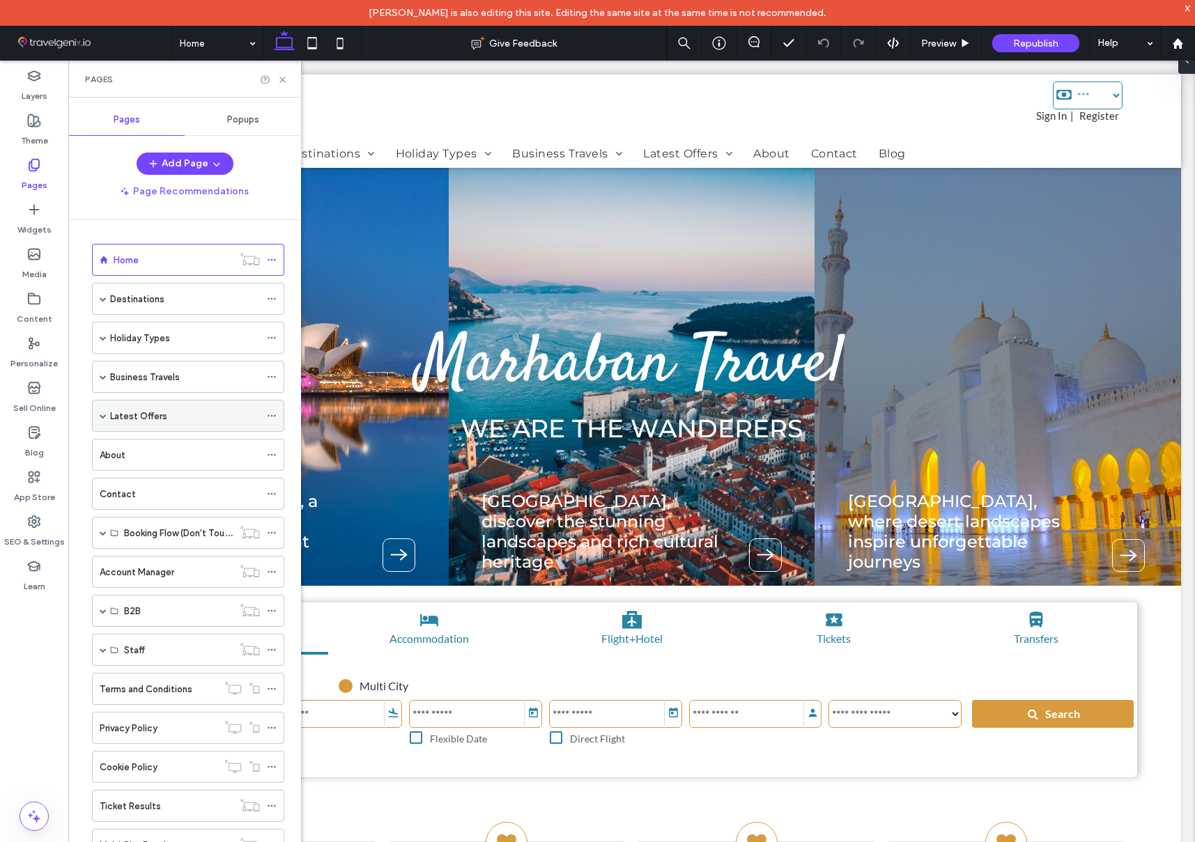
scroll to position [113, 0]
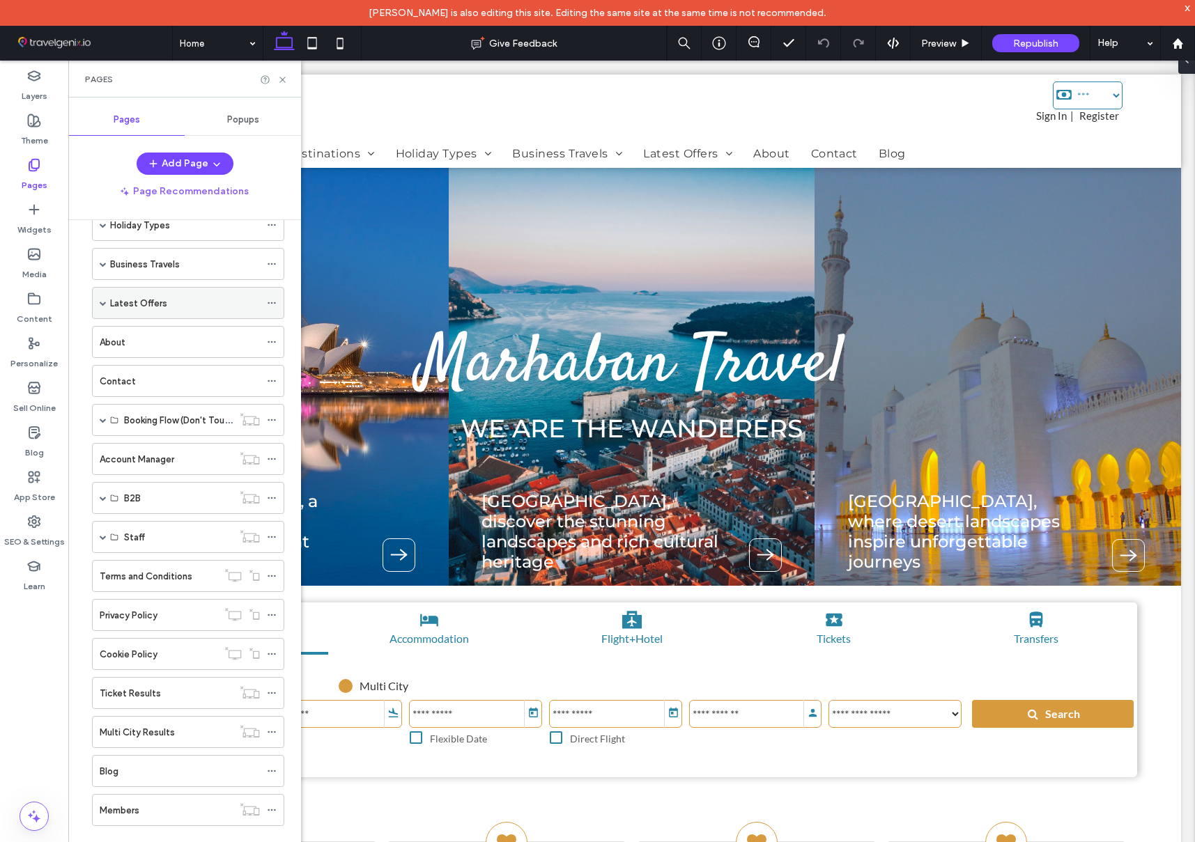
click at [100, 306] on span at bounding box center [103, 303] width 7 height 7
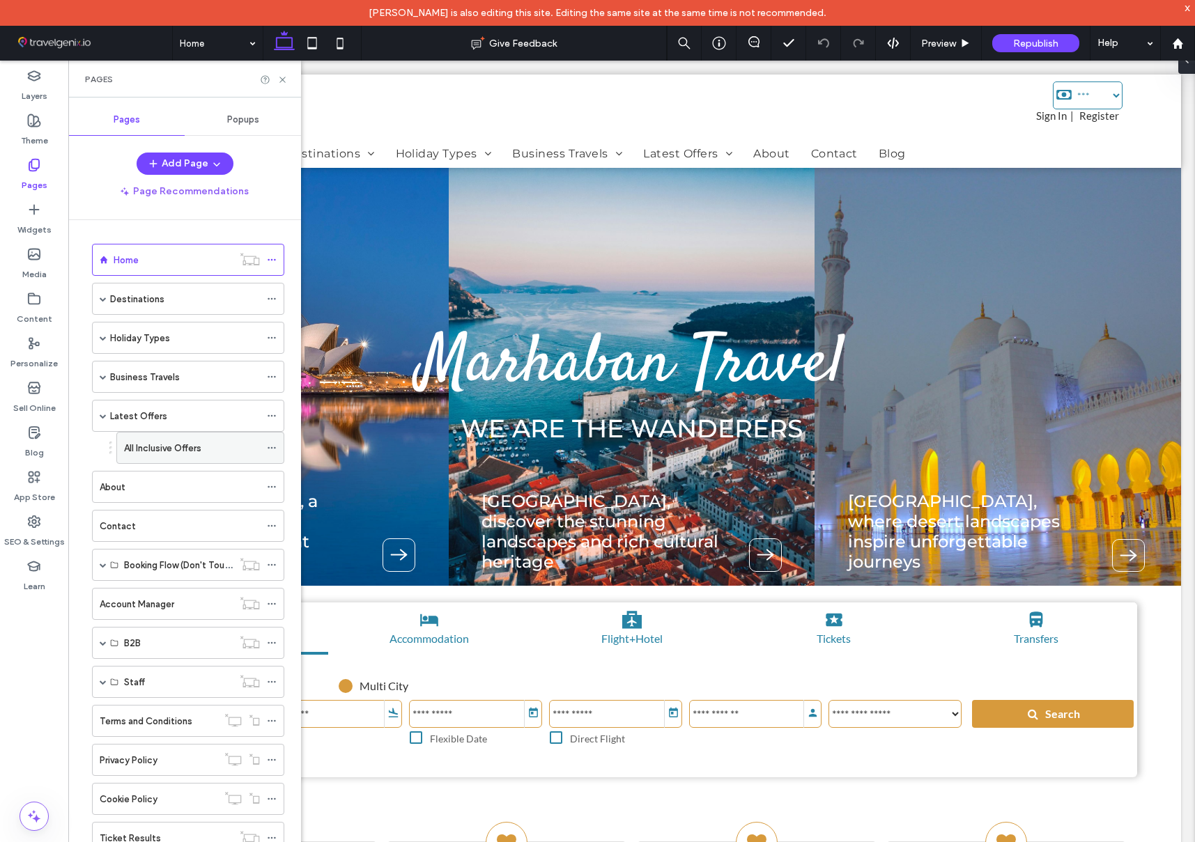
click at [271, 447] on icon at bounding box center [272, 448] width 10 height 10
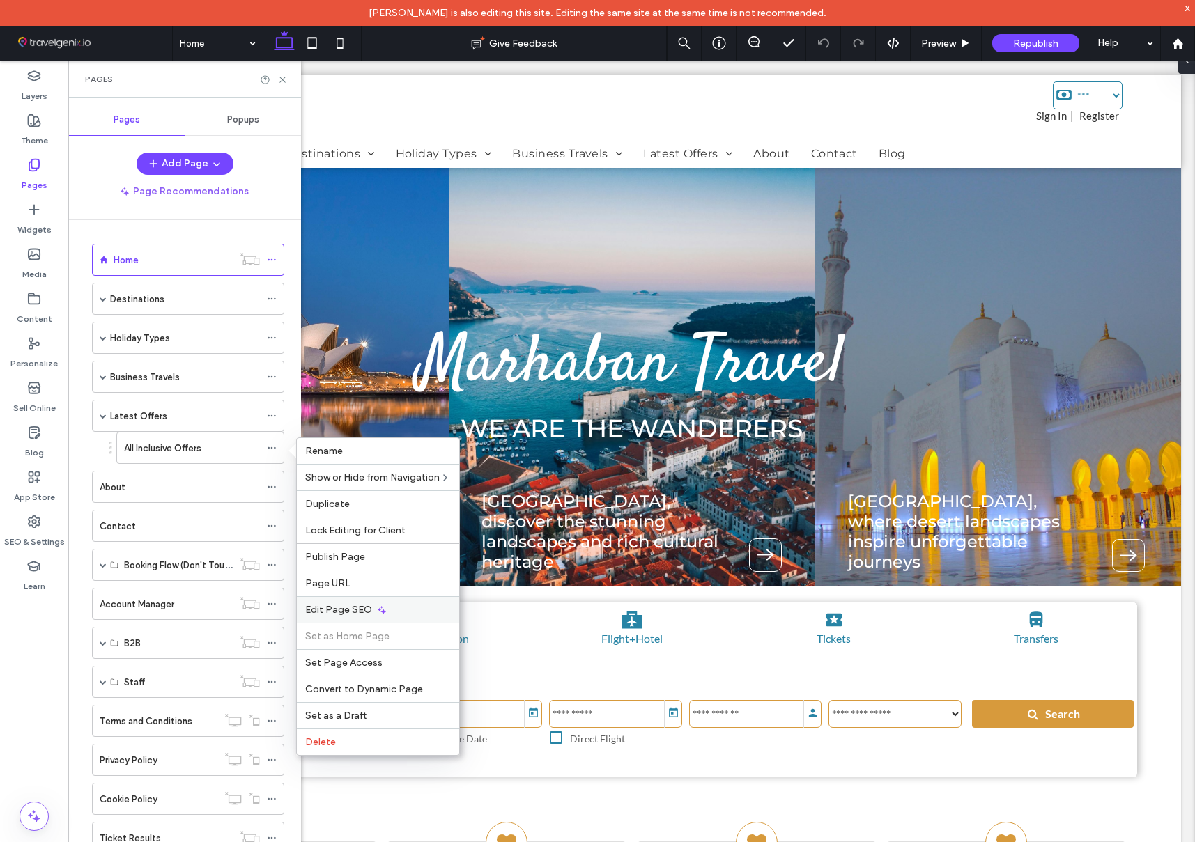
click at [336, 610] on span "Edit Page SEO" at bounding box center [338, 610] width 67 height 12
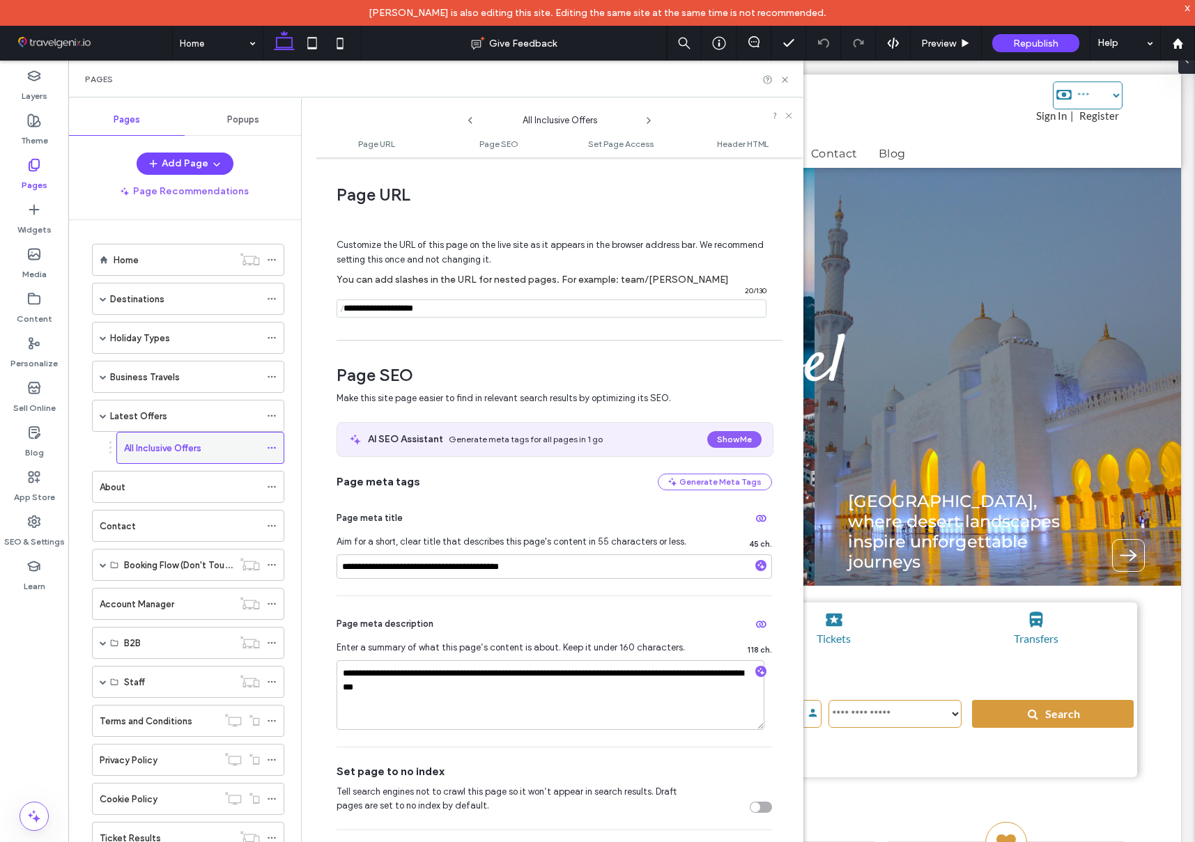
click at [272, 448] on icon at bounding box center [272, 448] width 10 height 10
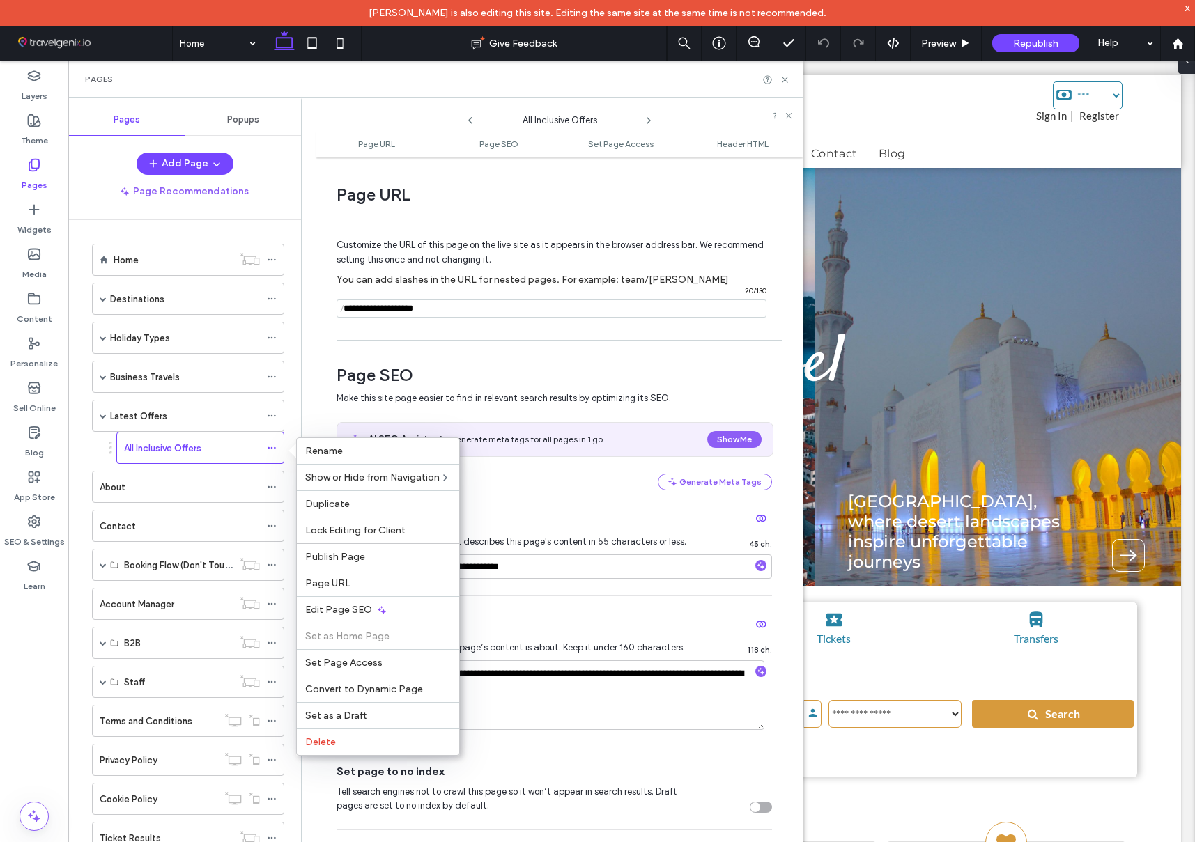
click at [680, 385] on span "Page SEO" at bounding box center [553, 375] width 435 height 21
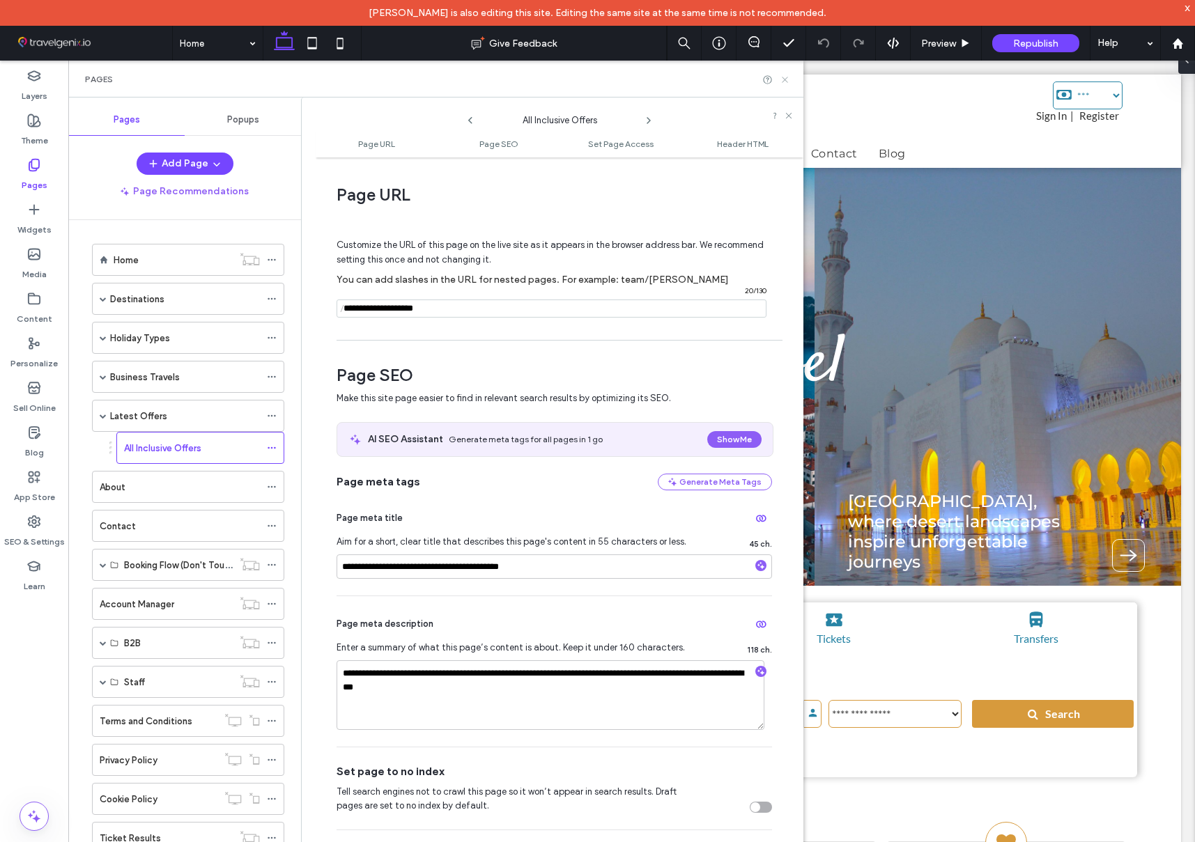
click at [785, 80] on use at bounding box center [785, 80] width 6 height 6
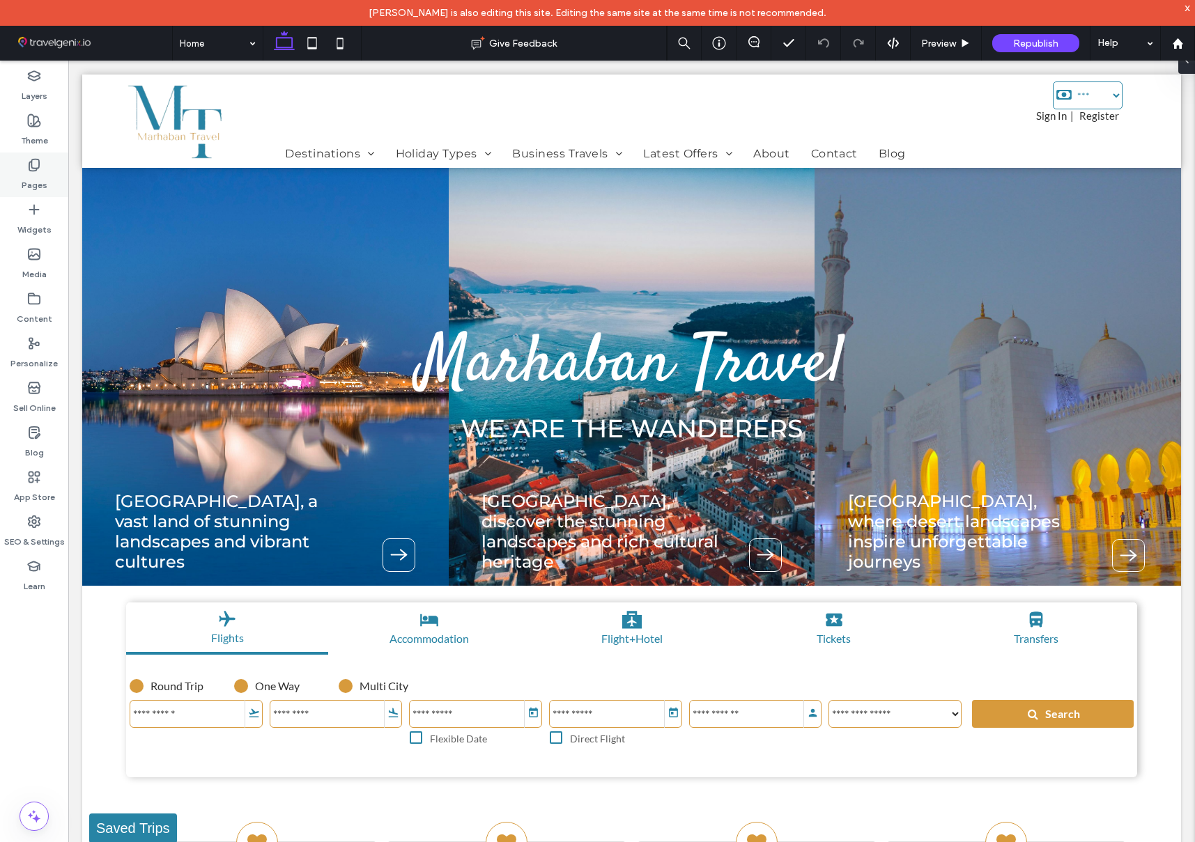
click at [40, 177] on label "Pages" at bounding box center [35, 182] width 26 height 20
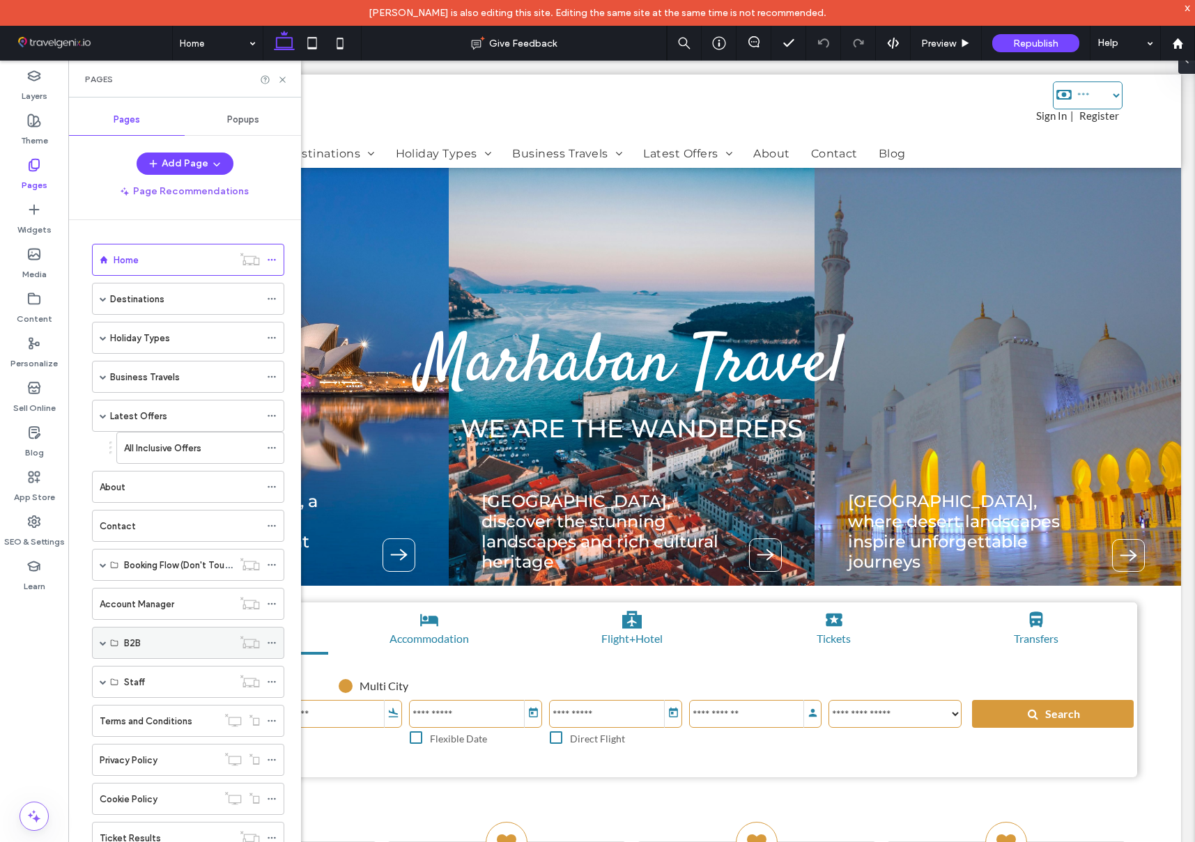
click at [103, 644] on span at bounding box center [103, 643] width 7 height 7
click at [173, 736] on label "B2B Account" at bounding box center [151, 739] width 55 height 24
click at [171, 669] on div "B2B Login" at bounding box center [192, 675] width 136 height 15
click at [164, 738] on label "B2B Account" at bounding box center [151, 739] width 55 height 24
click at [286, 79] on icon at bounding box center [282, 80] width 10 height 10
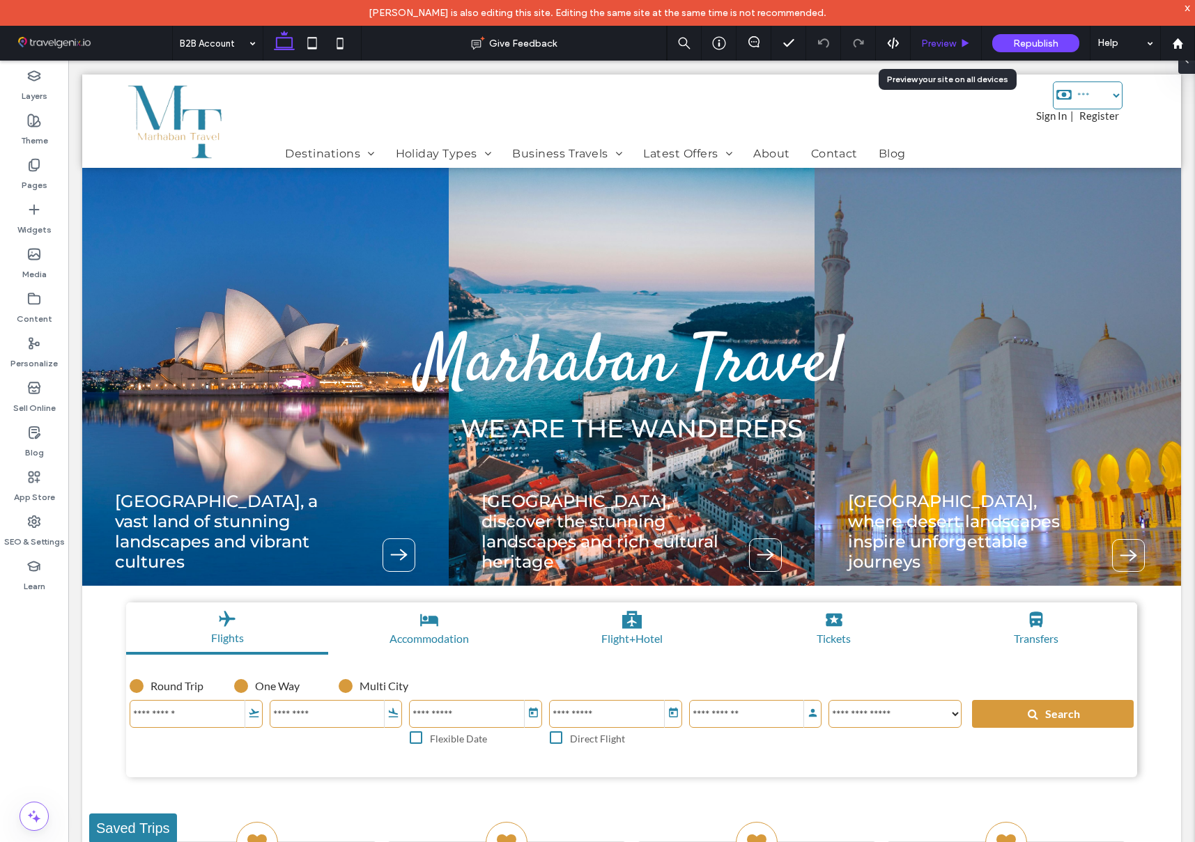
click at [933, 38] on span "Preview" at bounding box center [938, 44] width 35 height 12
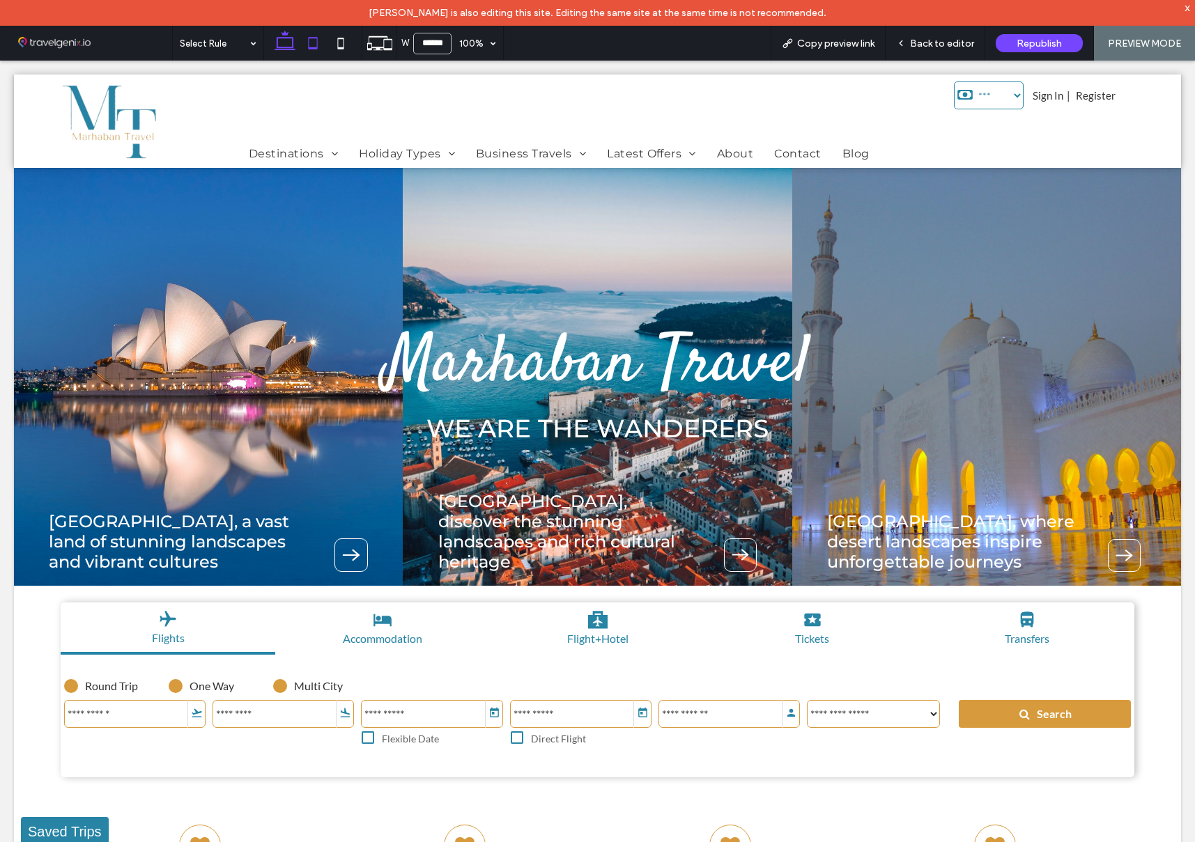
click at [311, 47] on use at bounding box center [312, 43] width 9 height 12
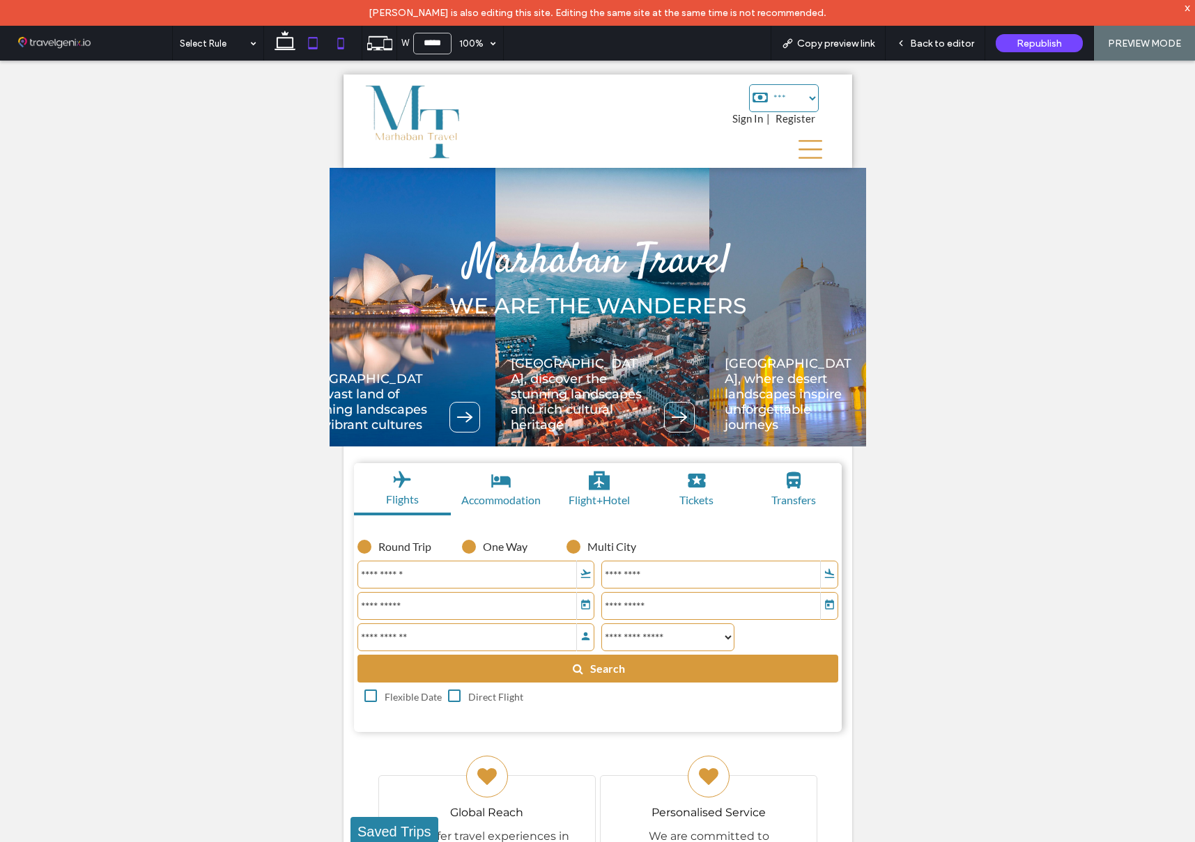
click at [343, 46] on icon at bounding box center [341, 43] width 28 height 28
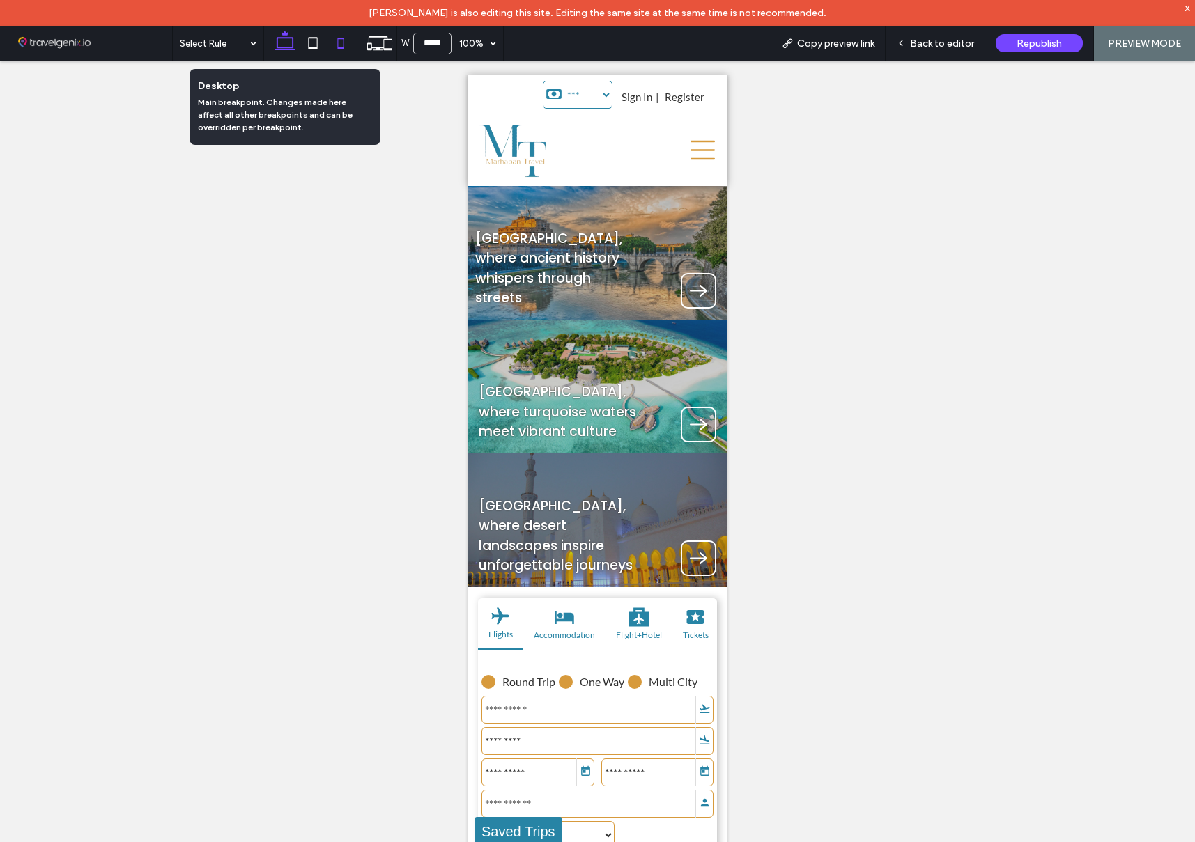
click at [289, 45] on icon at bounding box center [285, 43] width 28 height 28
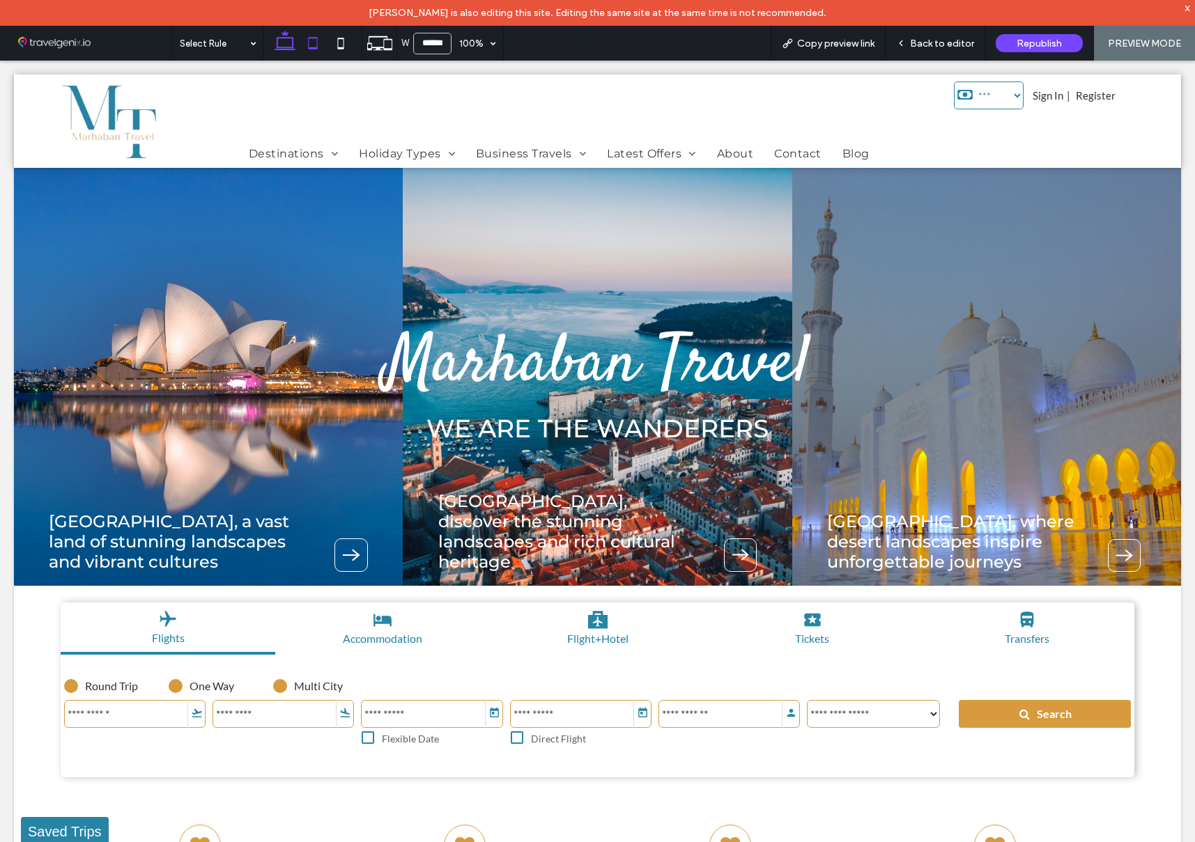
click at [319, 47] on icon at bounding box center [313, 43] width 28 height 28
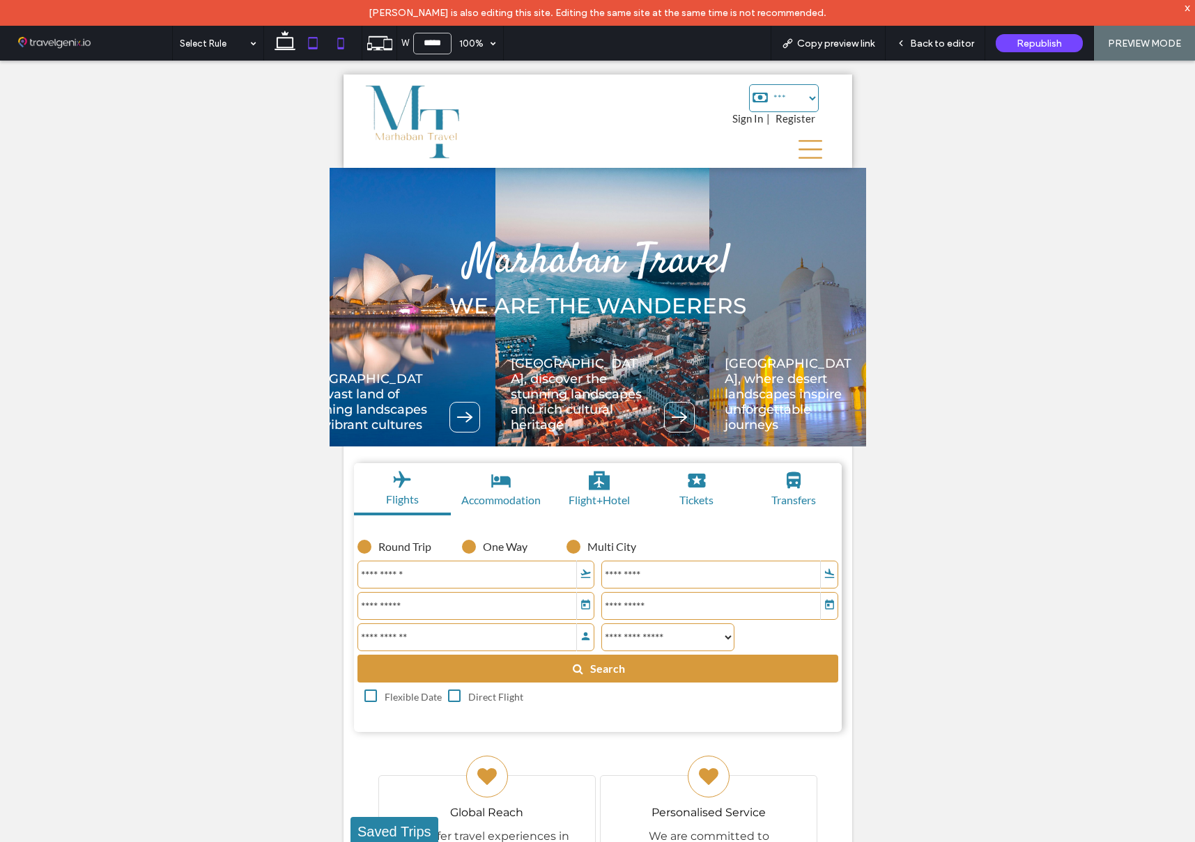
click at [346, 45] on icon at bounding box center [341, 43] width 28 height 28
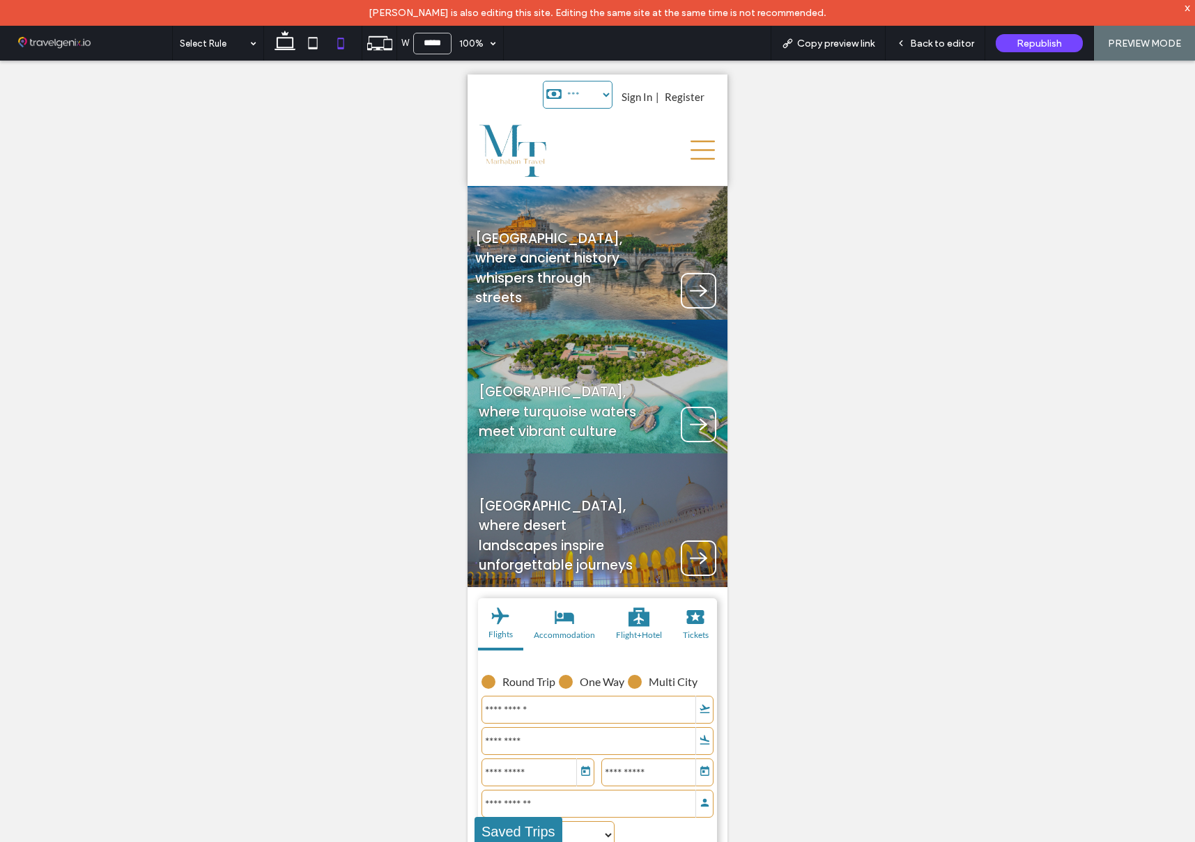
click at [299, 134] on div at bounding box center [597, 464] width 1195 height 807
click at [285, 49] on use at bounding box center [284, 41] width 21 height 20
type input "******"
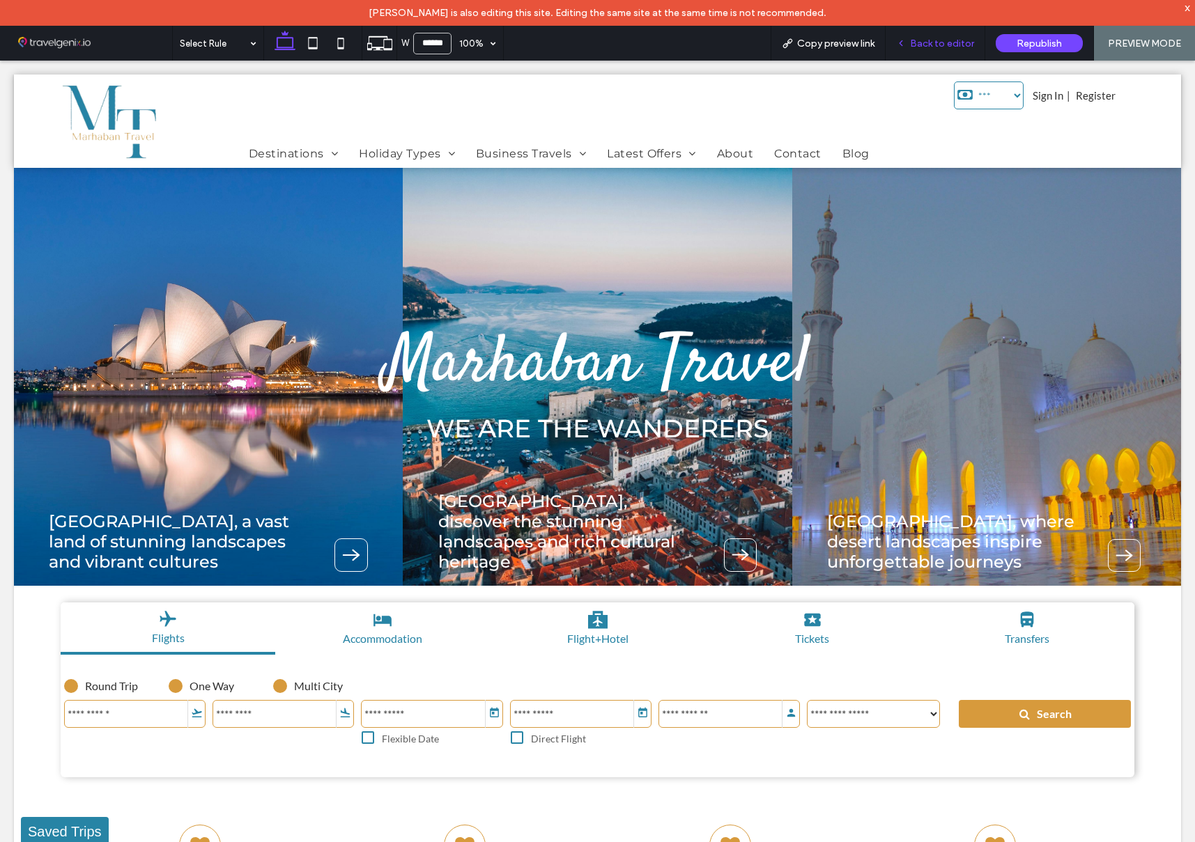
click at [917, 39] on span "Back to editor" at bounding box center [942, 44] width 64 height 12
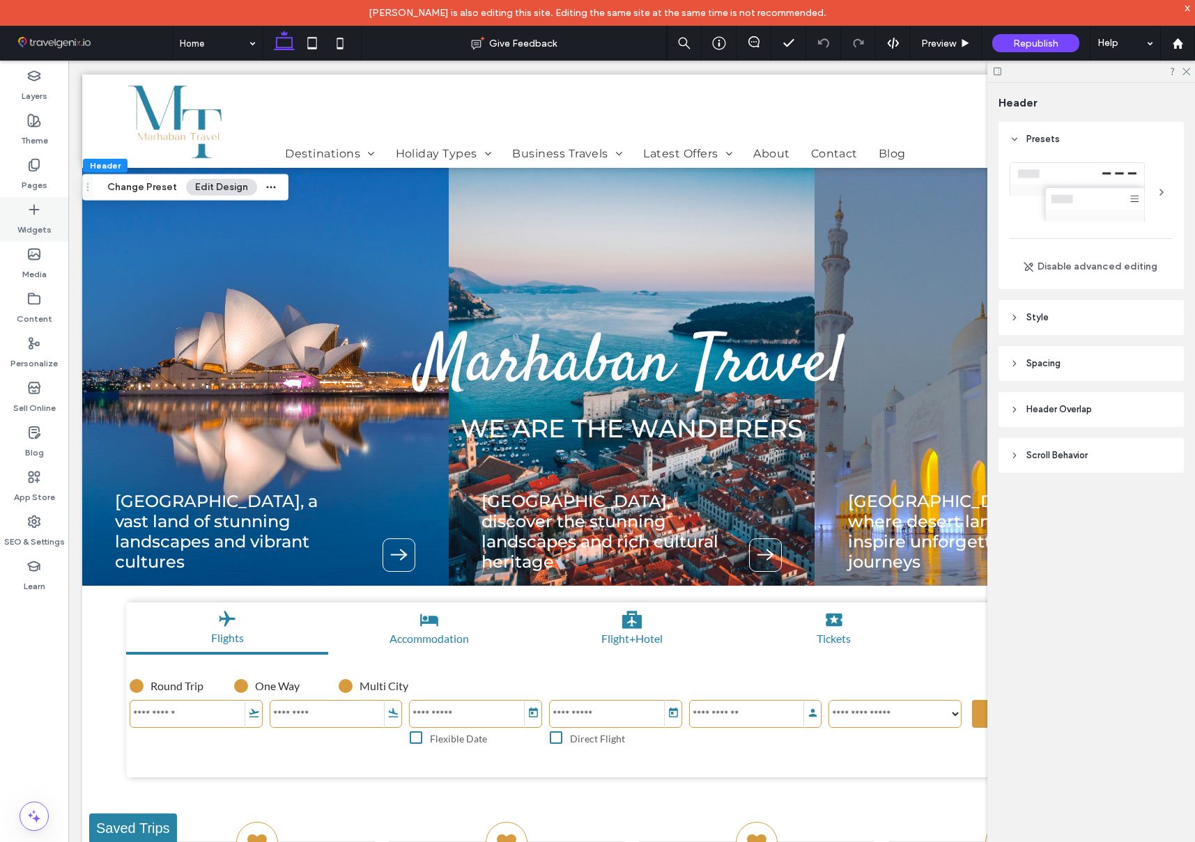
click at [45, 221] on label "Widgets" at bounding box center [34, 227] width 34 height 20
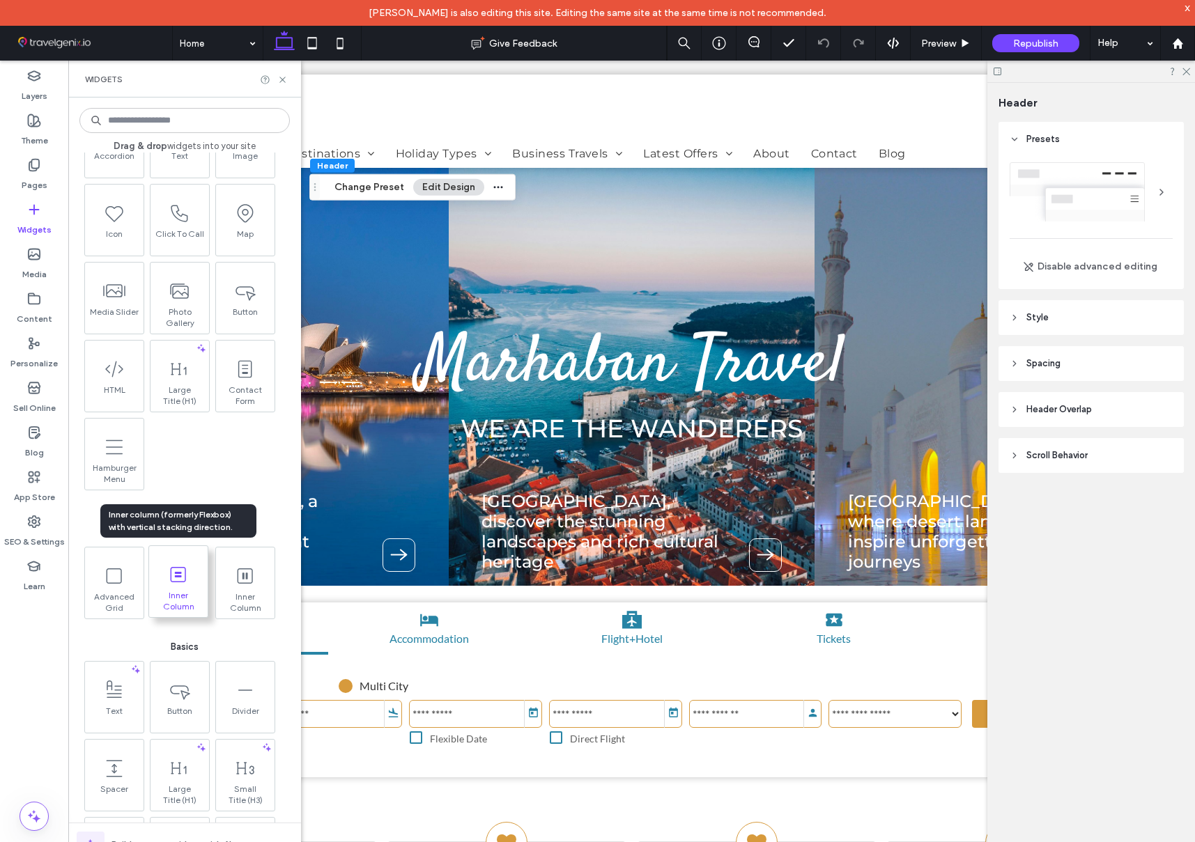
scroll to position [274, 0]
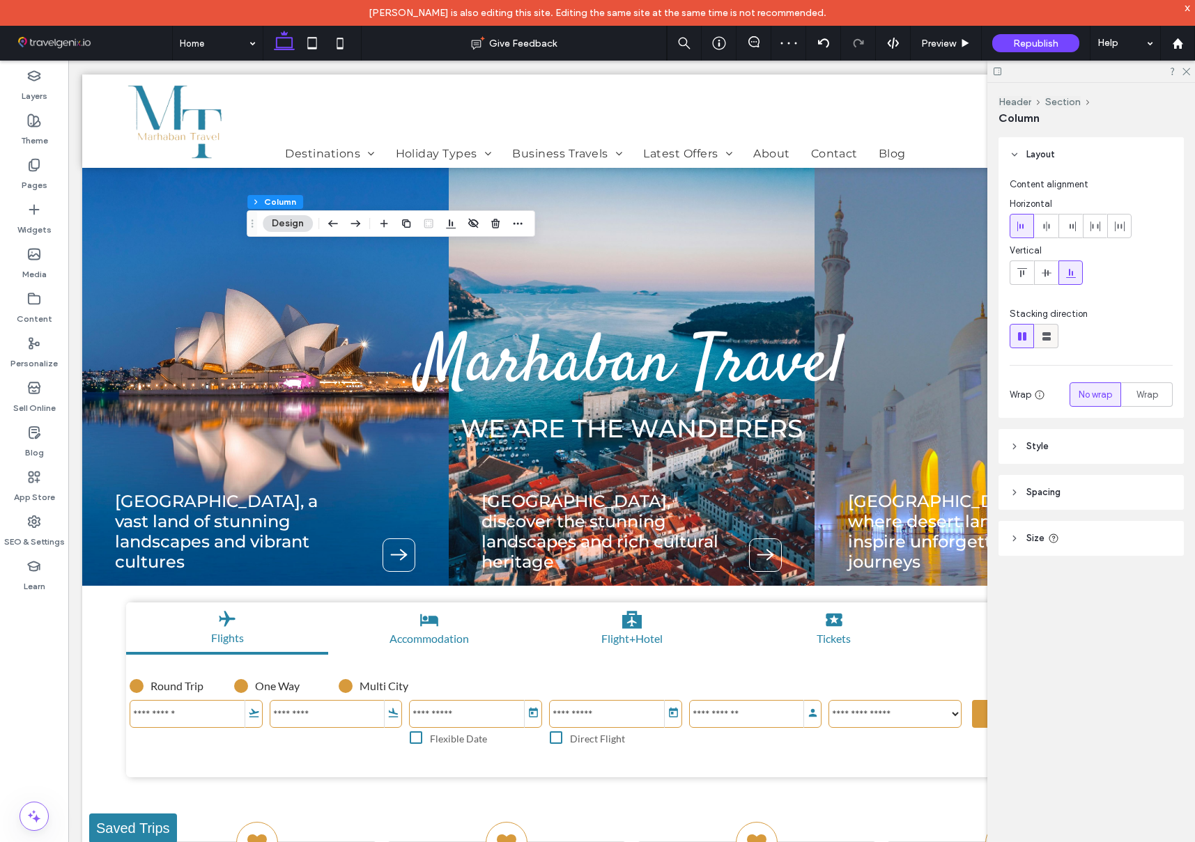
click at [1044, 334] on use at bounding box center [1046, 336] width 8 height 8
type input "**"
type input "***"
type input "**"
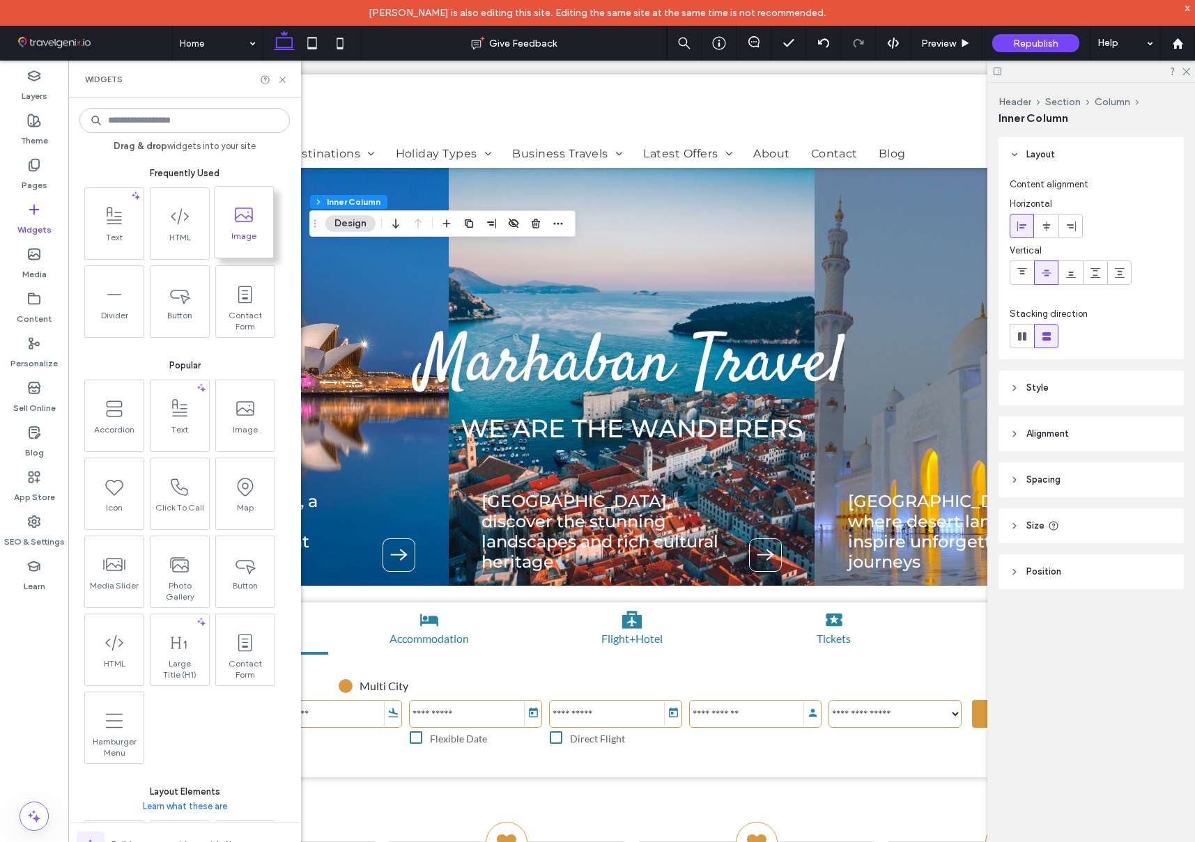
click at [261, 228] on span at bounding box center [244, 214] width 59 height 31
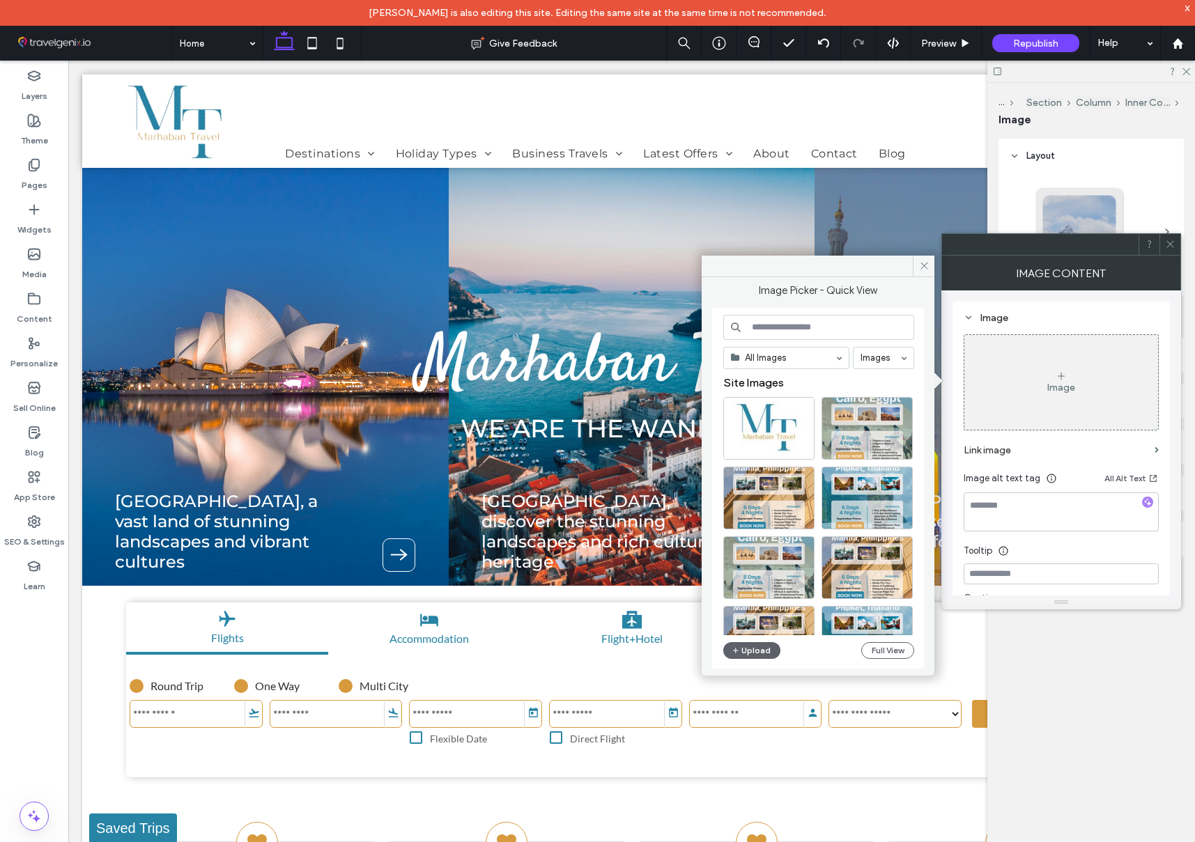
type input "***"
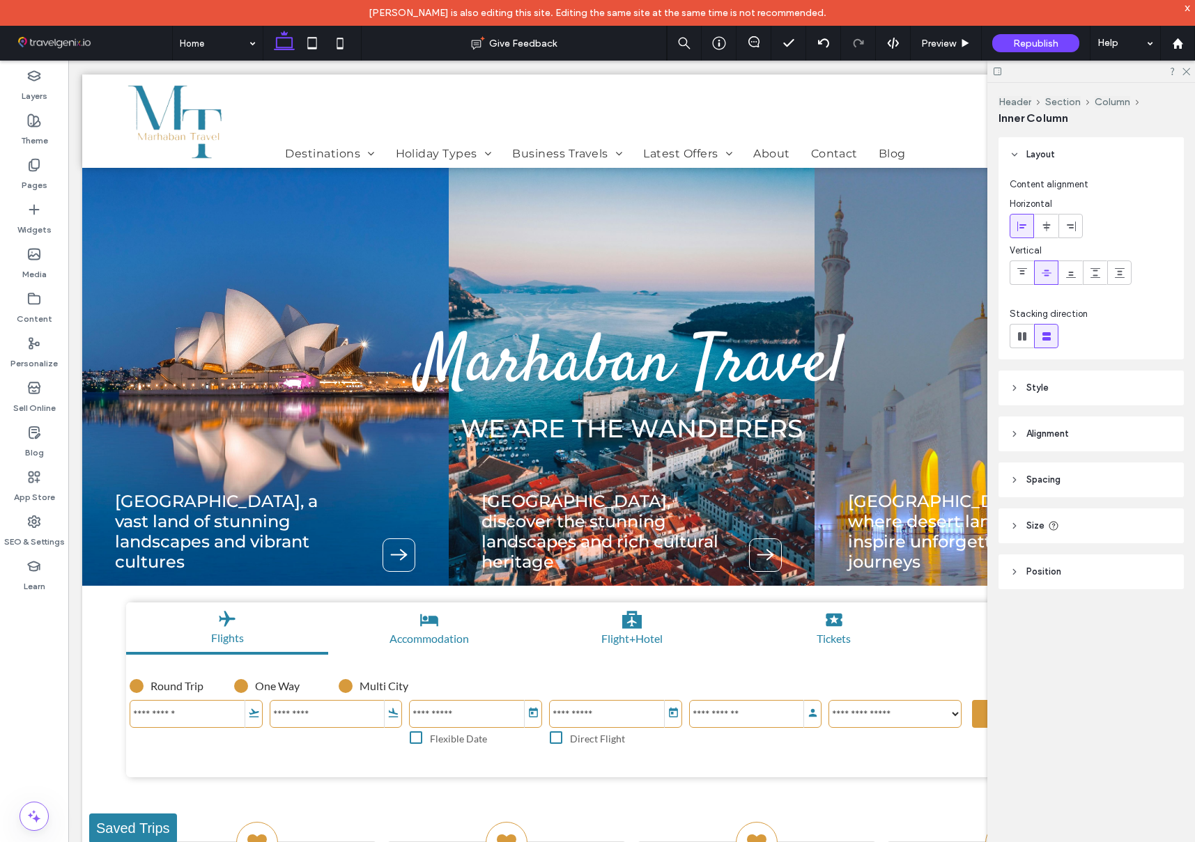
type input "**"
click at [472, 177] on icon "button" at bounding box center [472, 172] width 11 height 11
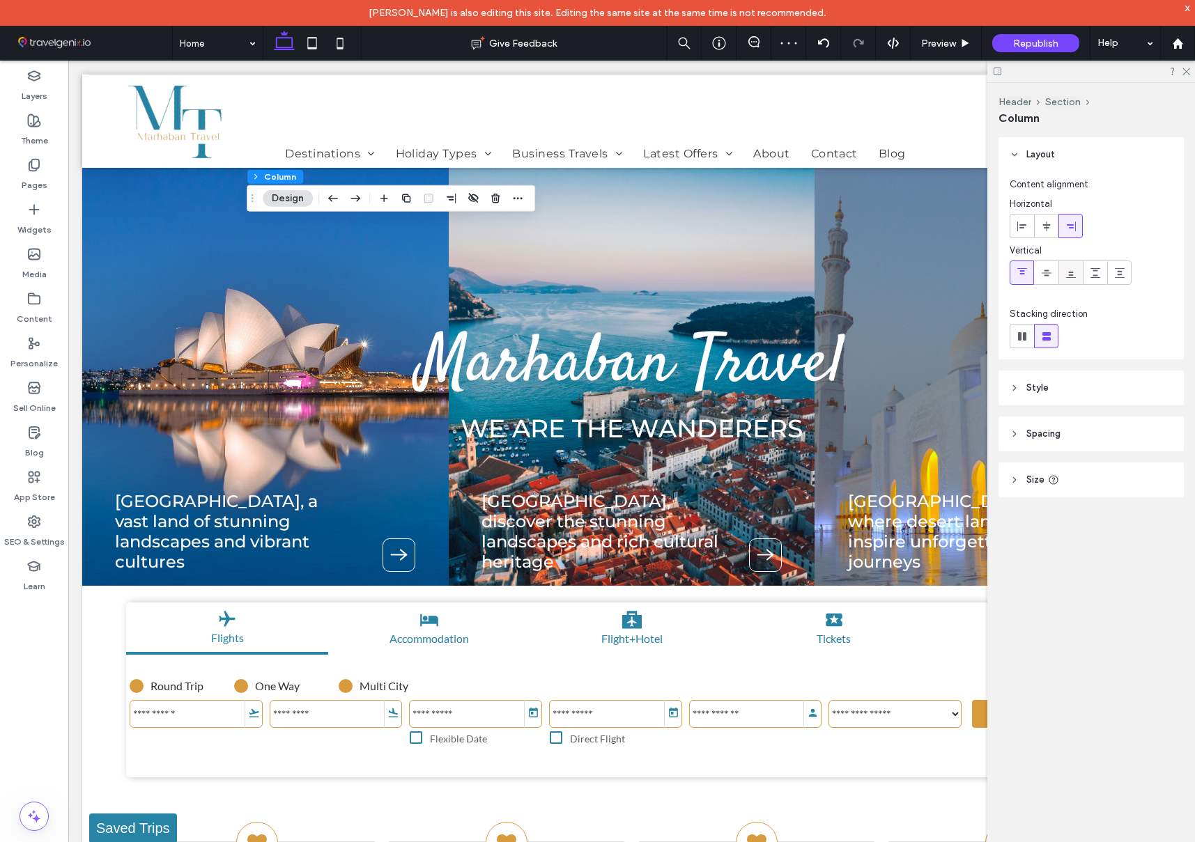
click at [1065, 276] on icon at bounding box center [1070, 273] width 11 height 11
type input "**"
click at [1182, 70] on icon at bounding box center [1185, 70] width 9 height 9
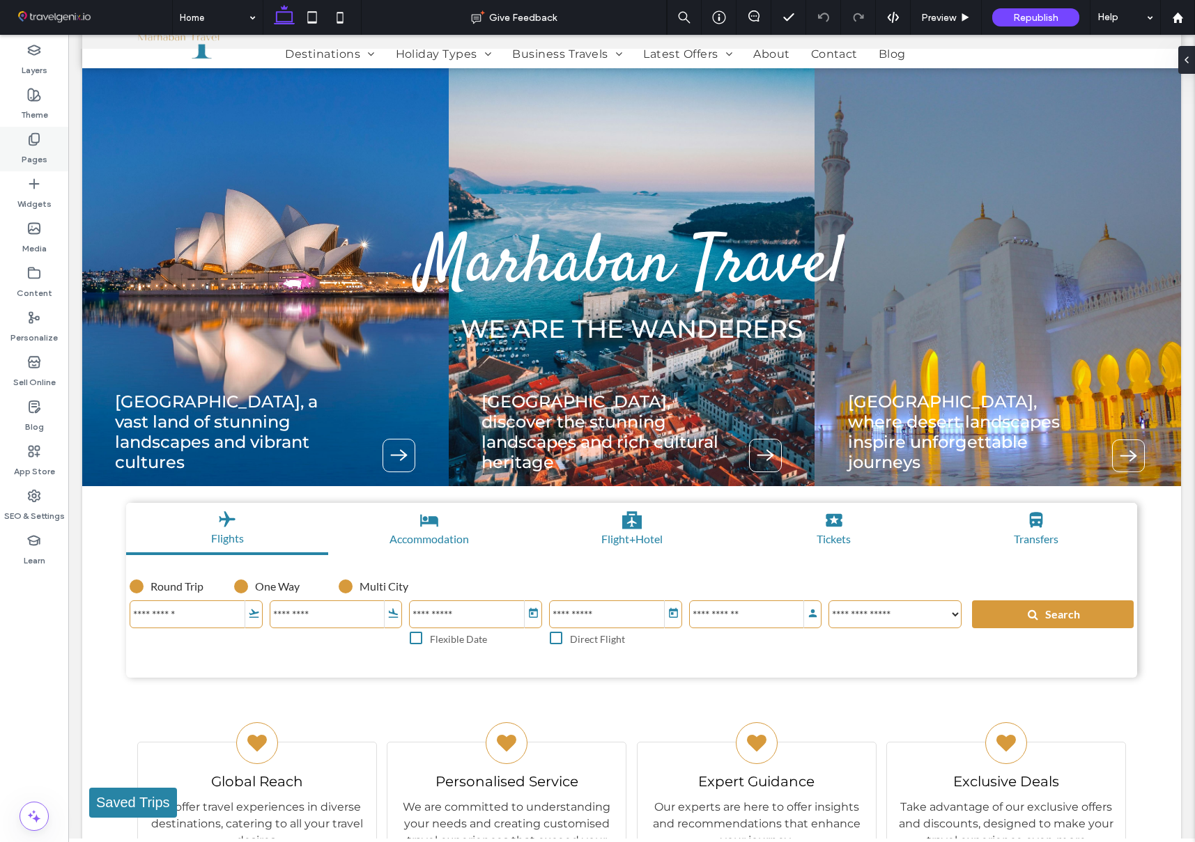
click at [24, 148] on label "Pages" at bounding box center [35, 156] width 26 height 20
type input "******"
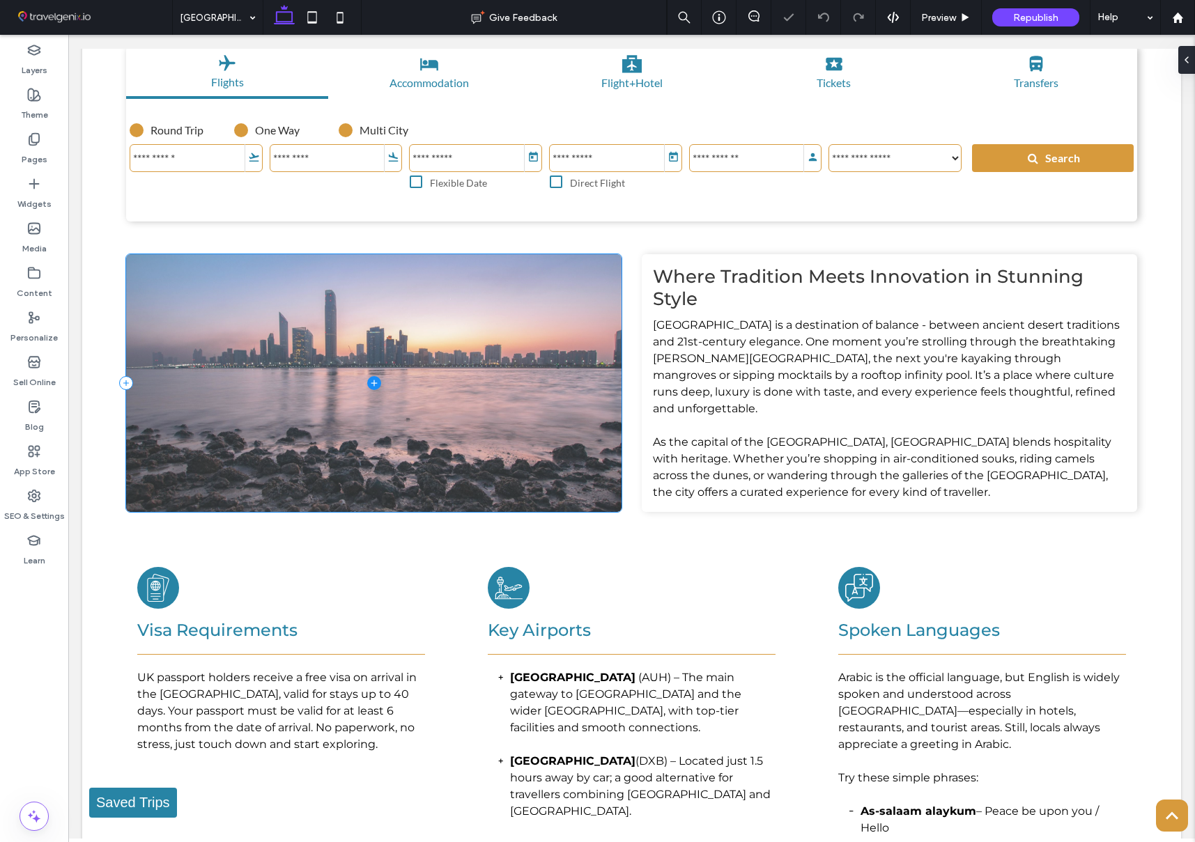
scroll to position [441, 0]
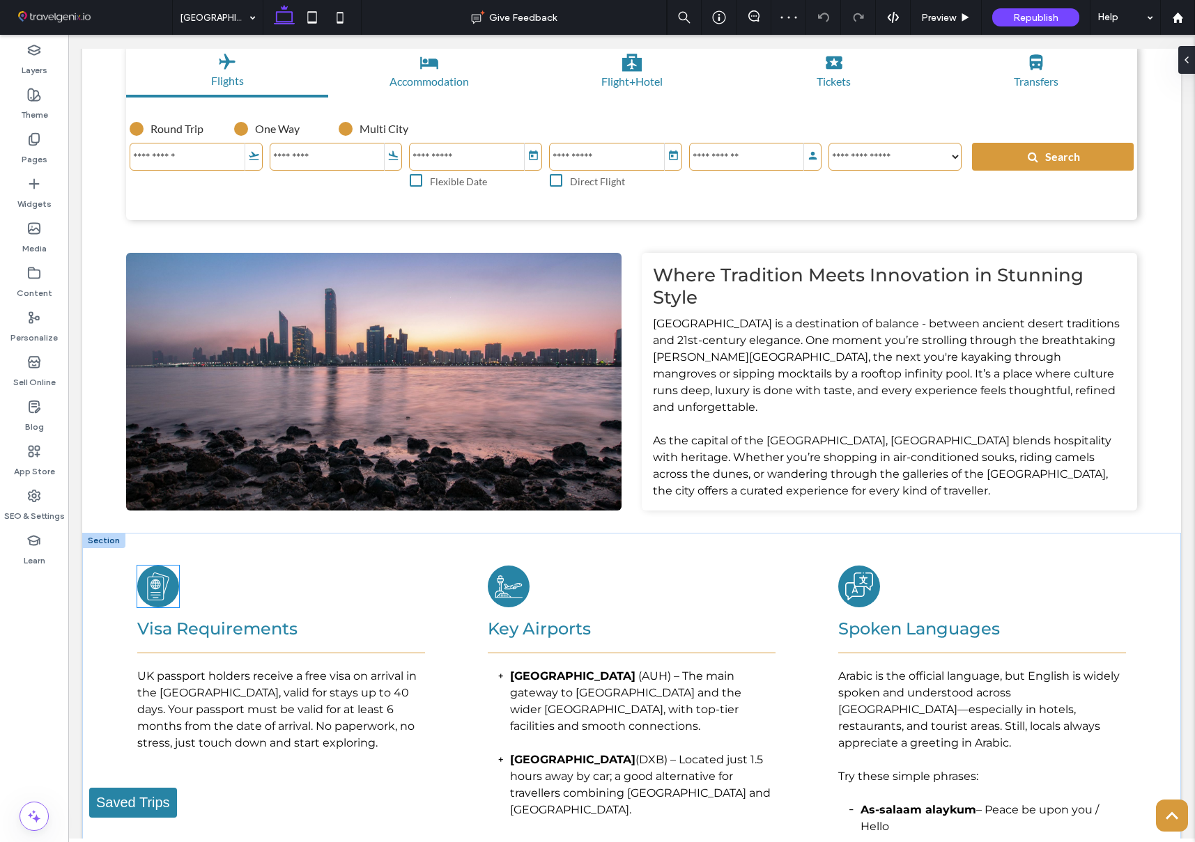
click at [169, 573] on icon "Passport with globe symbol and lines for information." at bounding box center [158, 587] width 28 height 28
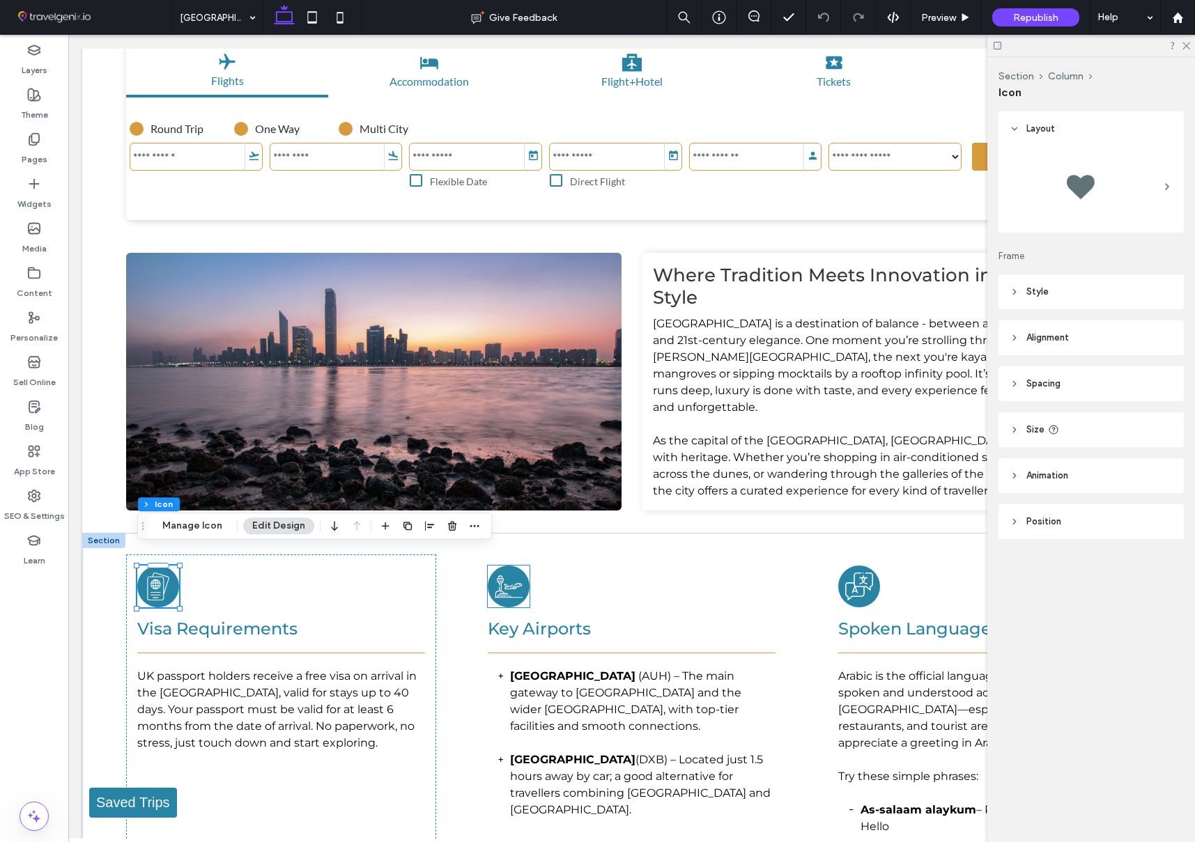
click at [509, 573] on icon "Airport with control tower and airplane taking off." at bounding box center [509, 587] width 28 height 28
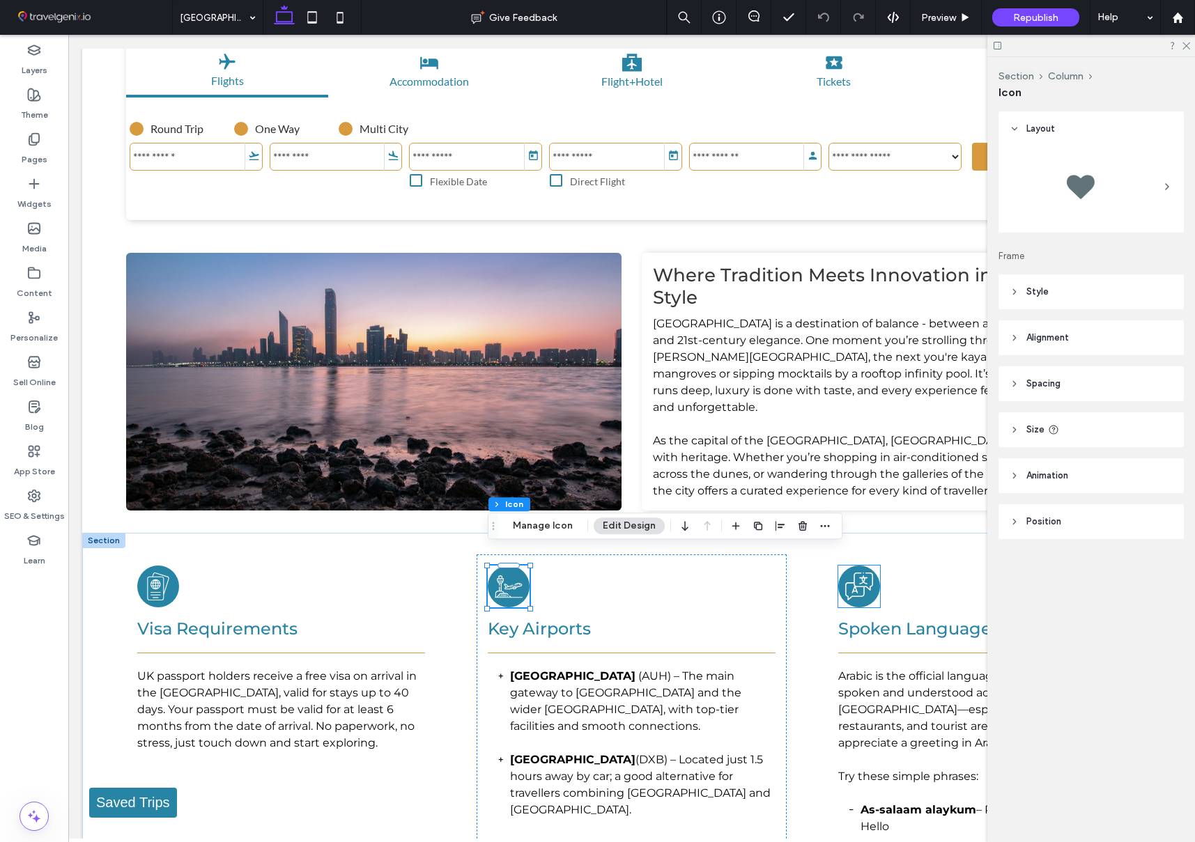
click at [866, 573] on icon "Two speech bubbles, one with the letter "A", the other with Chinese character, …" at bounding box center [859, 587] width 28 height 28
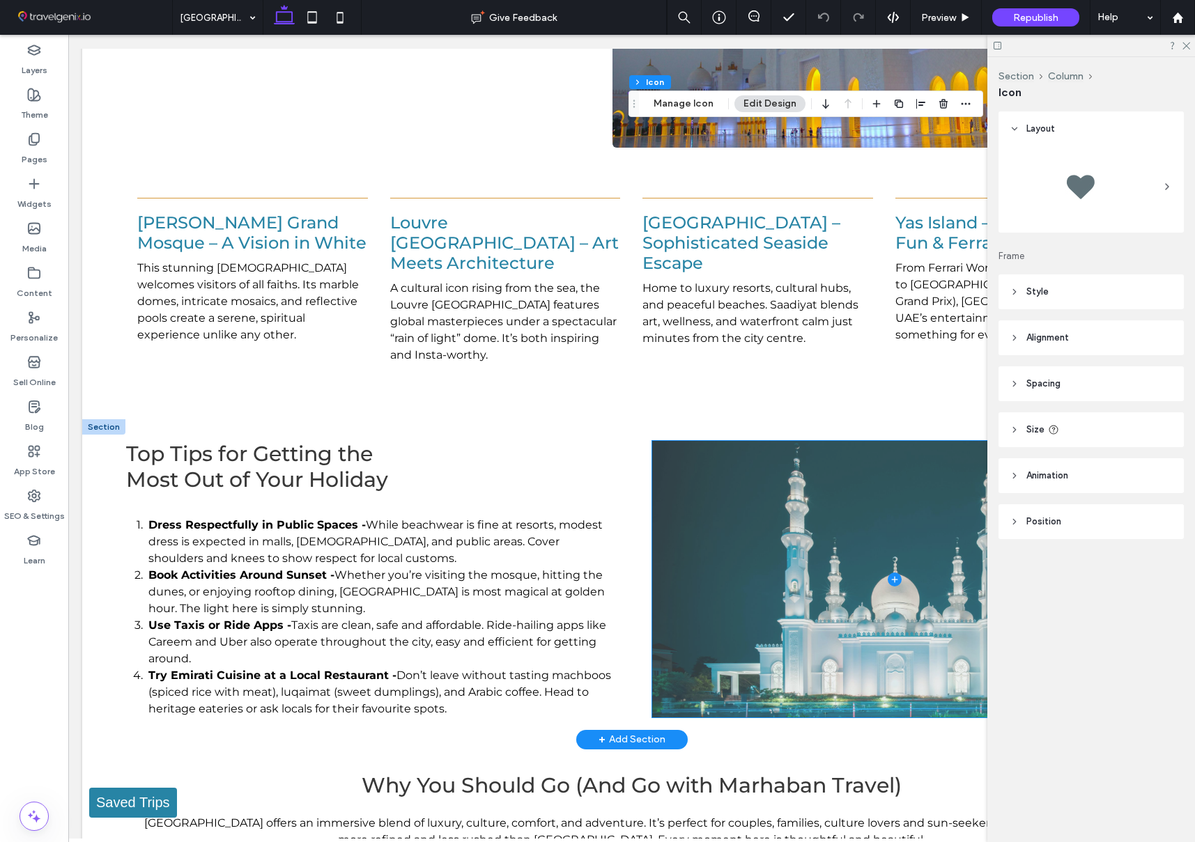
scroll to position [1985, 0]
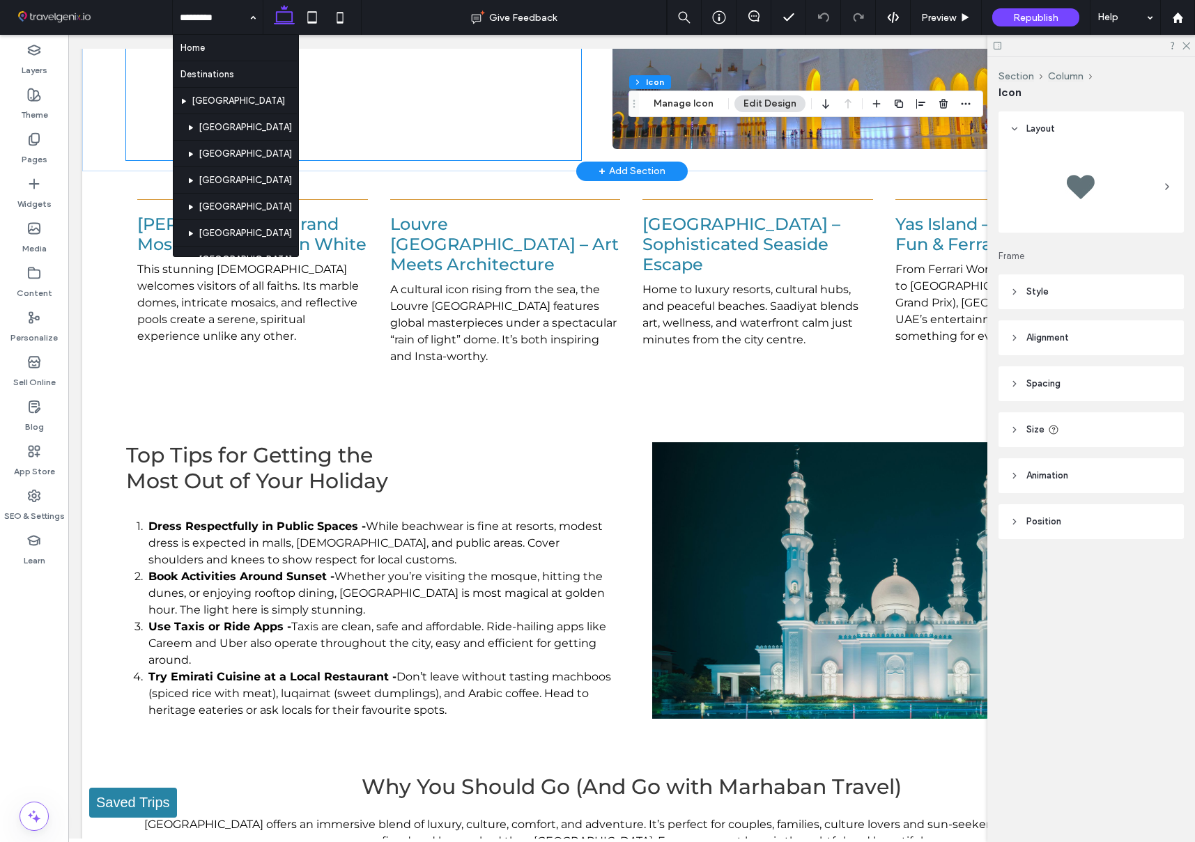
click at [157, 84] on div "Top Abu Dhabi Hot Spots Start with the majestic Sheikh Zayed Grand Mosque, a gl…" at bounding box center [353, 9] width 455 height 301
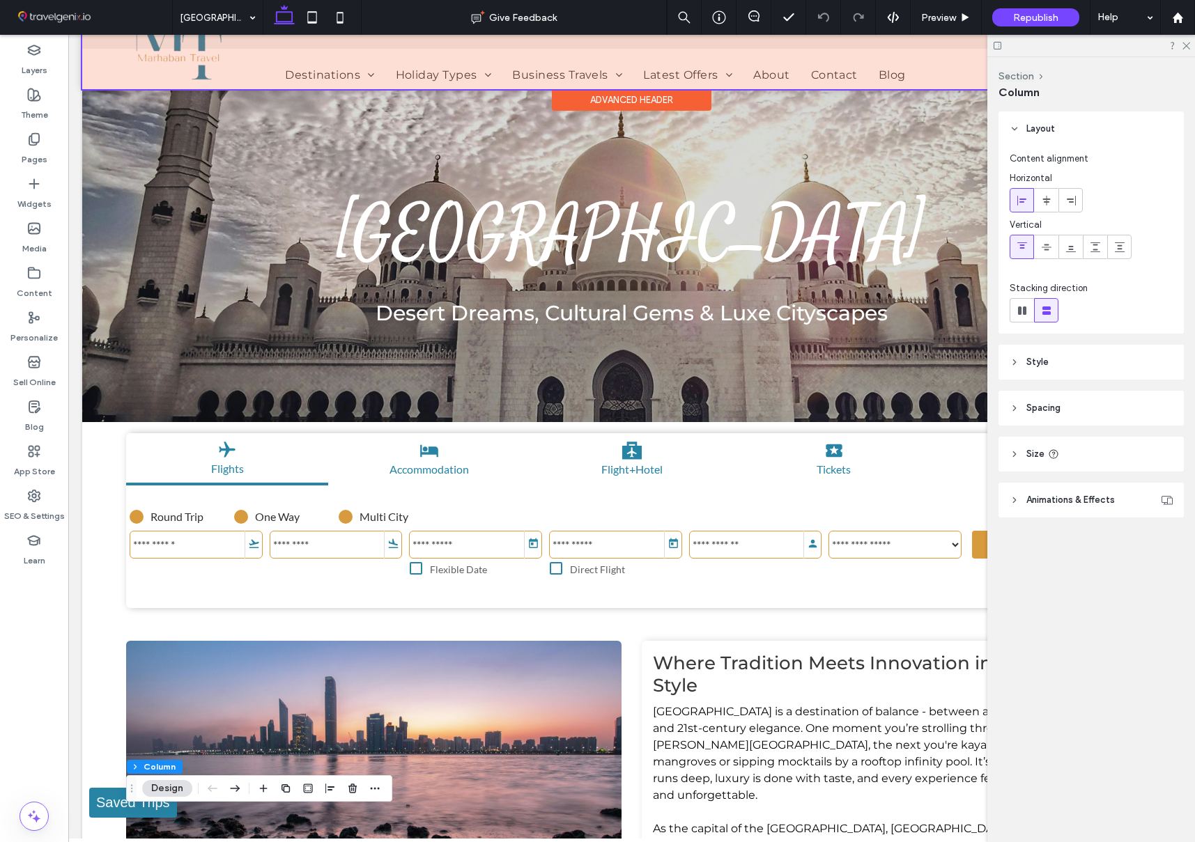
scroll to position [0, 0]
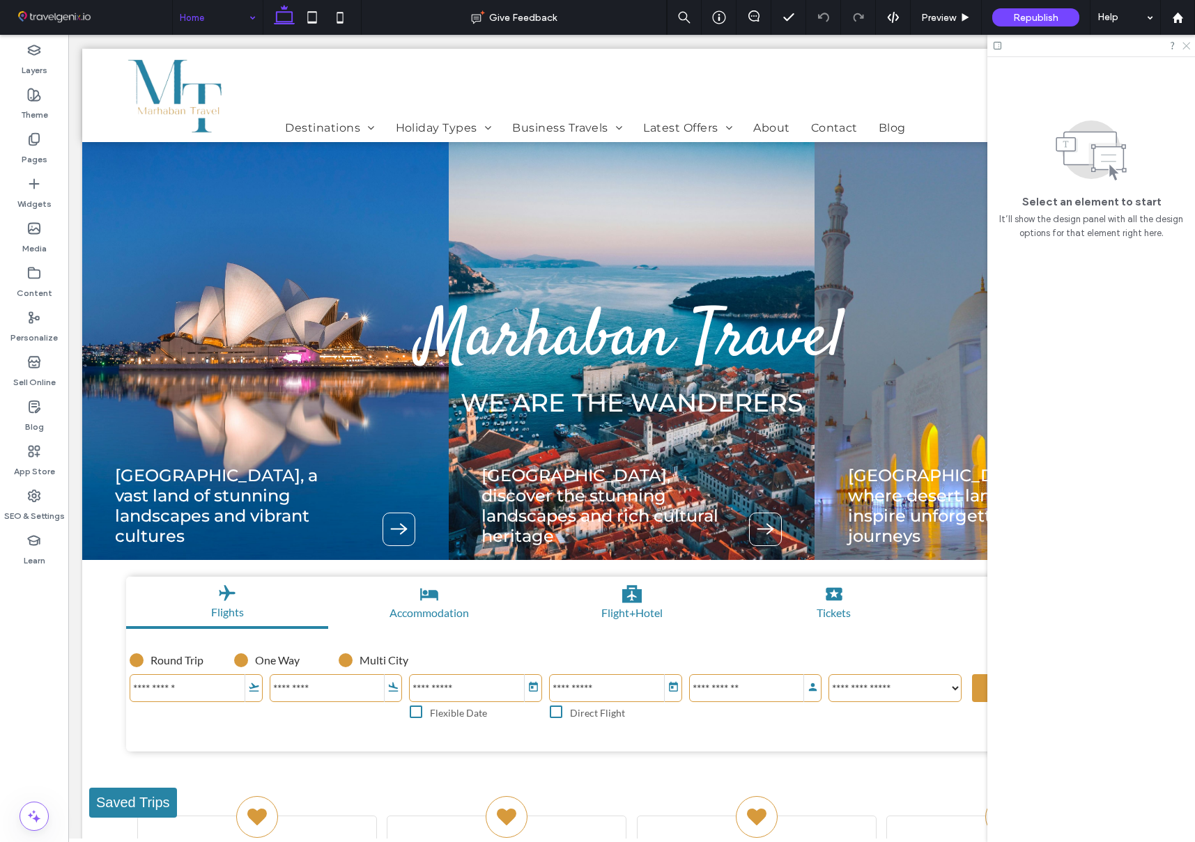
click at [1185, 46] on icon at bounding box center [1185, 44] width 9 height 9
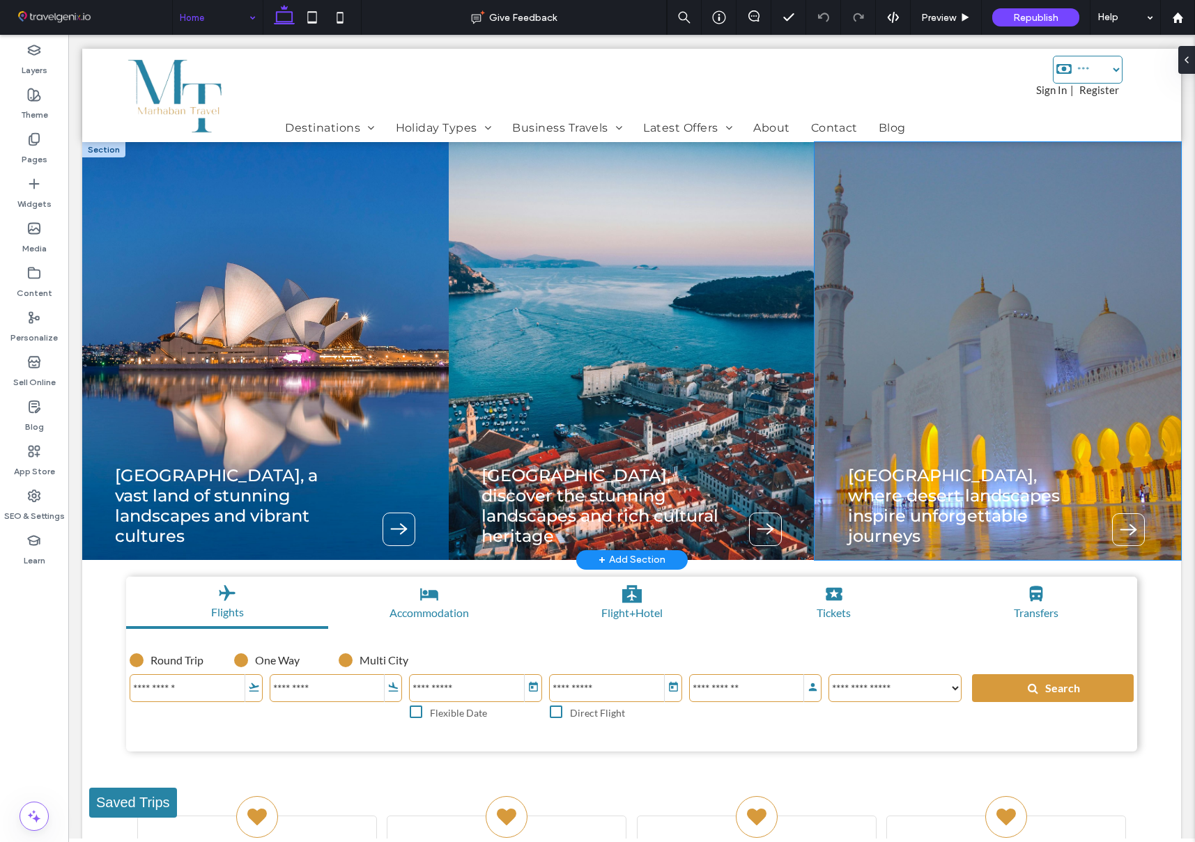
click at [1131, 524] on icon at bounding box center [1128, 529] width 31 height 31
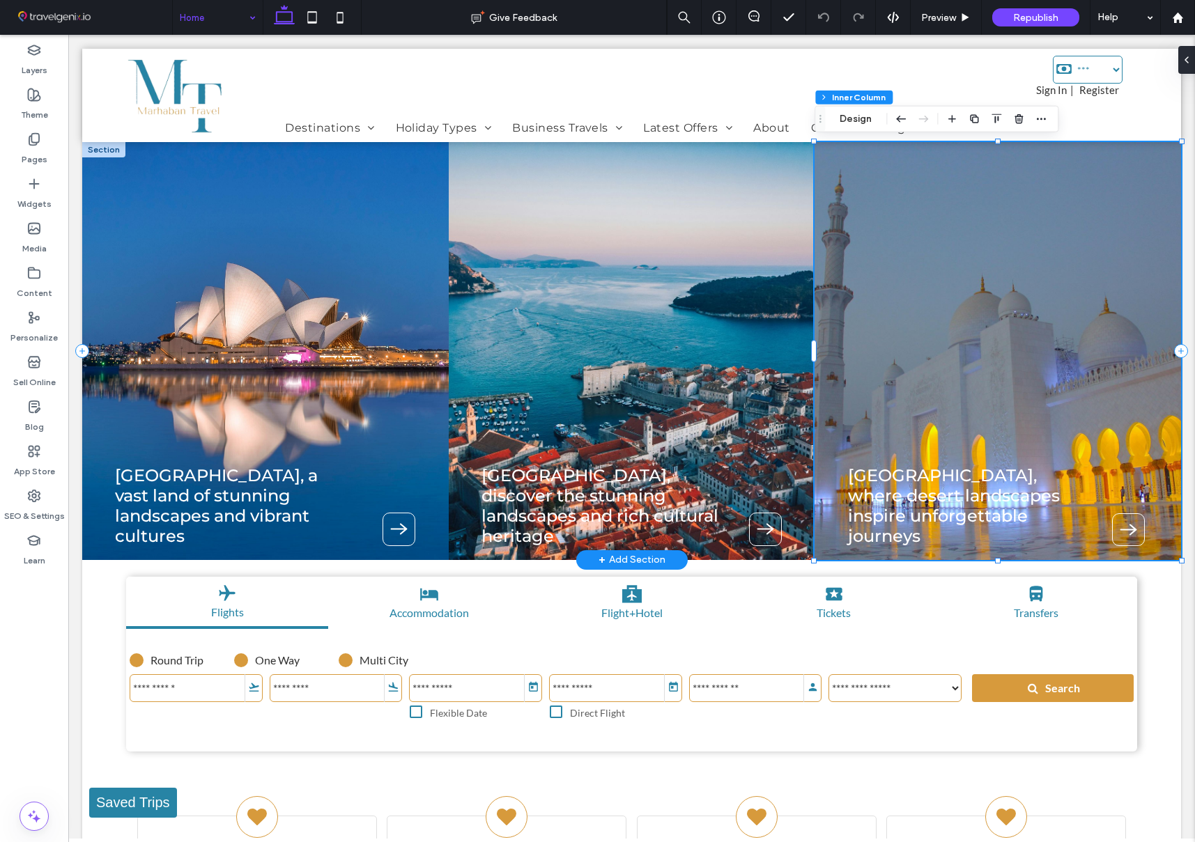
click at [1131, 524] on icon at bounding box center [1128, 529] width 31 height 31
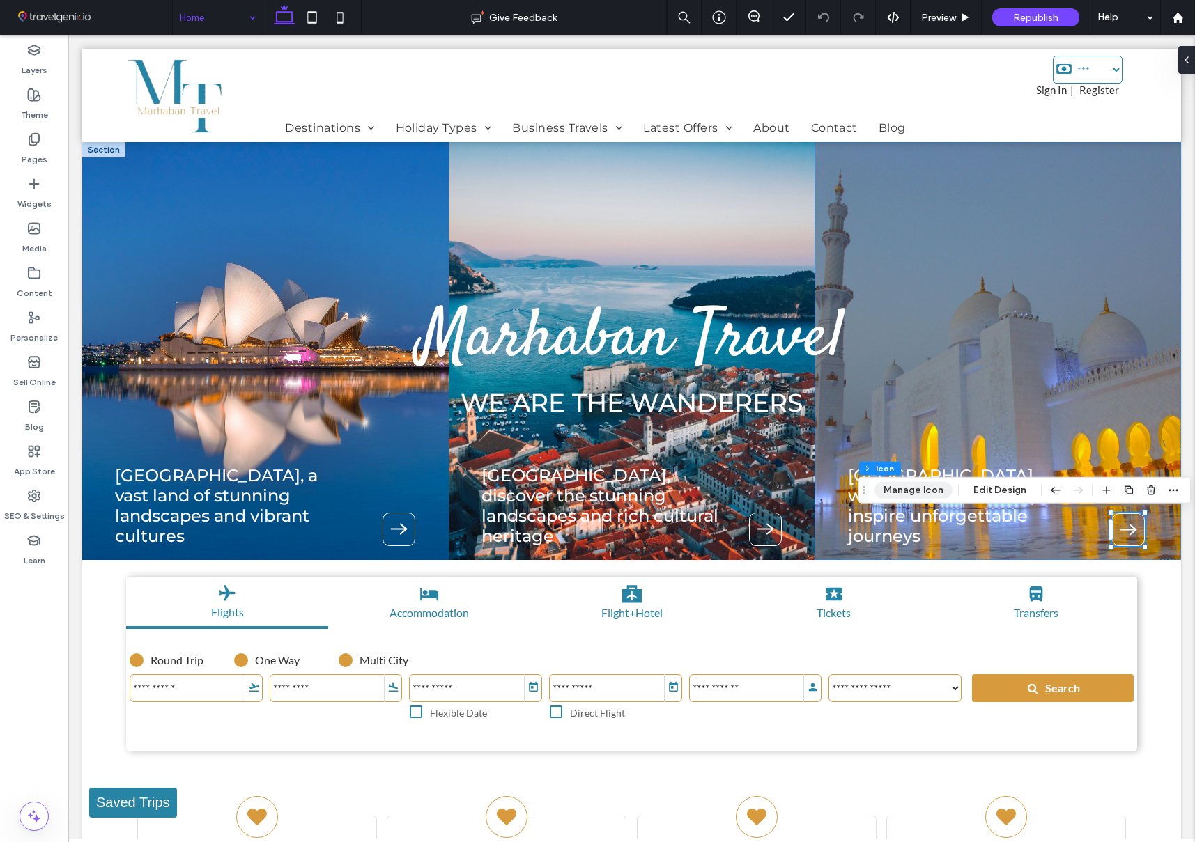
click at [920, 486] on button "Manage Icon" at bounding box center [913, 490] width 78 height 17
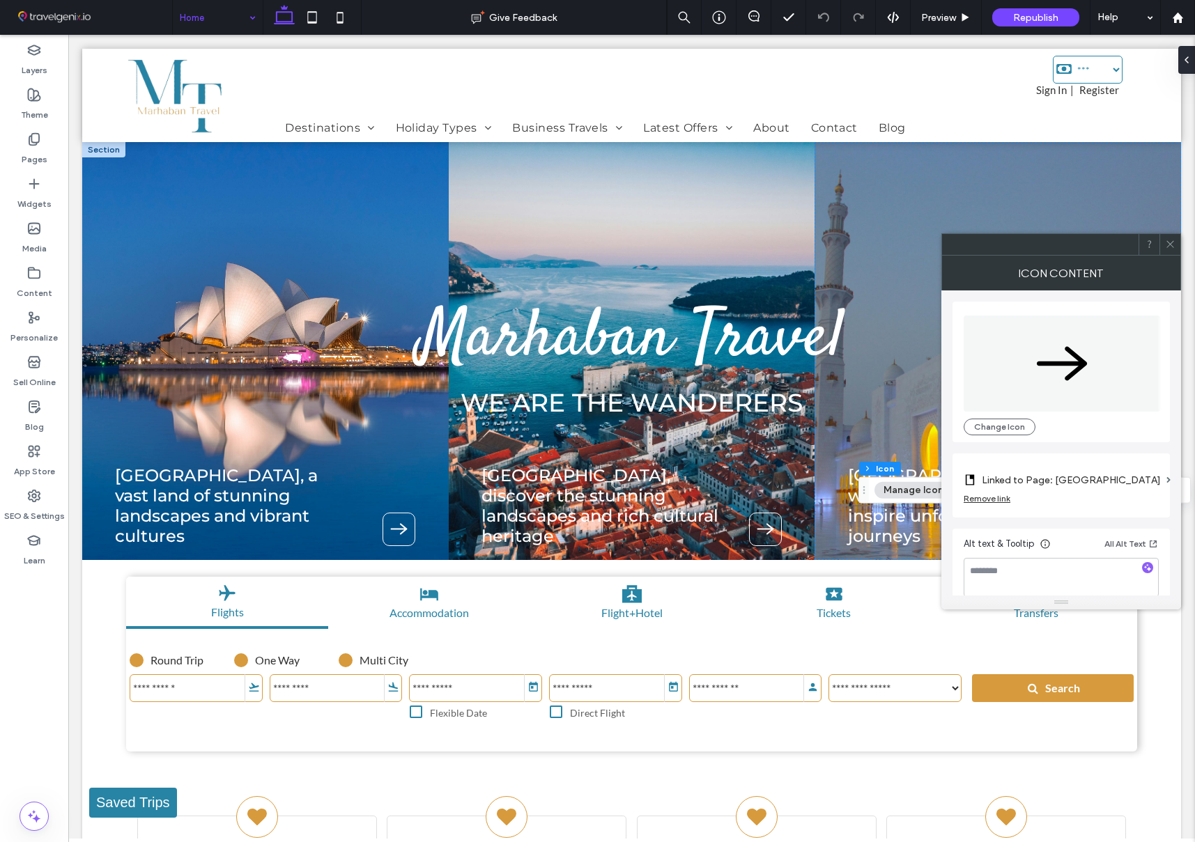
click at [1172, 245] on icon at bounding box center [1170, 244] width 10 height 10
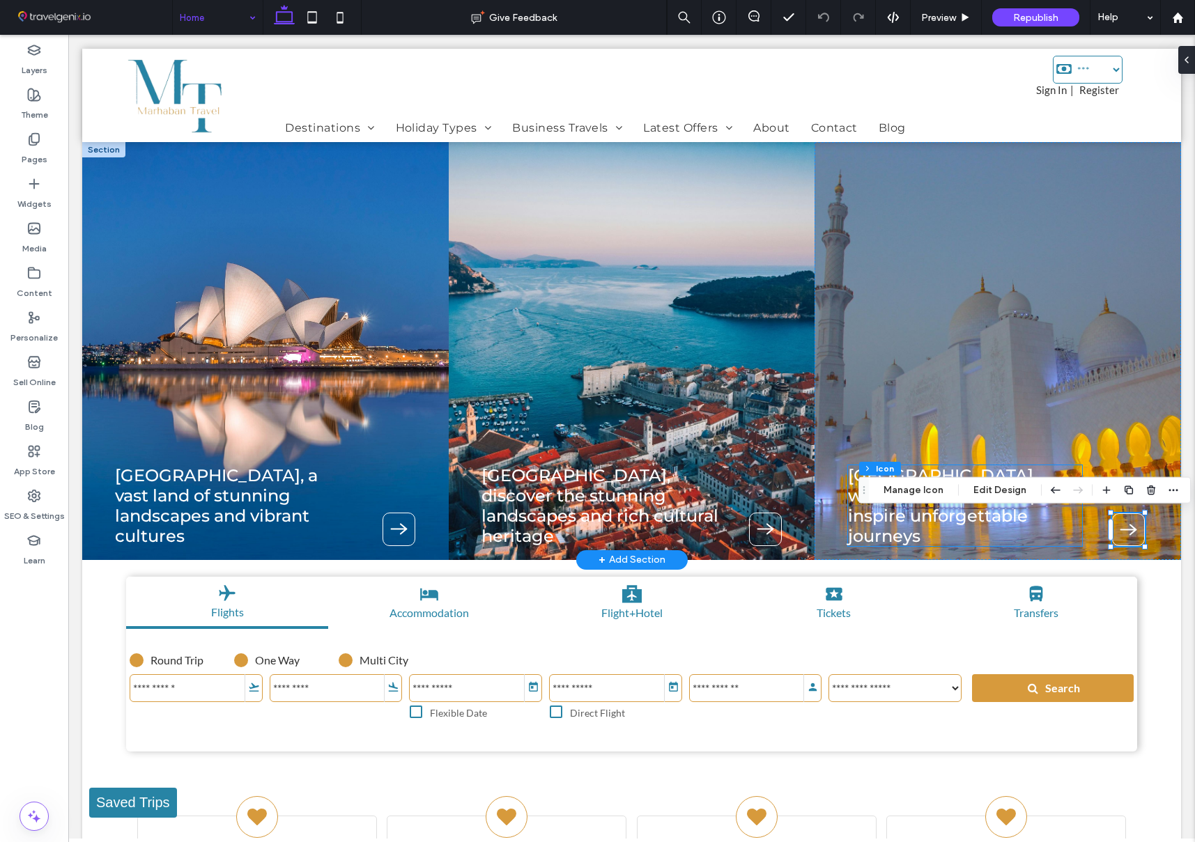
click at [938, 522] on span "[GEOGRAPHIC_DATA], where desert landscapes inspire unforgettable journeys" at bounding box center [954, 505] width 212 height 81
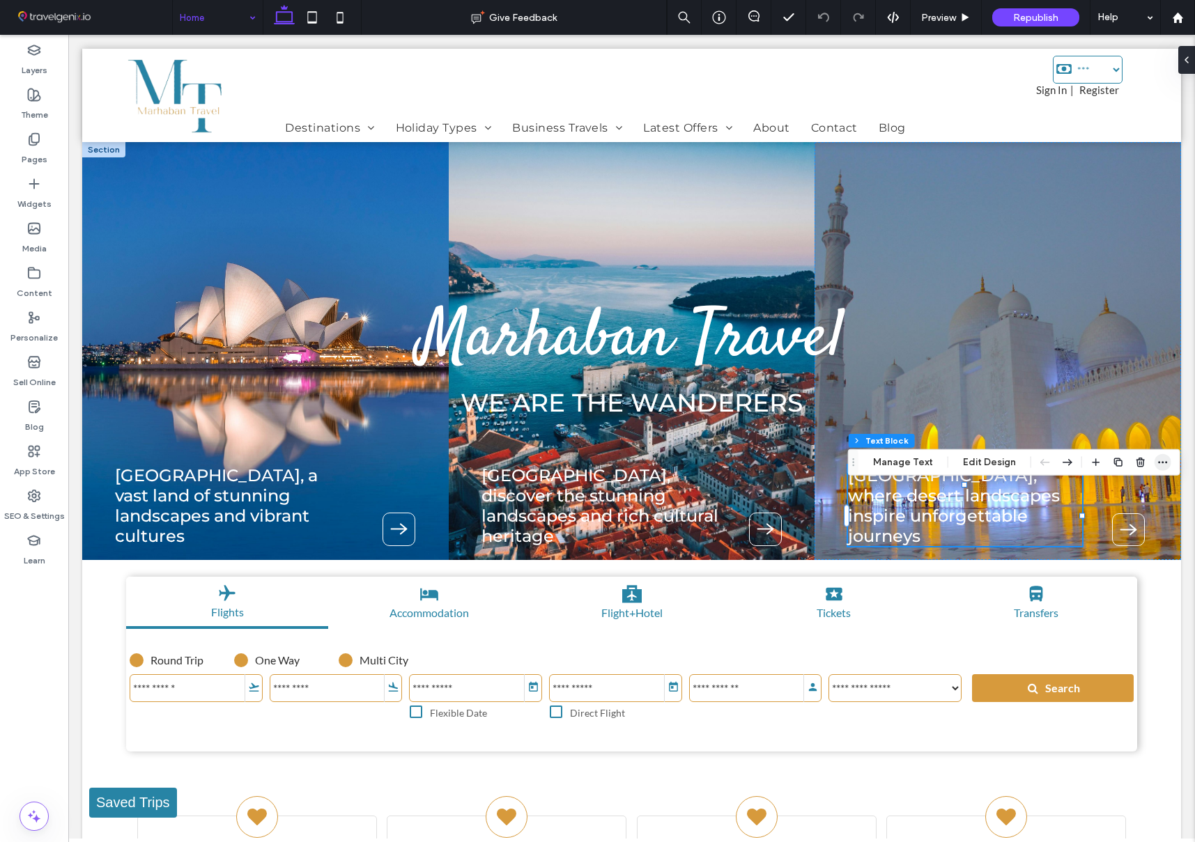
click at [1158, 463] on icon "button" at bounding box center [1162, 462] width 11 height 11
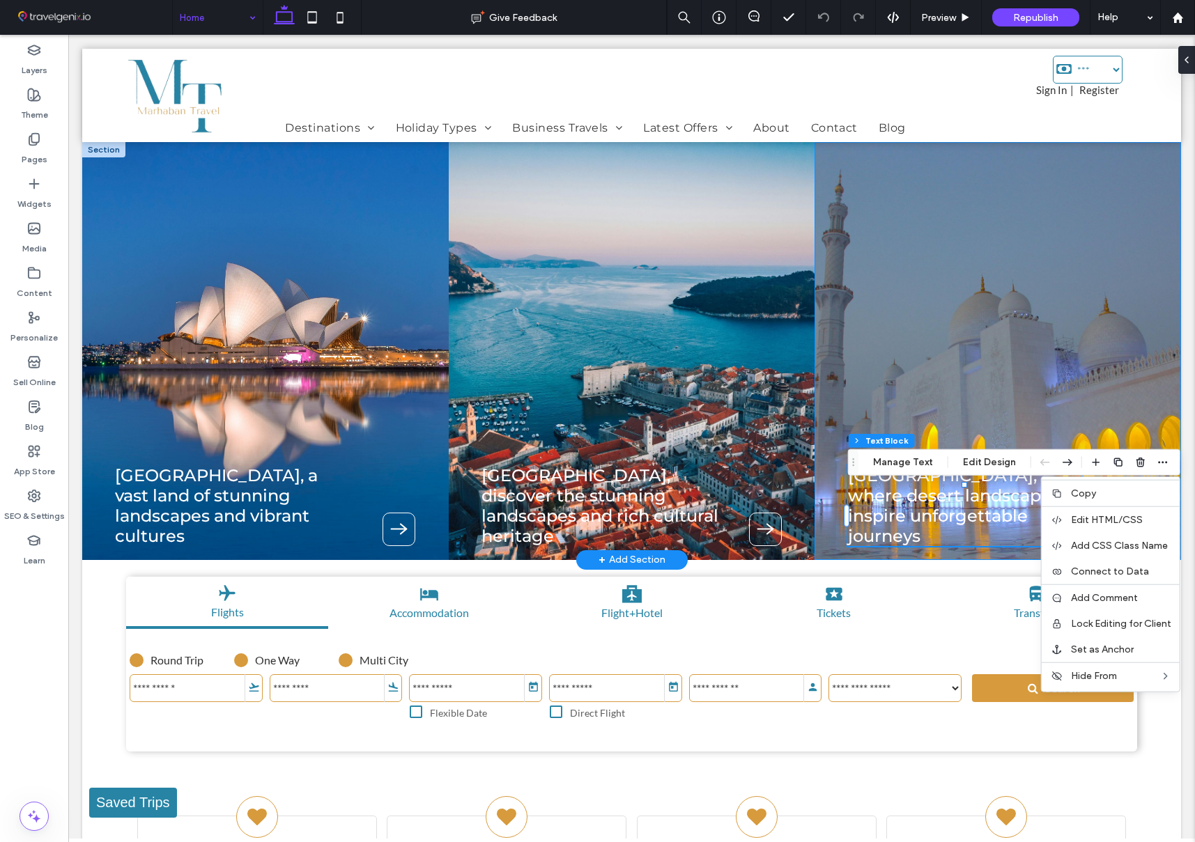
click at [1133, 418] on div "[GEOGRAPHIC_DATA], where desert landscapes inspire unforgettable journeys" at bounding box center [997, 351] width 366 height 418
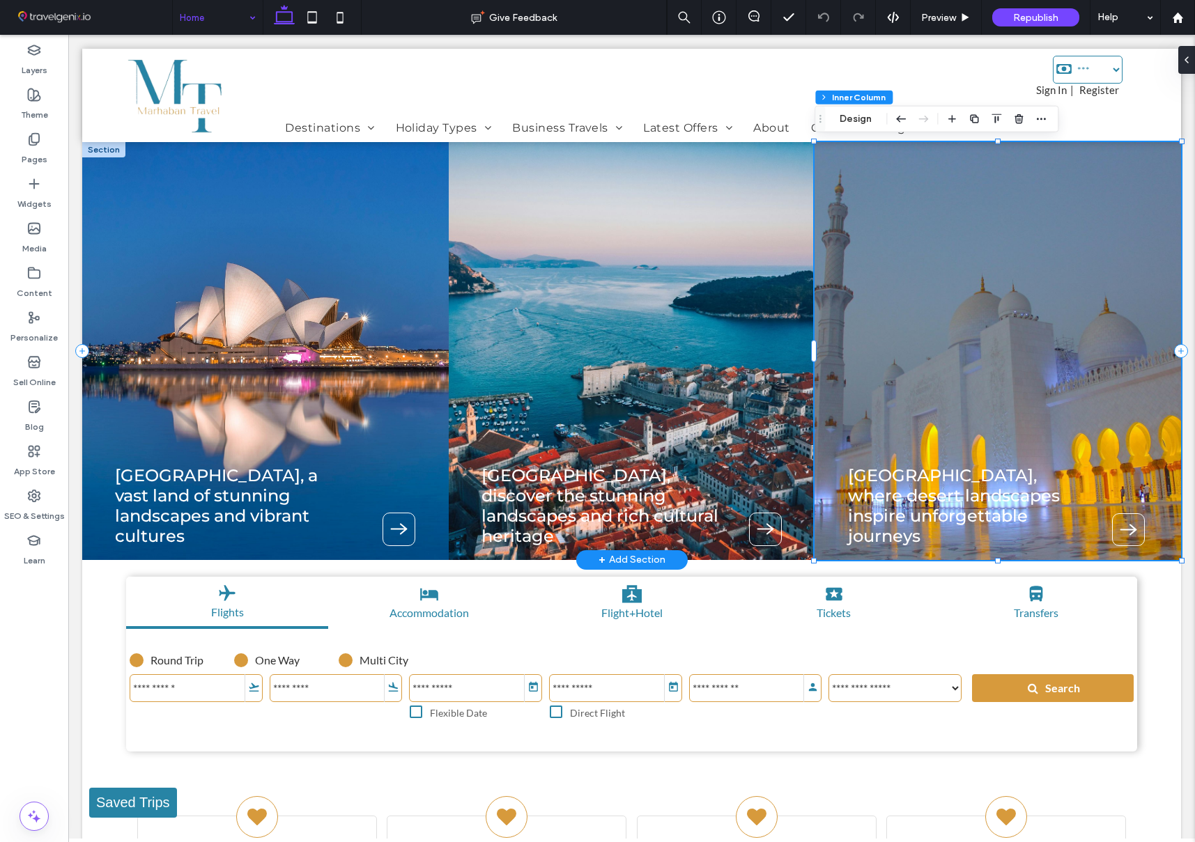
type input "**"
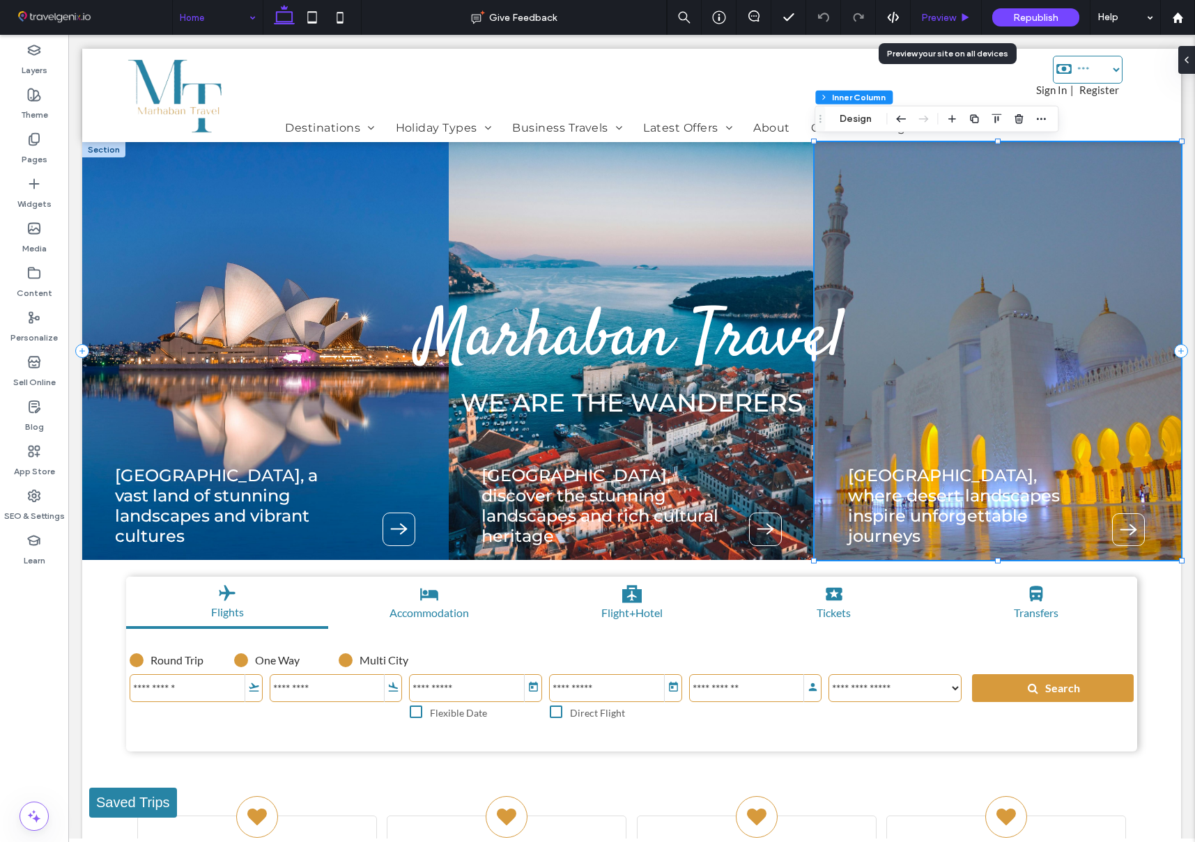
click at [928, 17] on span "Preview" at bounding box center [938, 18] width 35 height 12
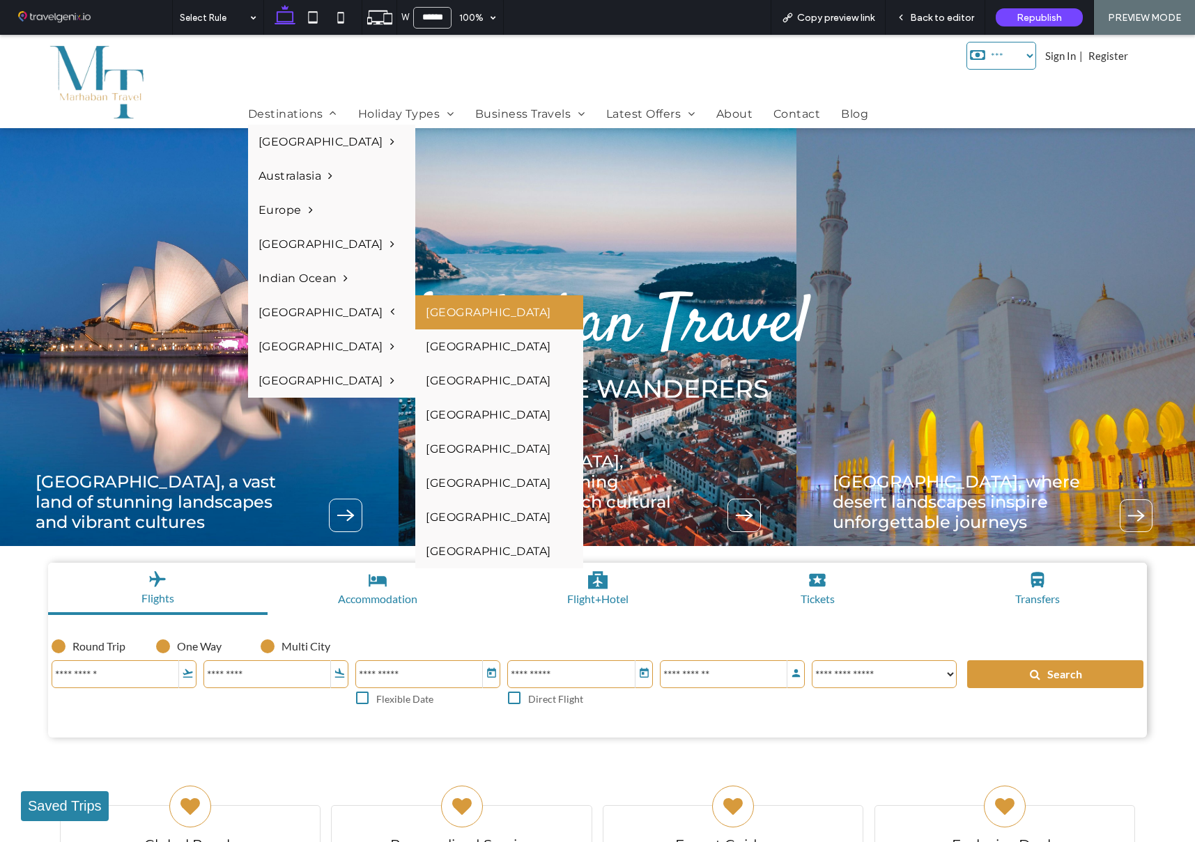
click at [447, 316] on link "[GEOGRAPHIC_DATA]" at bounding box center [499, 312] width 168 height 34
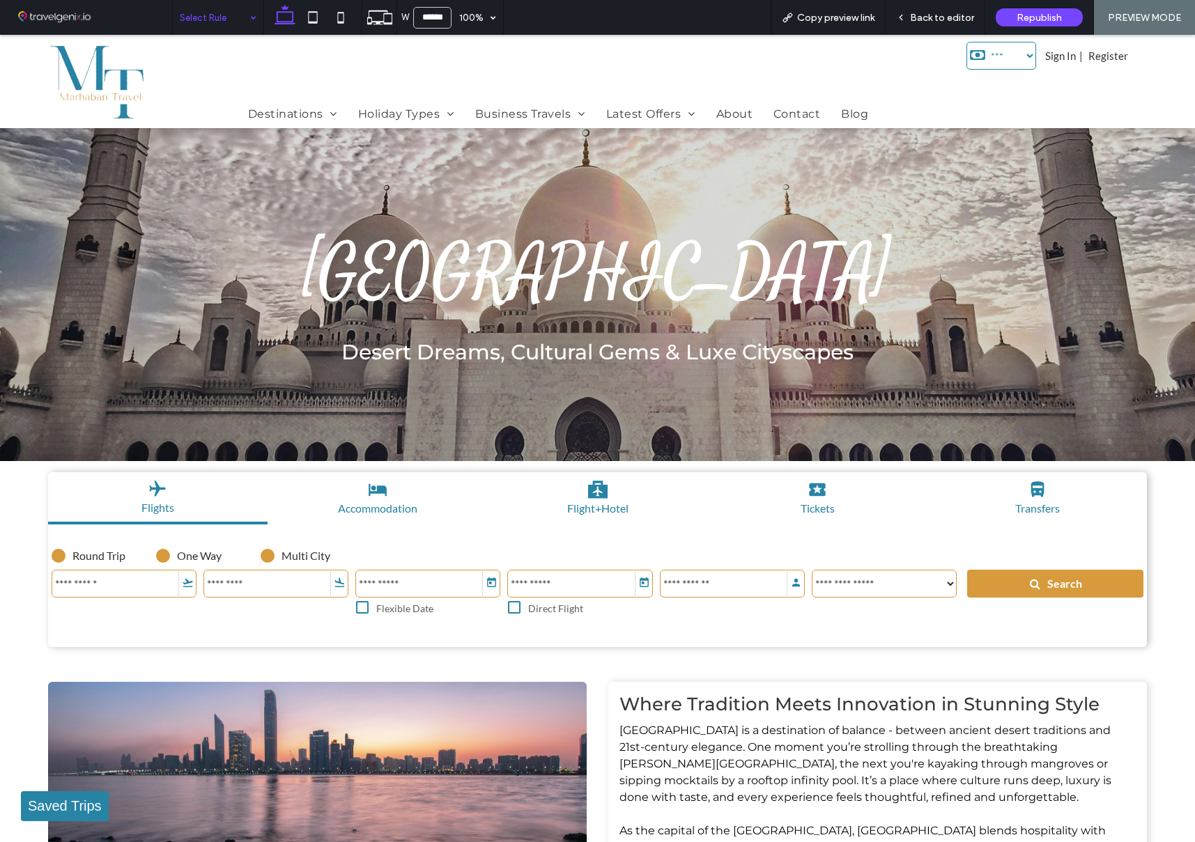
drag, startPoint x: 127, startPoint y: 16, endPoint x: 539, endPoint y: 24, distance: 412.5
click at [127, 16] on span at bounding box center [91, 17] width 162 height 28
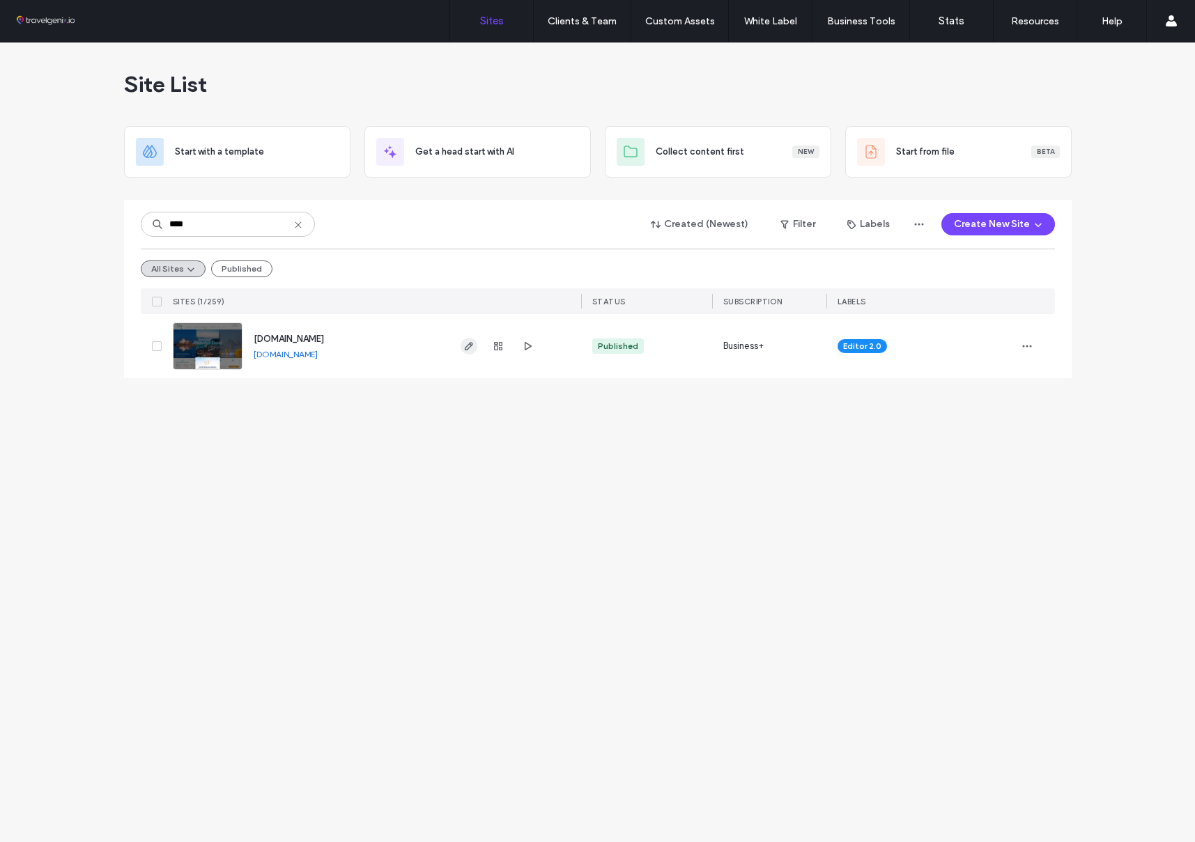
type input "****"
click at [467, 348] on icon "button" at bounding box center [468, 346] width 11 height 11
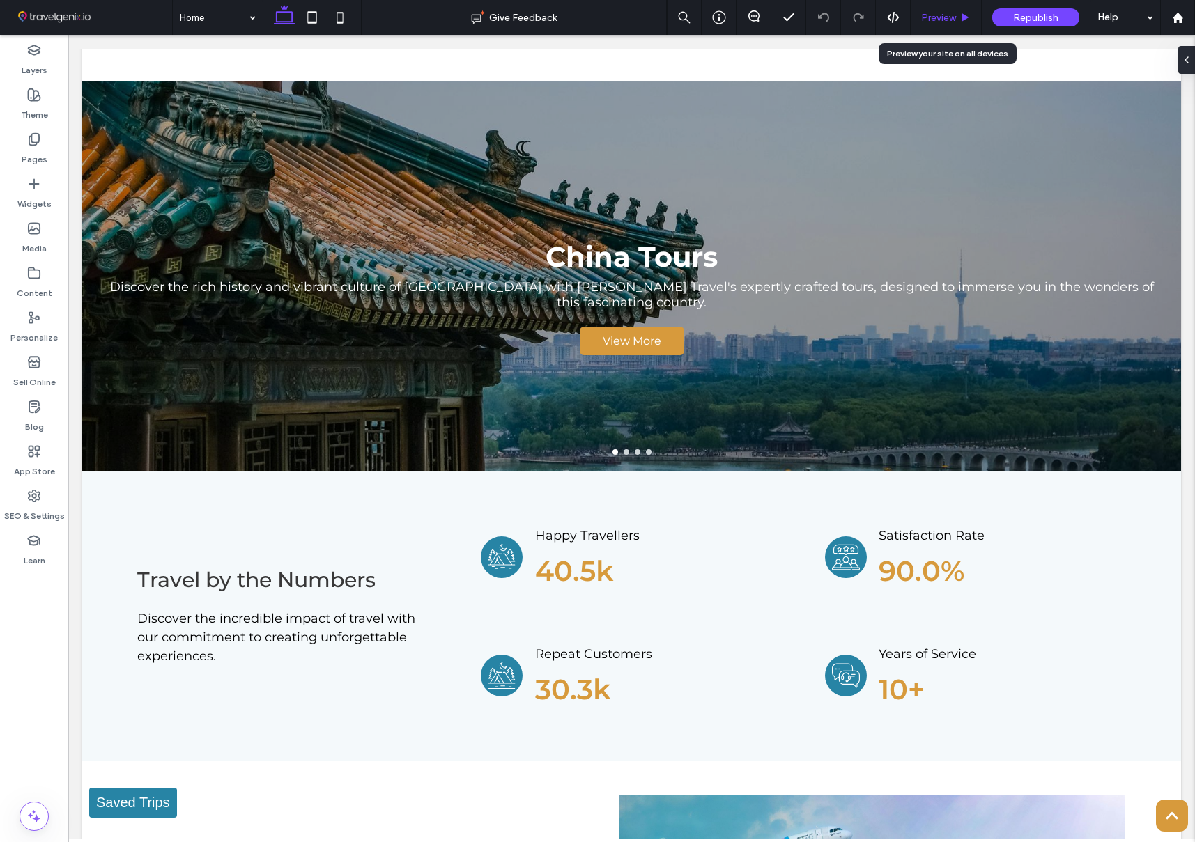
click at [943, 17] on span "Preview" at bounding box center [938, 18] width 35 height 12
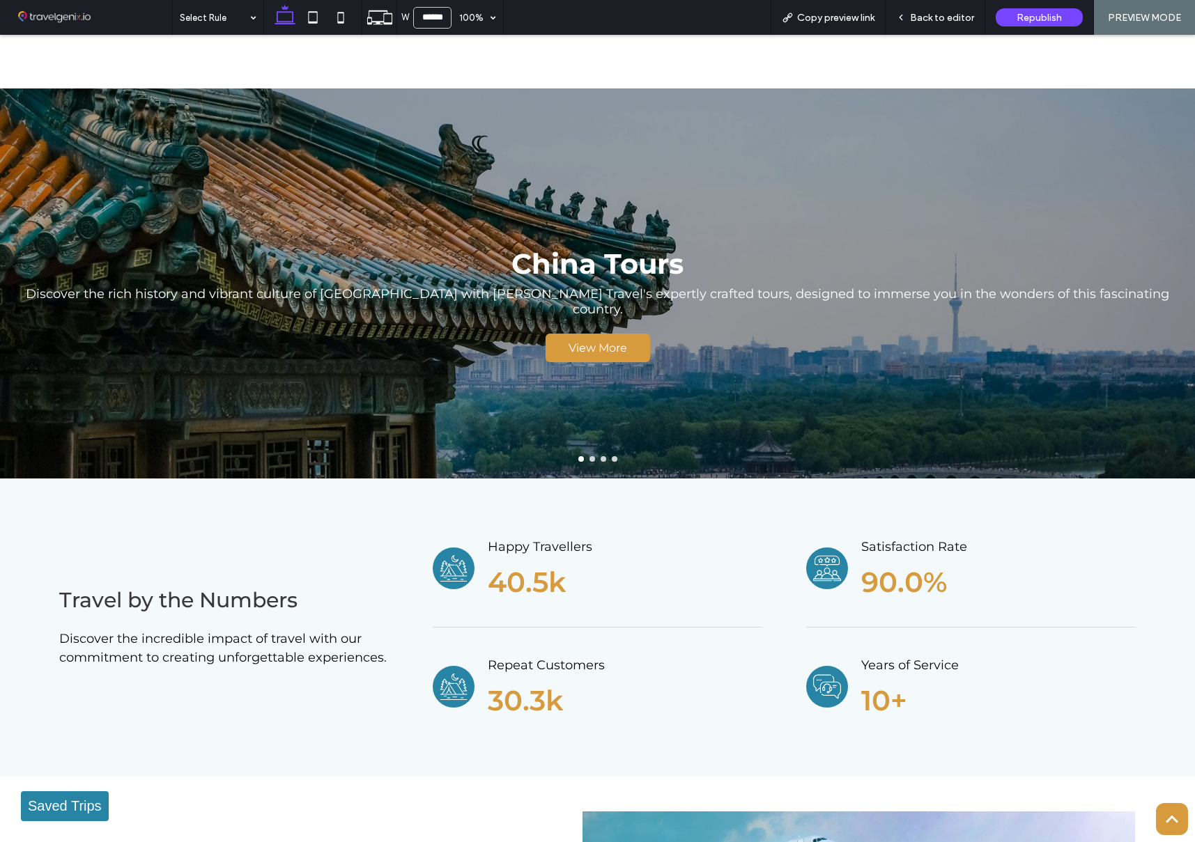
click at [591, 458] on button "go to slide 2" at bounding box center [592, 459] width 6 height 6
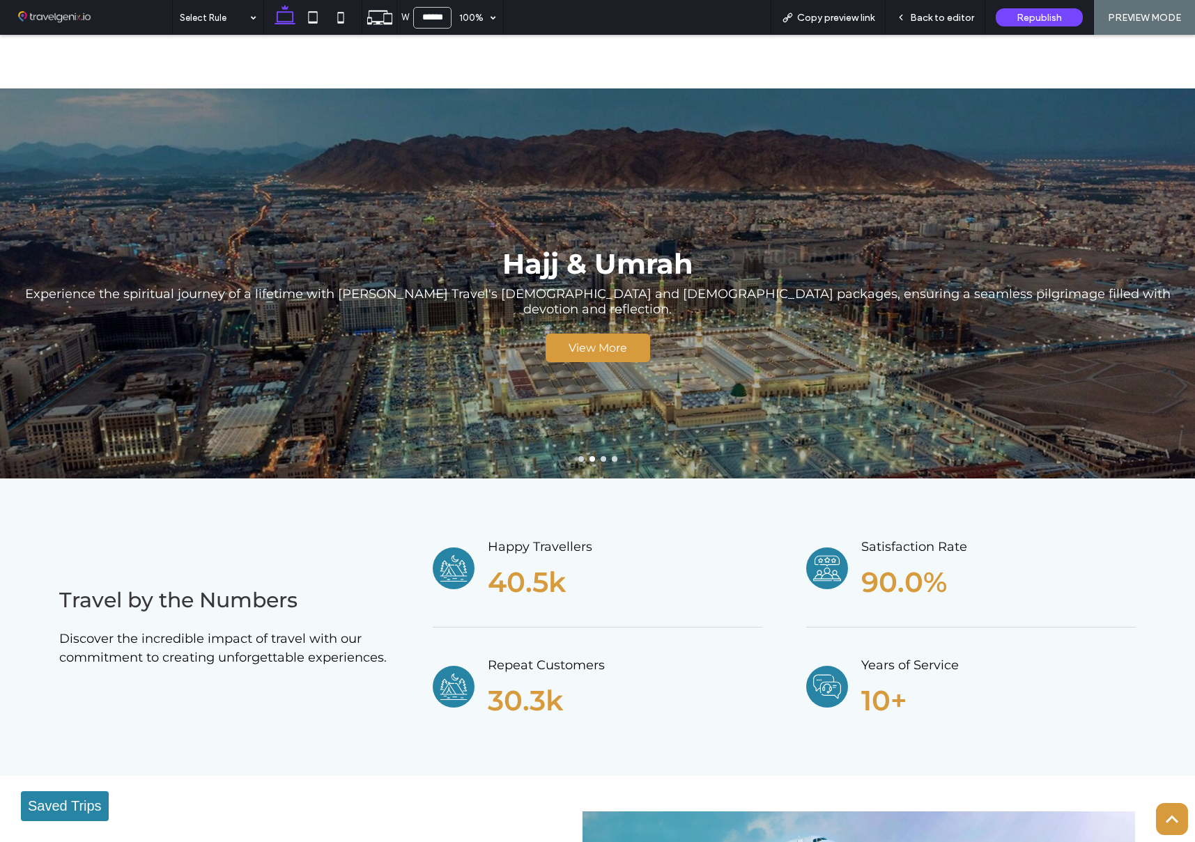
click at [591, 458] on button "go to slide 2" at bounding box center [592, 459] width 6 height 6
click at [603, 458] on button "go to slide 3" at bounding box center [603, 459] width 6 height 6
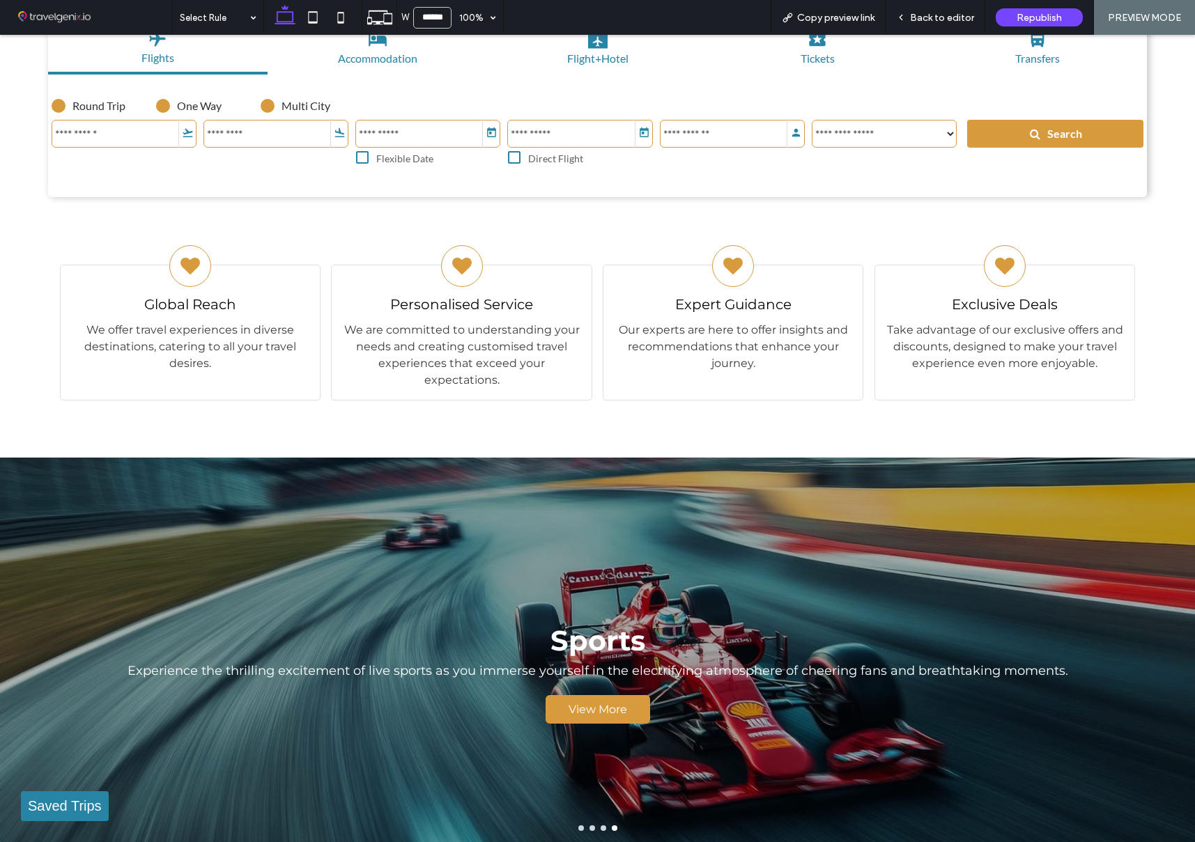
scroll to position [0, 0]
